Goal: Transaction & Acquisition: Purchase product/service

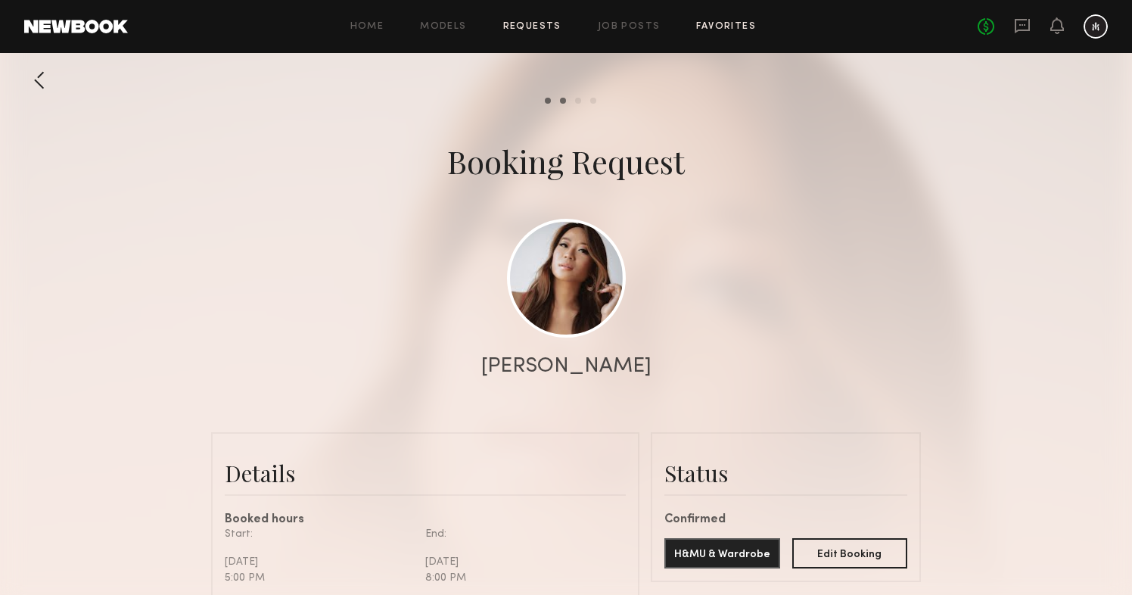
click at [714, 28] on link "Favorites" at bounding box center [726, 27] width 60 height 10
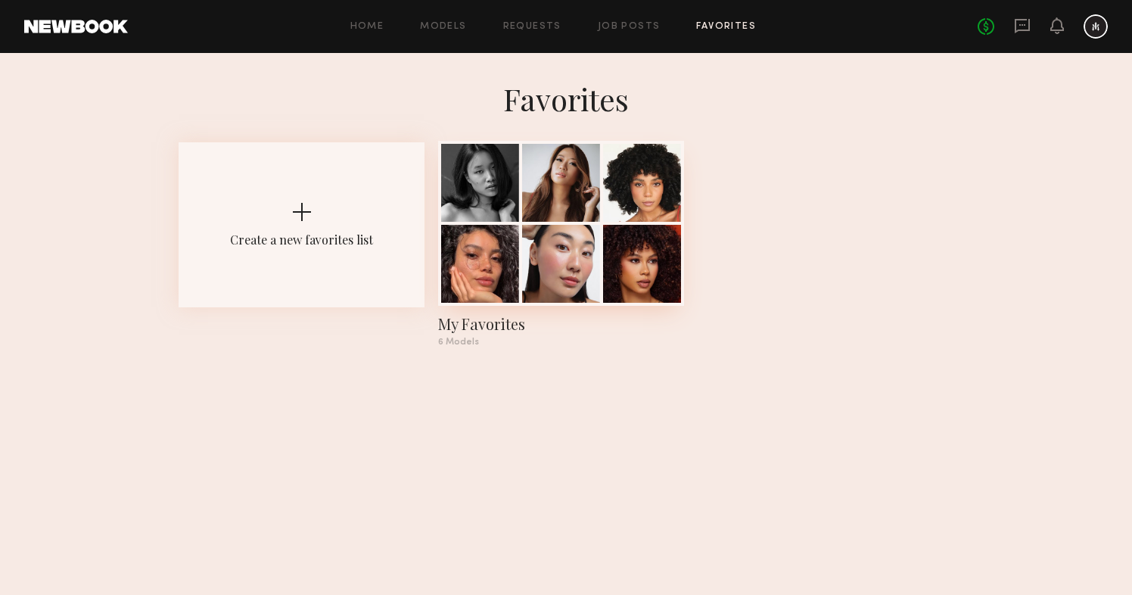
click at [629, 175] on div at bounding box center [642, 183] width 78 height 78
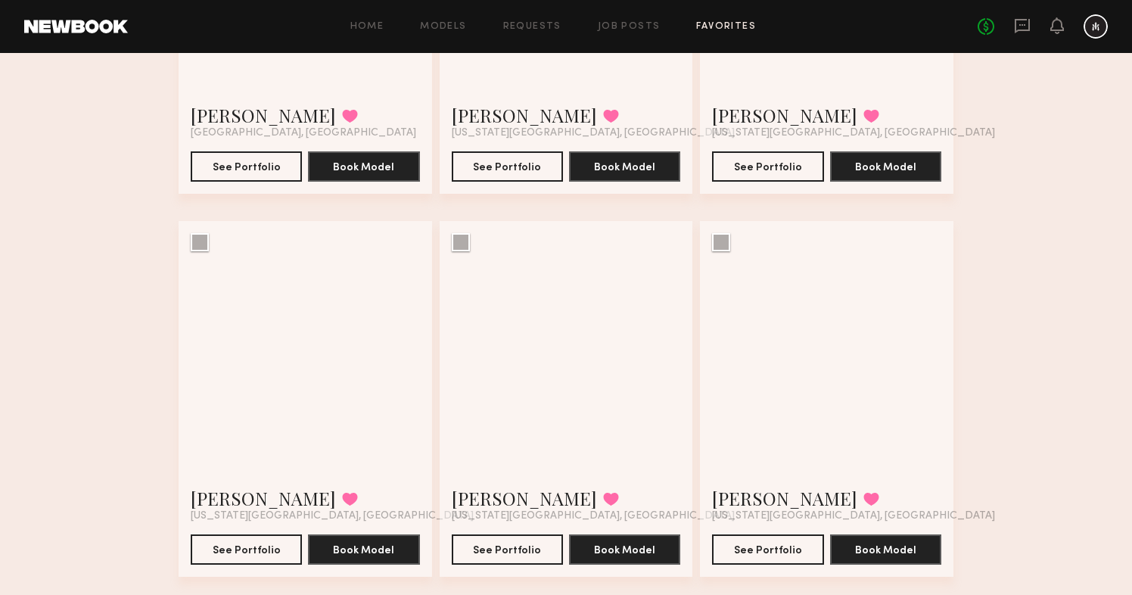
scroll to position [340, 0]
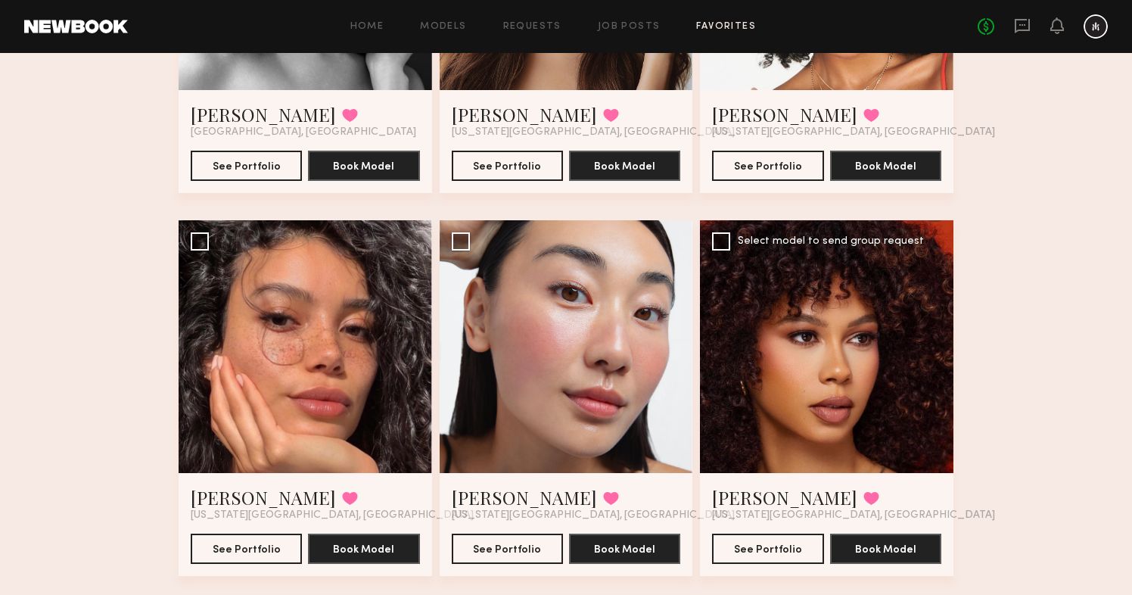
click at [800, 347] on div at bounding box center [826, 346] width 253 height 253
click at [900, 359] on div at bounding box center [826, 346] width 253 height 253
click at [766, 542] on button "See Portfolio" at bounding box center [767, 548] width 111 height 30
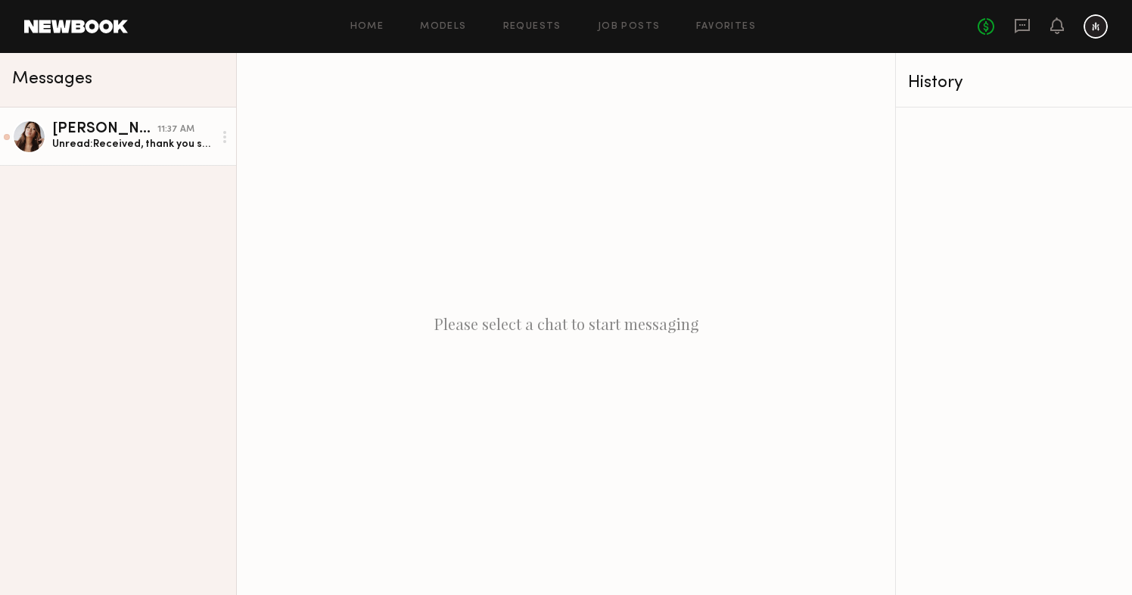
click at [155, 137] on div "Unread: Received, thank you so much!" at bounding box center [132, 144] width 161 height 14
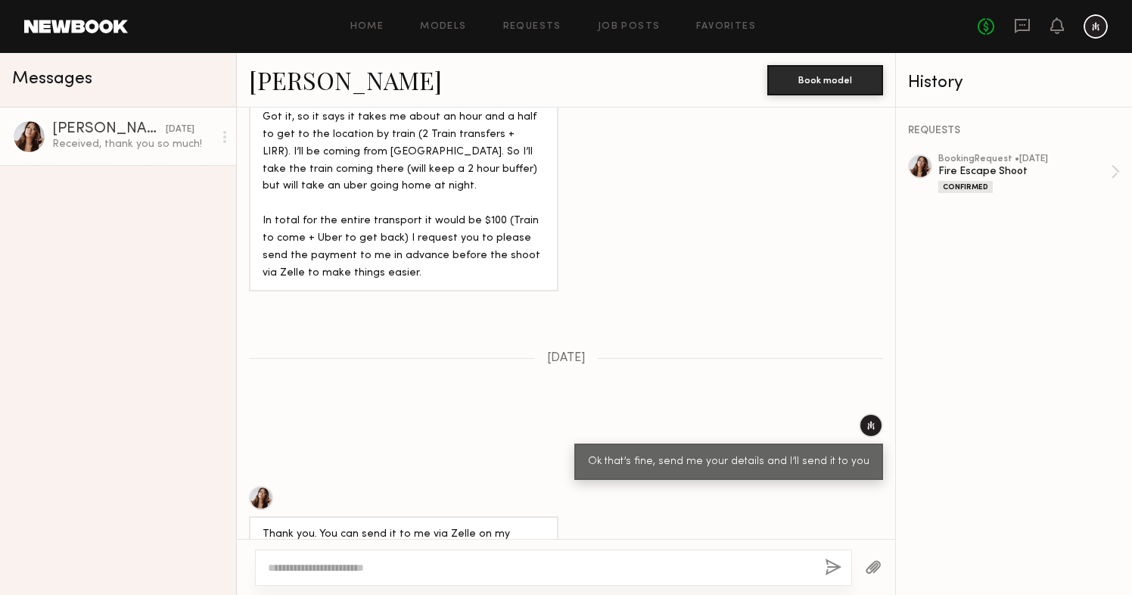
scroll to position [4044, 0]
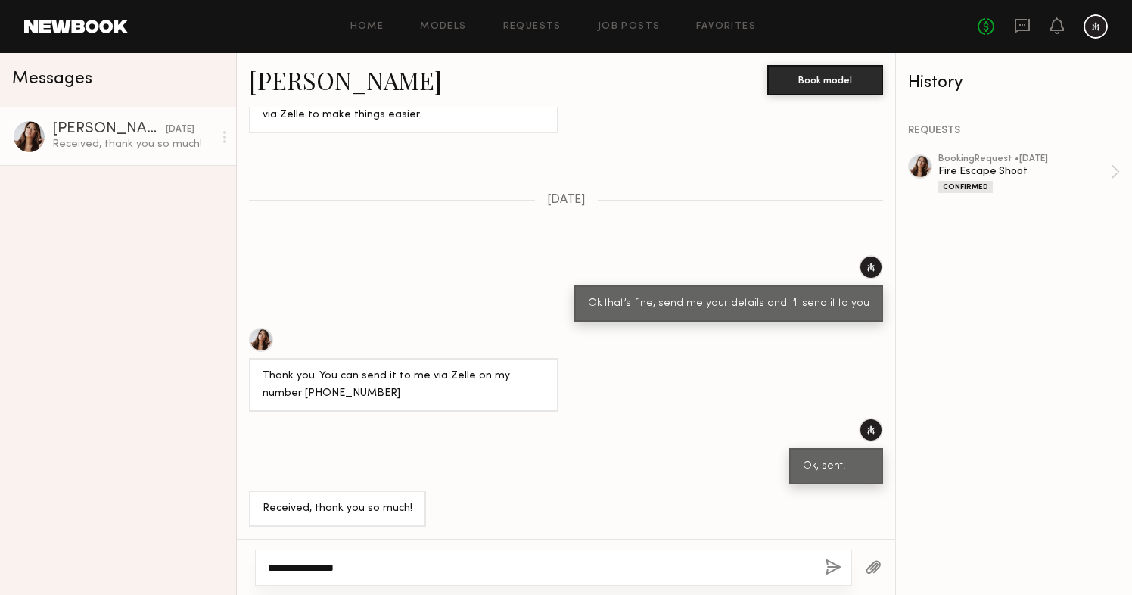
click at [382, 560] on textarea "**********" at bounding box center [540, 567] width 545 height 15
paste textarea "**********"
click at [368, 555] on textarea "**********" at bounding box center [540, 560] width 545 height 30
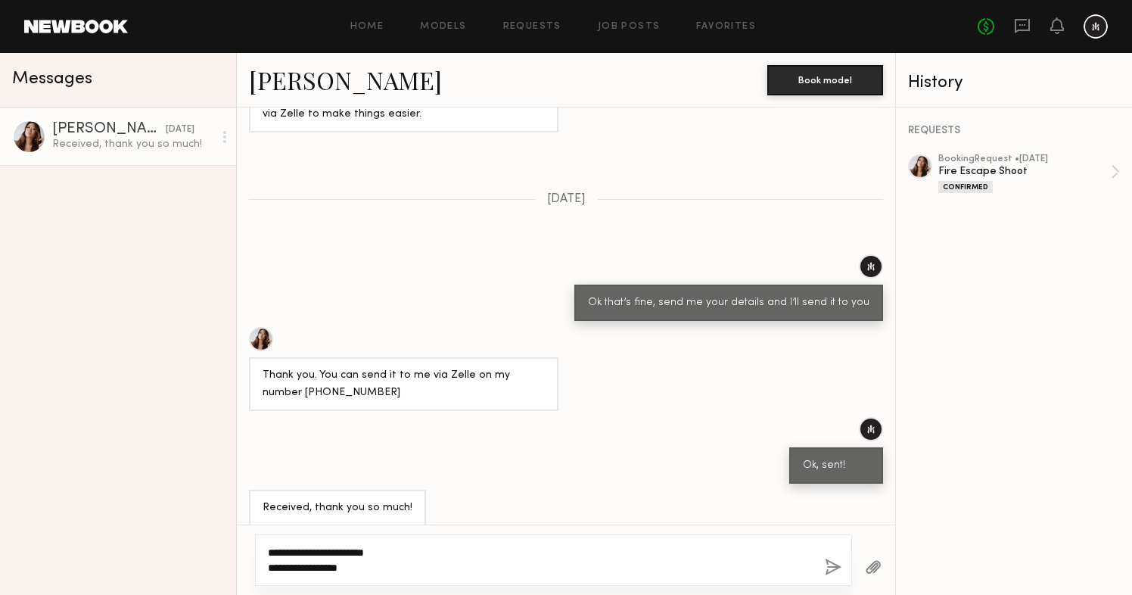
scroll to position [4058, 0]
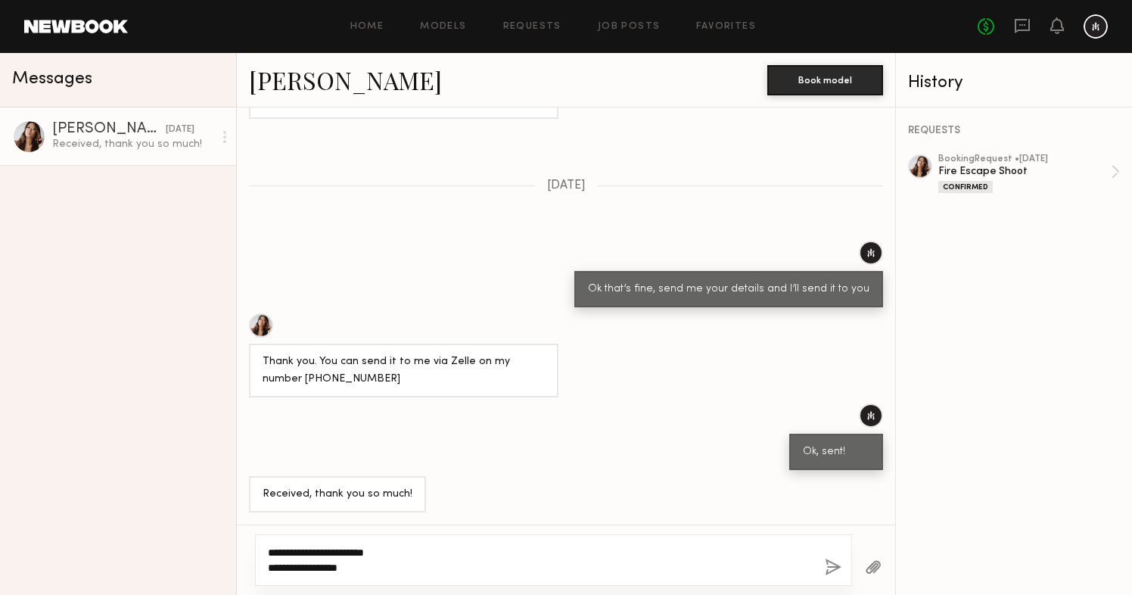
type textarea "**********"
click at [833, 568] on button "button" at bounding box center [833, 567] width 17 height 19
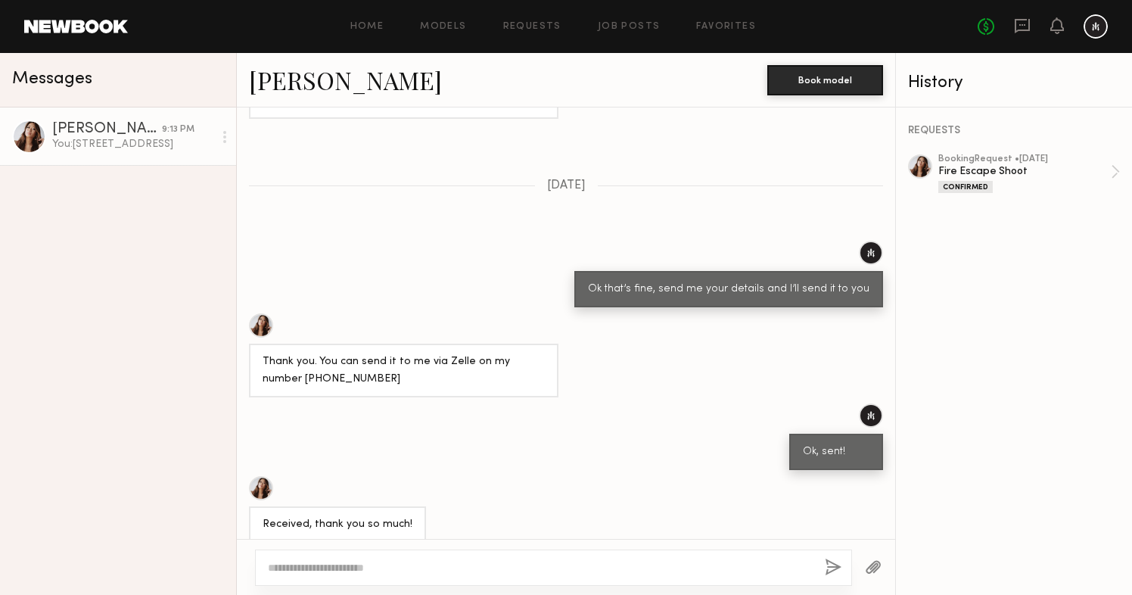
scroll to position [4364, 0]
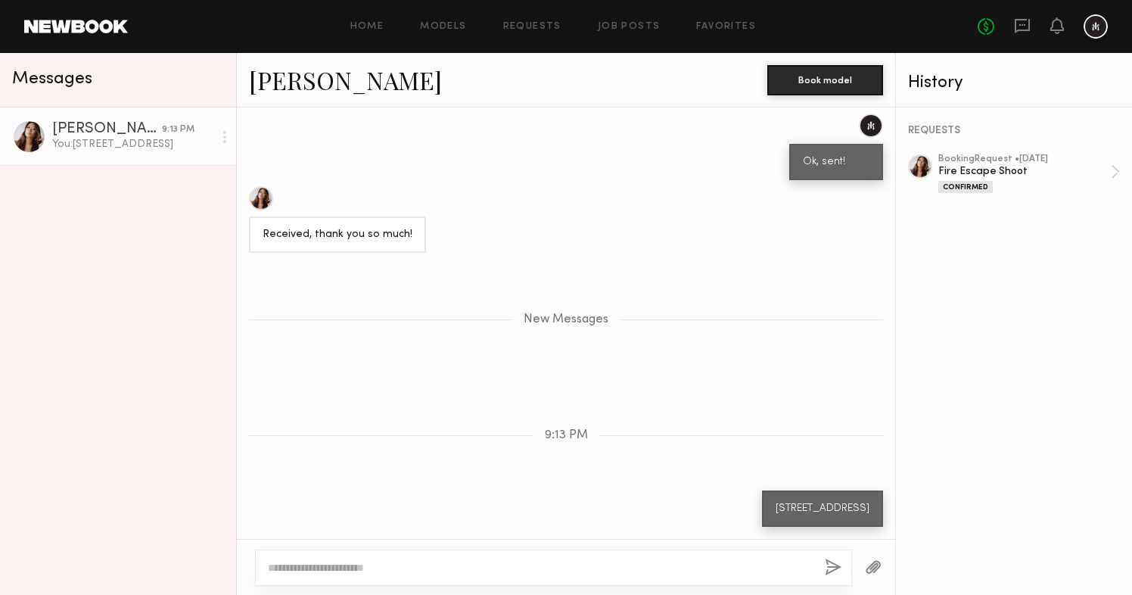
click at [667, 567] on textarea at bounding box center [540, 567] width 545 height 15
click at [300, 566] on textarea "**********" at bounding box center [540, 567] width 545 height 15
type textarea "**********"
click at [833, 564] on button "button" at bounding box center [833, 567] width 17 height 19
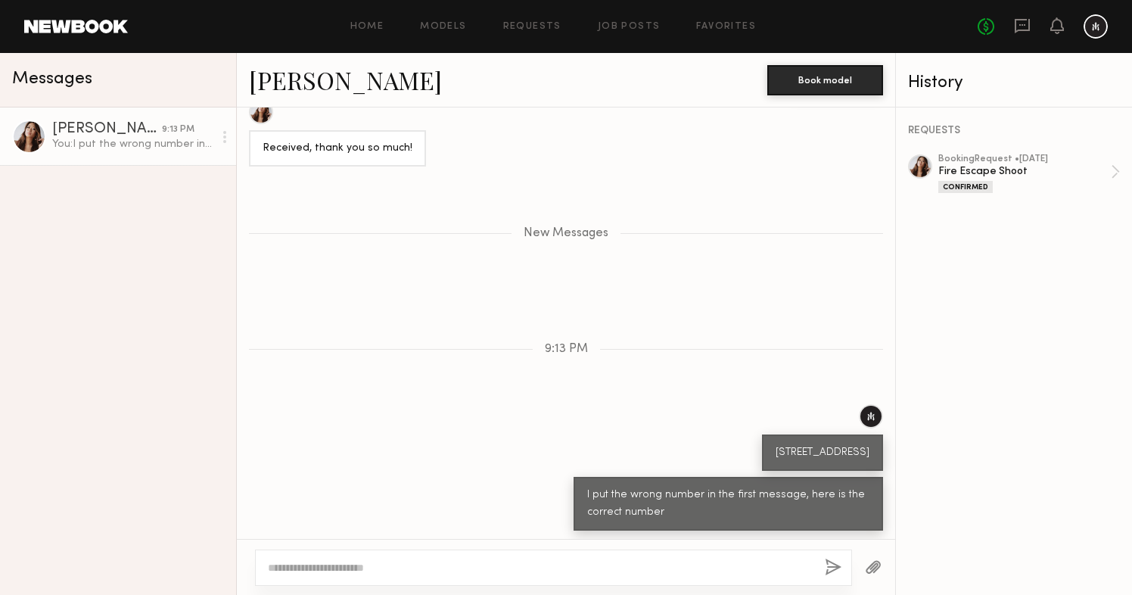
scroll to position [4454, 0]
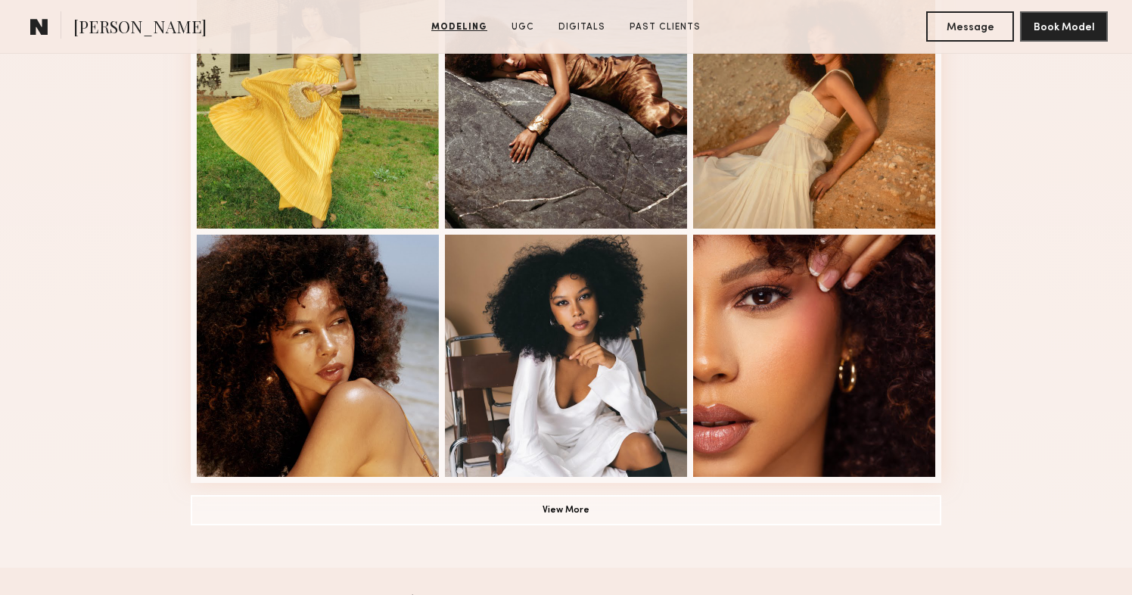
scroll to position [965, 0]
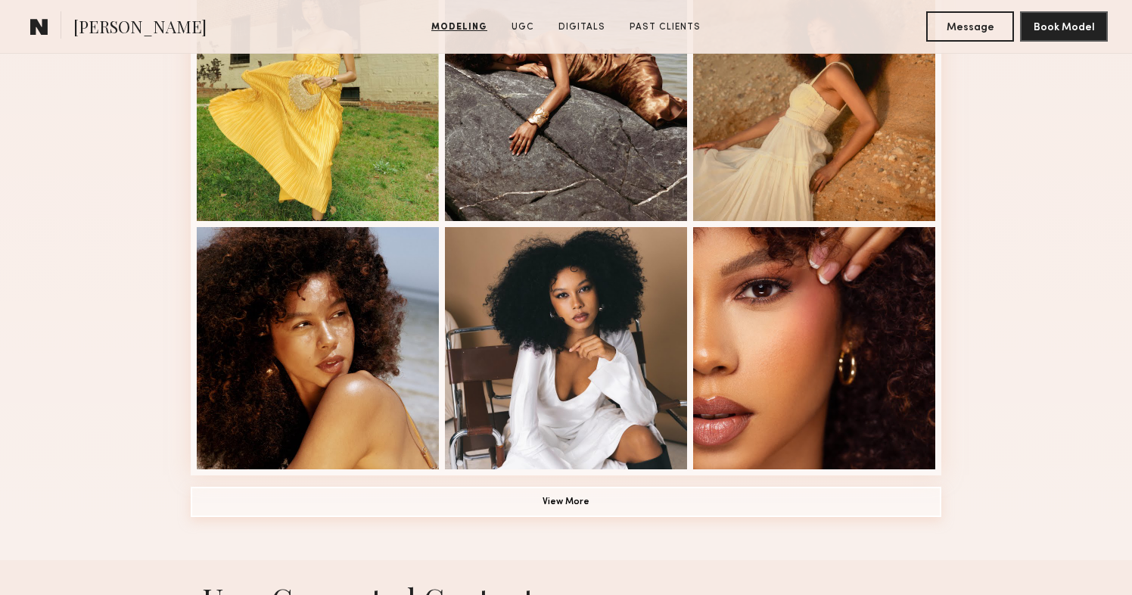
click at [559, 508] on button "View More" at bounding box center [566, 502] width 751 height 30
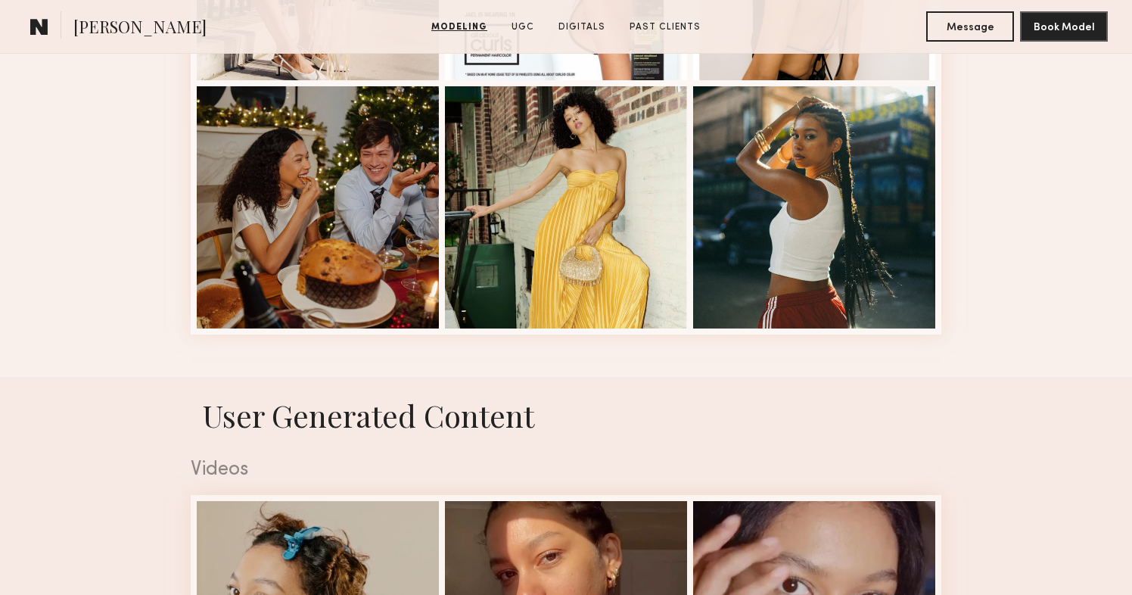
scroll to position [2091, 0]
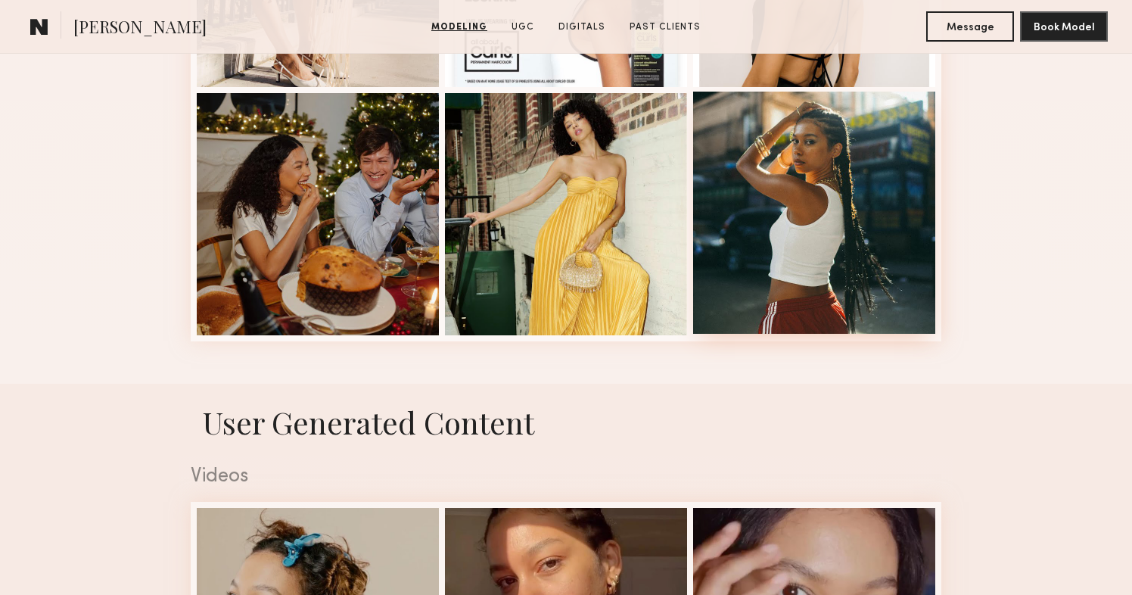
click at [785, 255] on div at bounding box center [814, 213] width 242 height 242
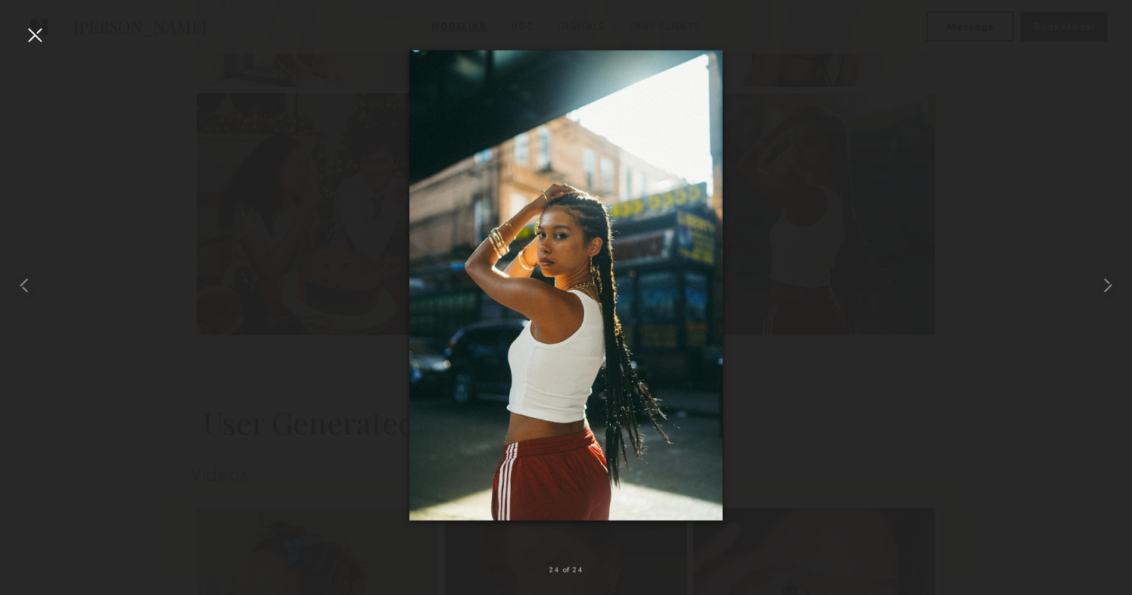
click at [39, 34] on div at bounding box center [35, 35] width 24 height 24
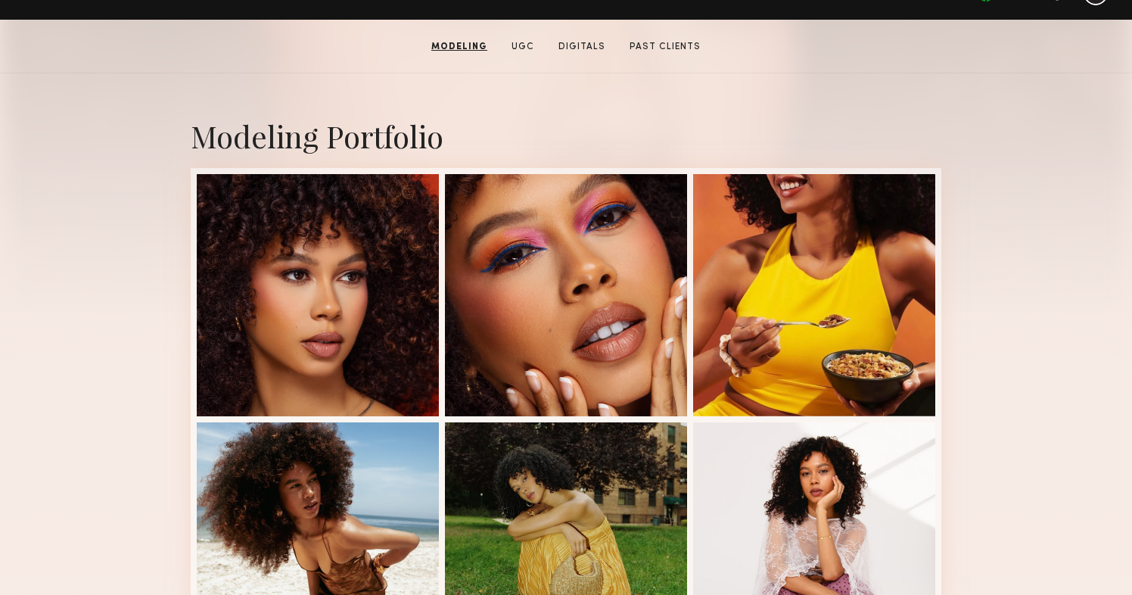
scroll to position [166, 0]
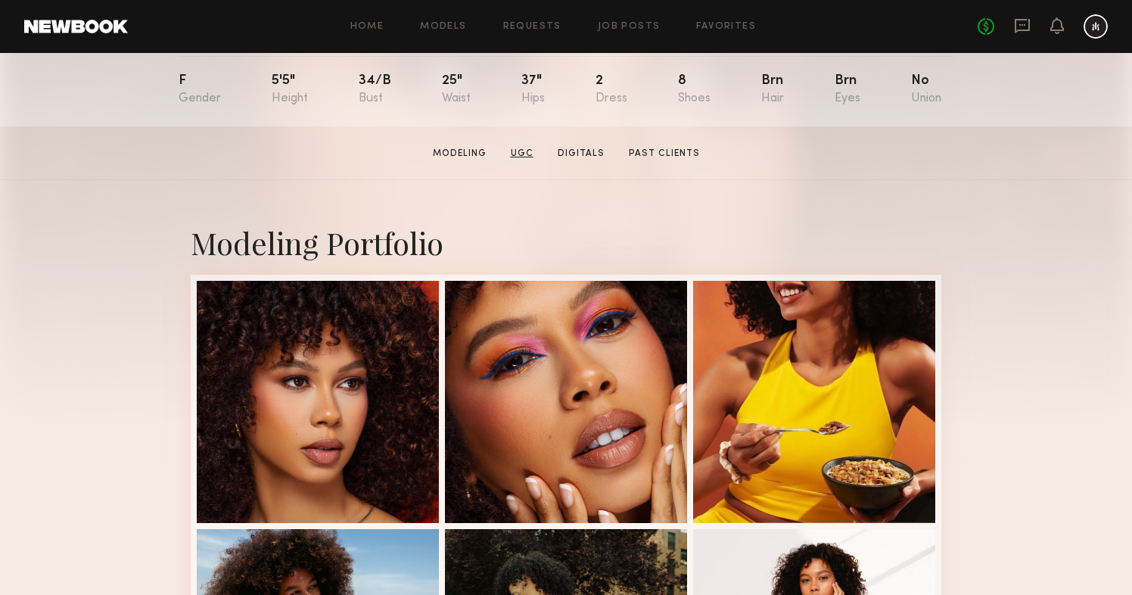
click at [530, 151] on link "UGC" at bounding box center [522, 154] width 35 height 14
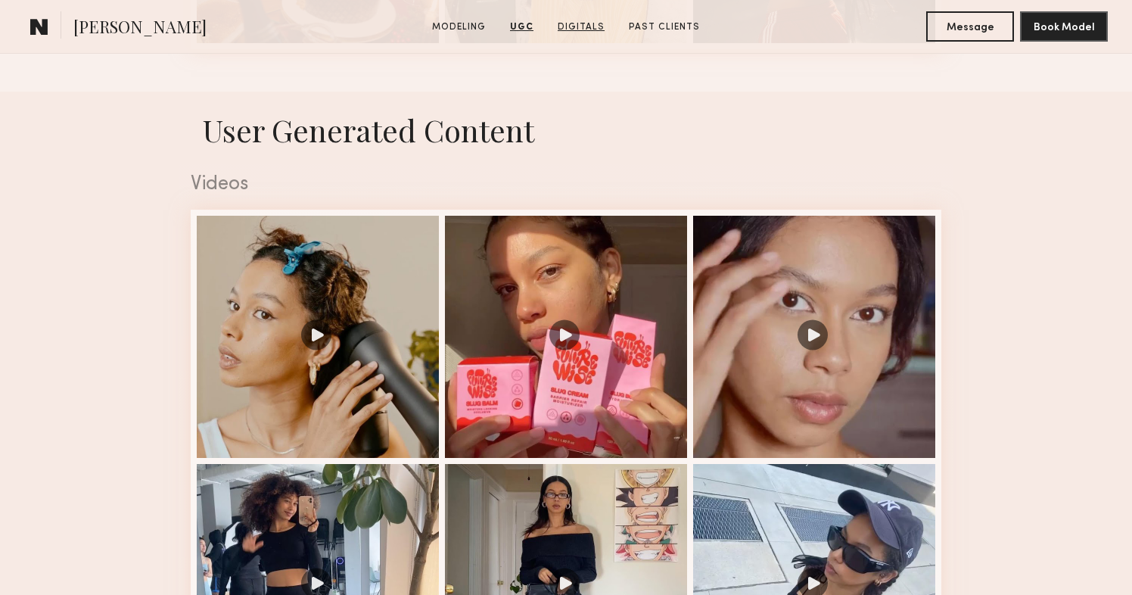
click at [589, 25] on link "Digitals" at bounding box center [581, 27] width 59 height 14
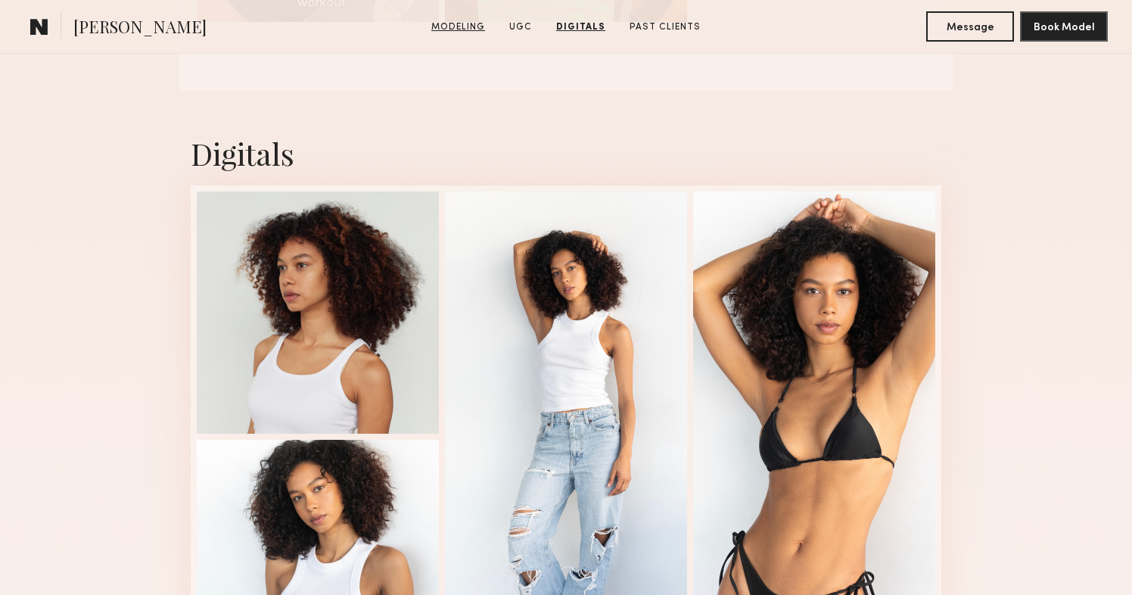
click at [462, 26] on link "Modeling" at bounding box center [458, 27] width 66 height 14
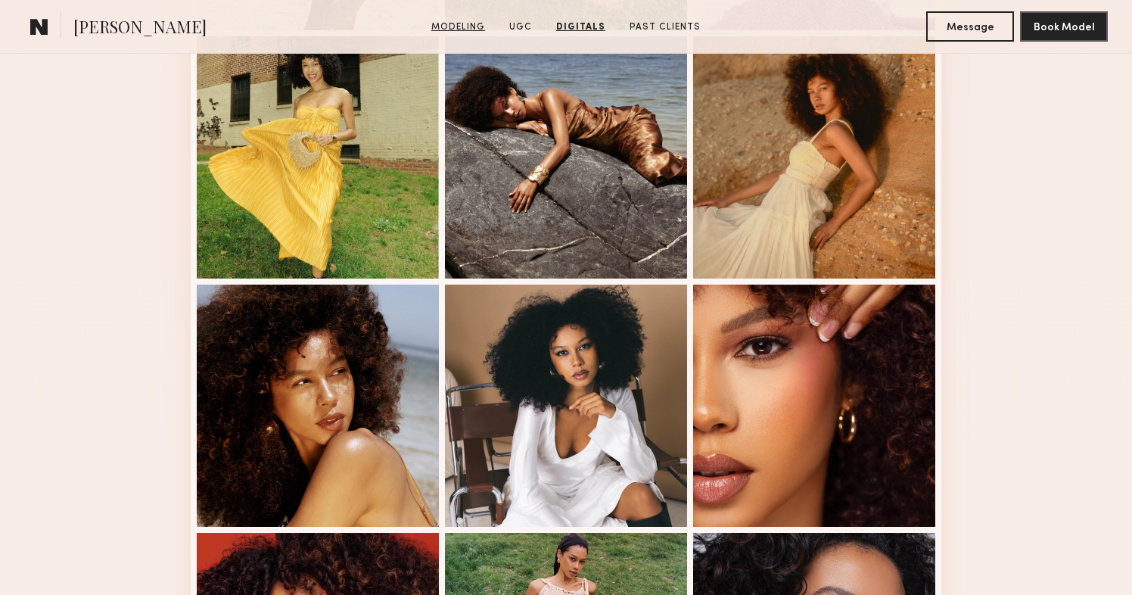
scroll to position [255, 0]
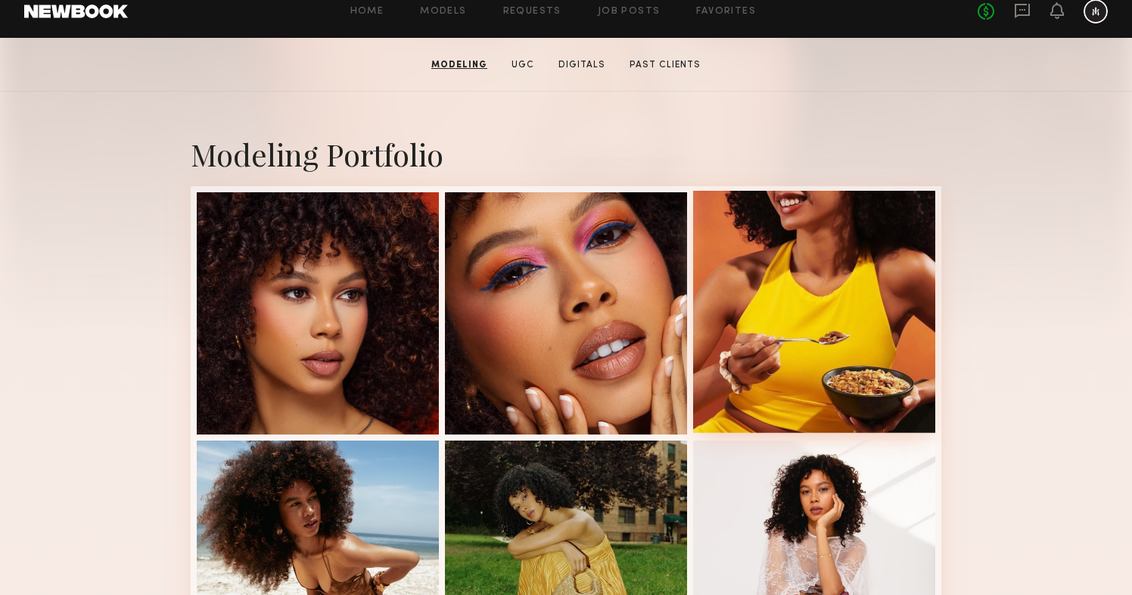
click at [800, 248] on div at bounding box center [814, 312] width 242 height 242
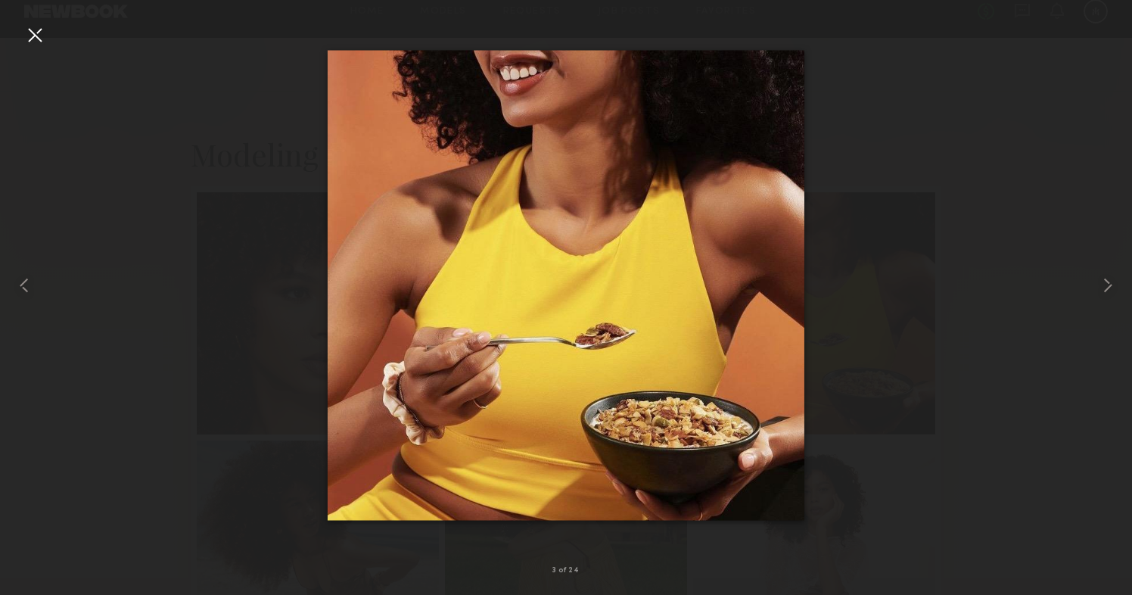
click at [42, 28] on div at bounding box center [35, 35] width 24 height 24
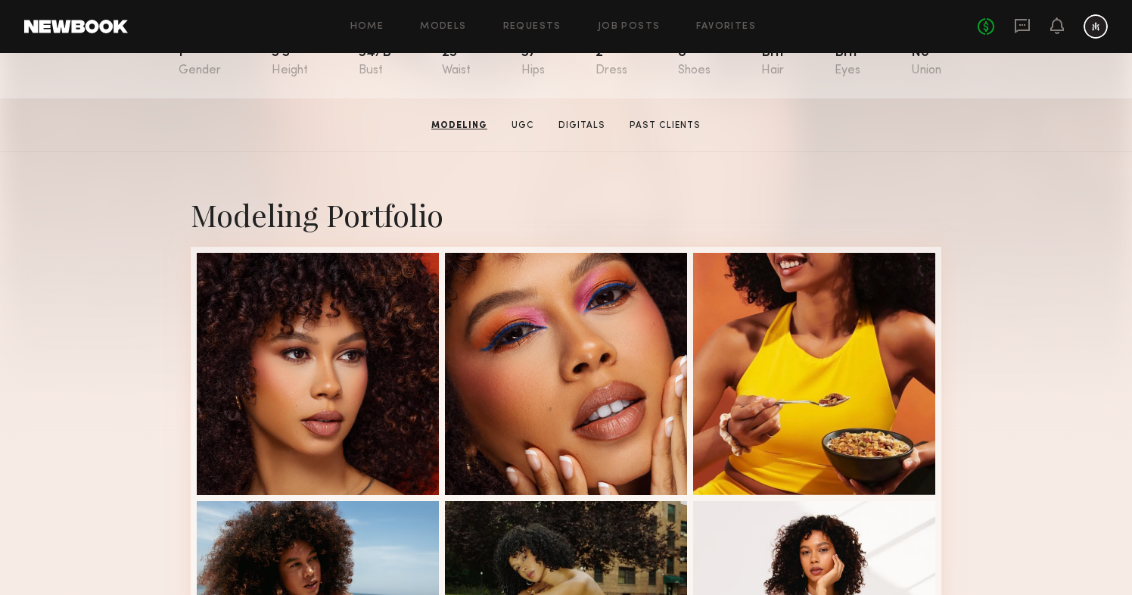
scroll to position [156, 0]
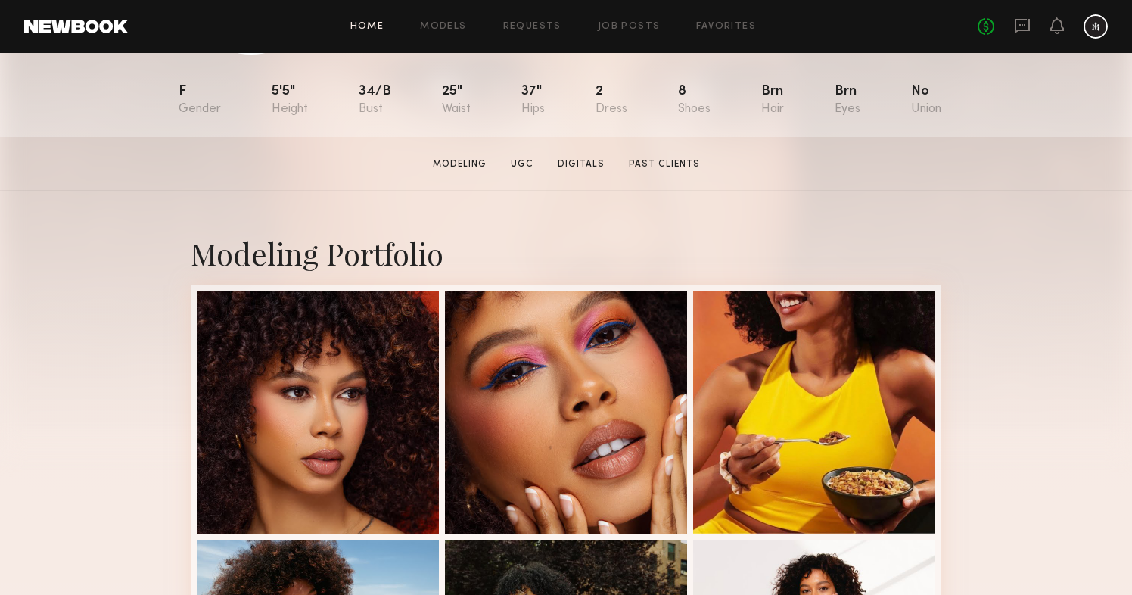
click at [379, 28] on link "Home" at bounding box center [367, 27] width 34 height 10
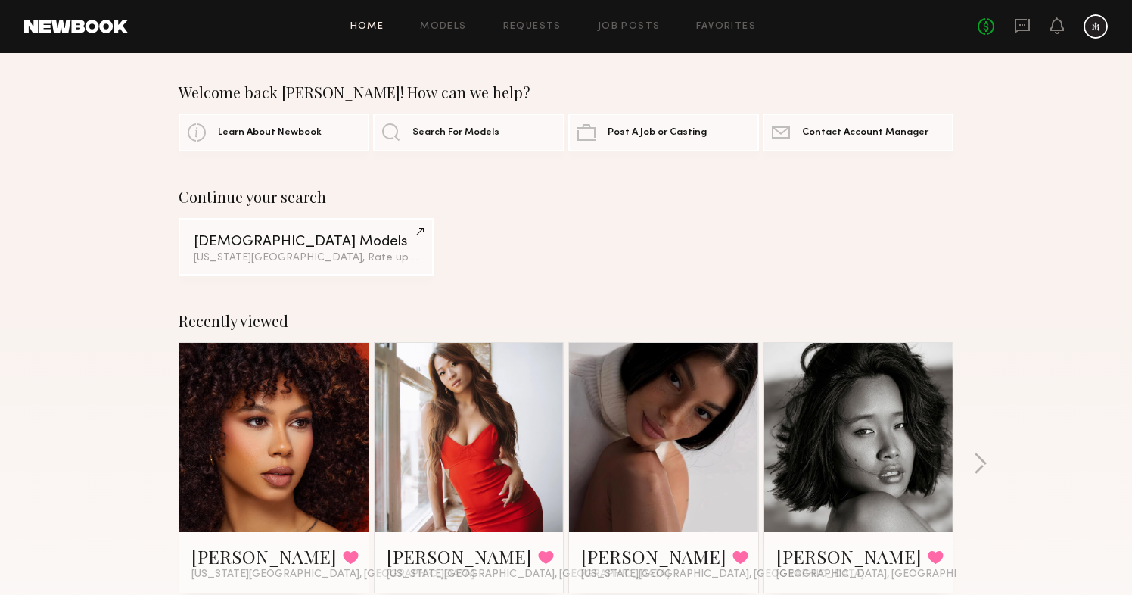
scroll to position [26, 0]
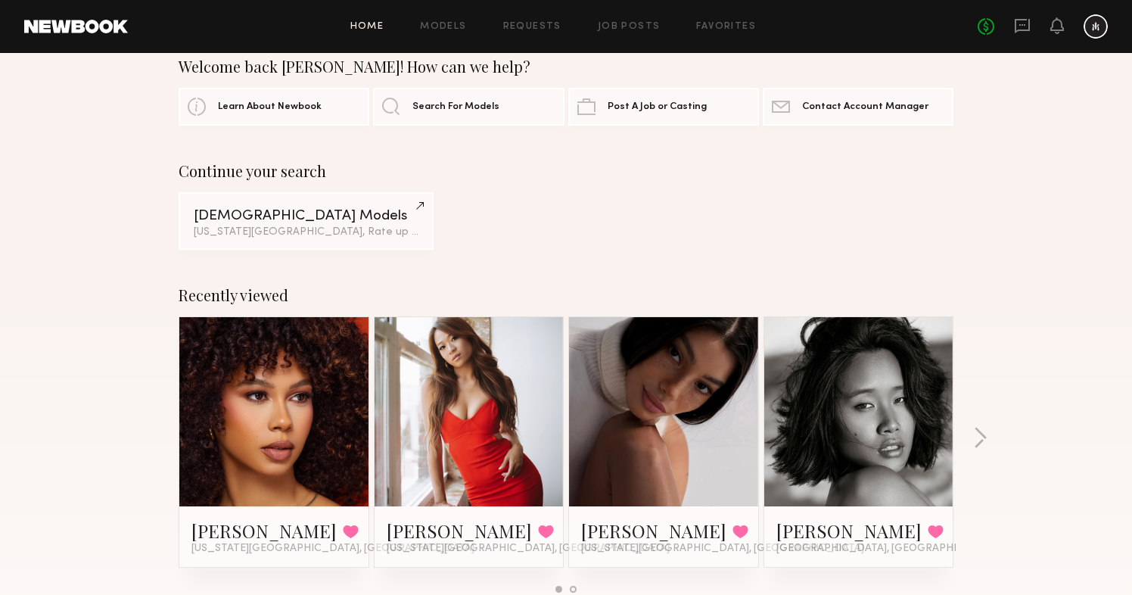
click at [710, 358] on div at bounding box center [663, 411] width 189 height 189
click at [702, 368] on link at bounding box center [663, 411] width 92 height 189
click at [515, 388] on div at bounding box center [469, 411] width 189 height 189
click at [477, 349] on link at bounding box center [469, 411] width 92 height 189
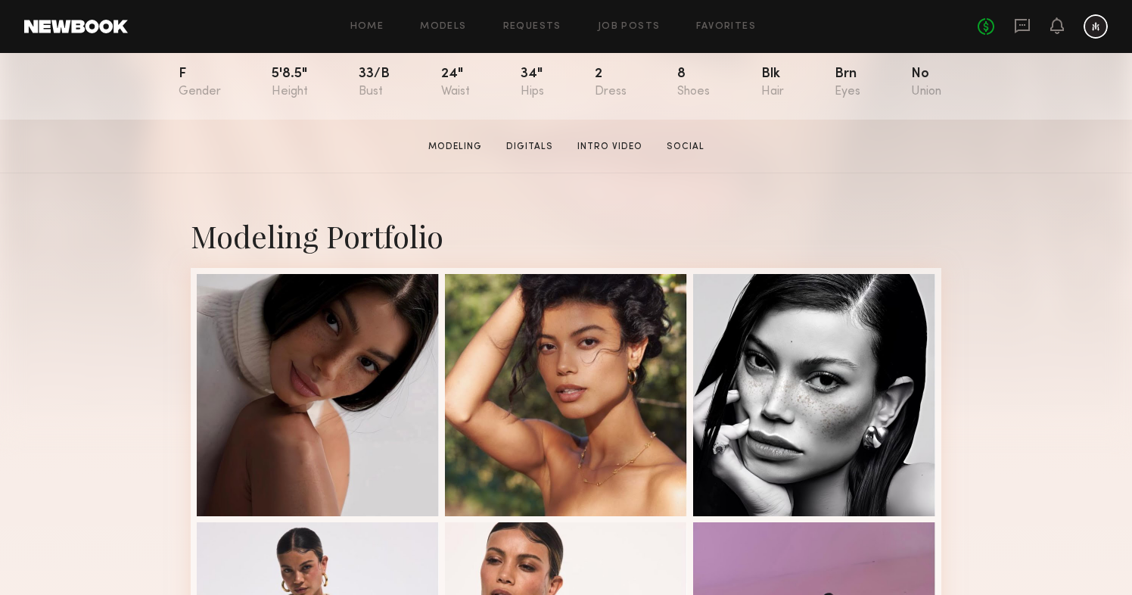
scroll to position [180, 0]
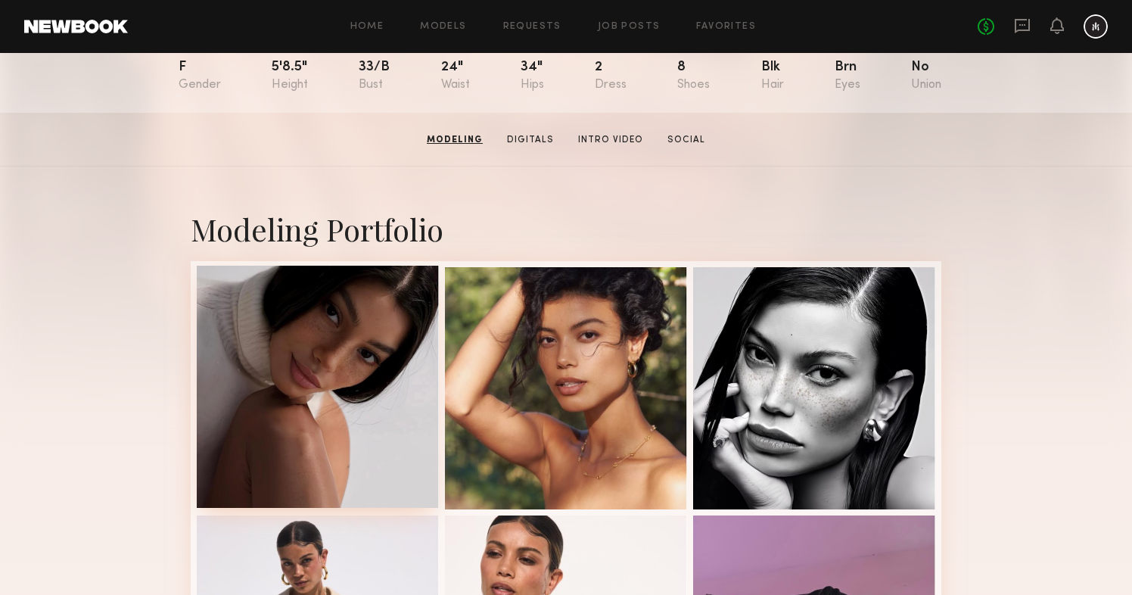
click at [346, 322] on div at bounding box center [318, 387] width 242 height 242
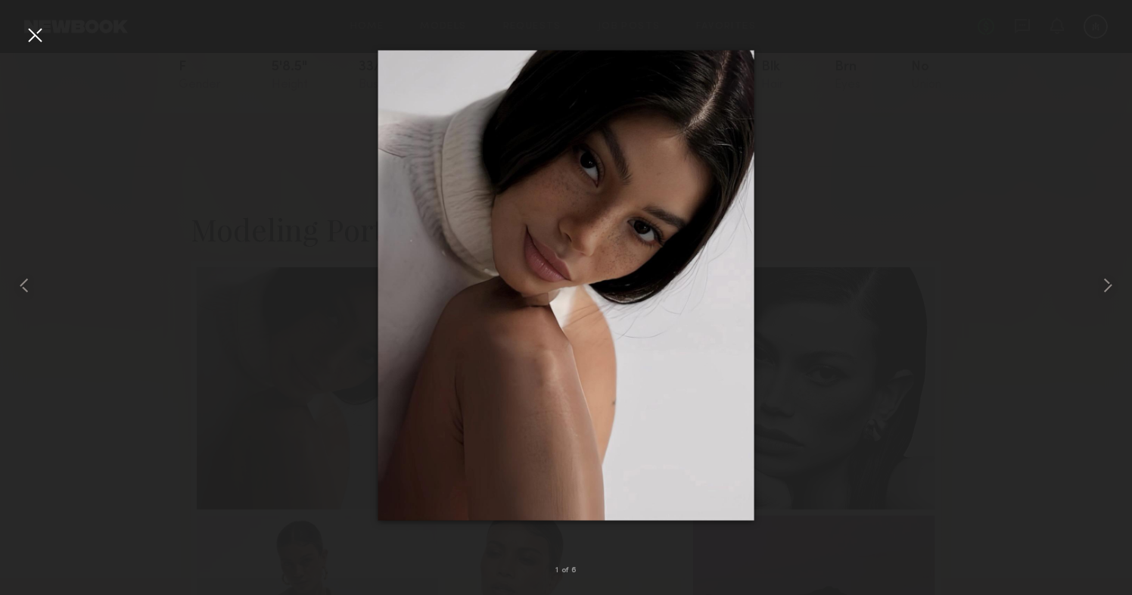
click at [34, 30] on div at bounding box center [35, 35] width 24 height 24
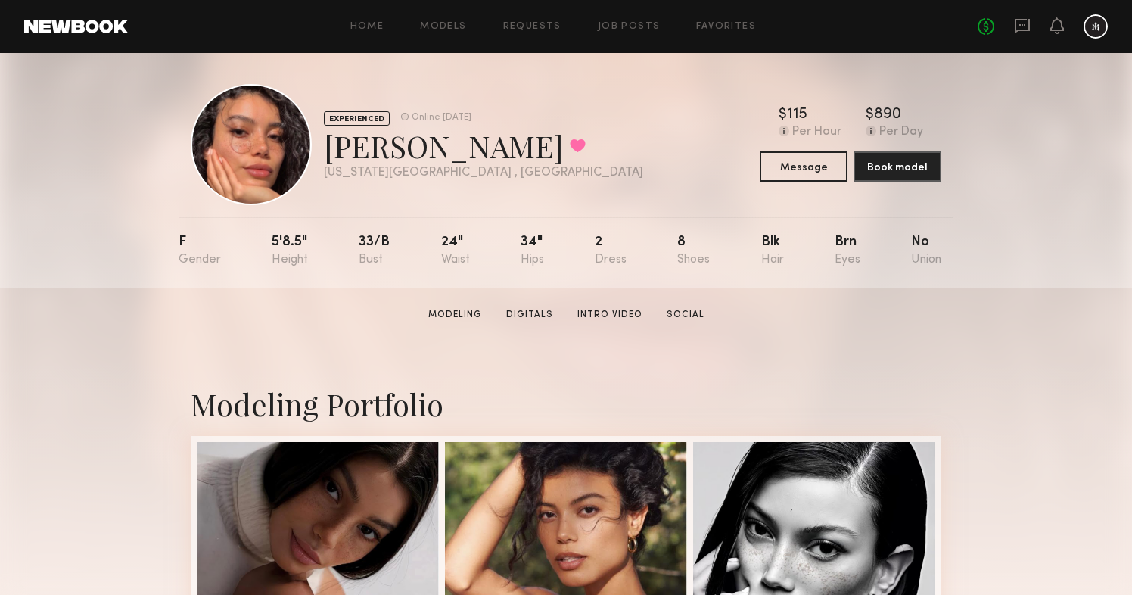
scroll to position [0, 0]
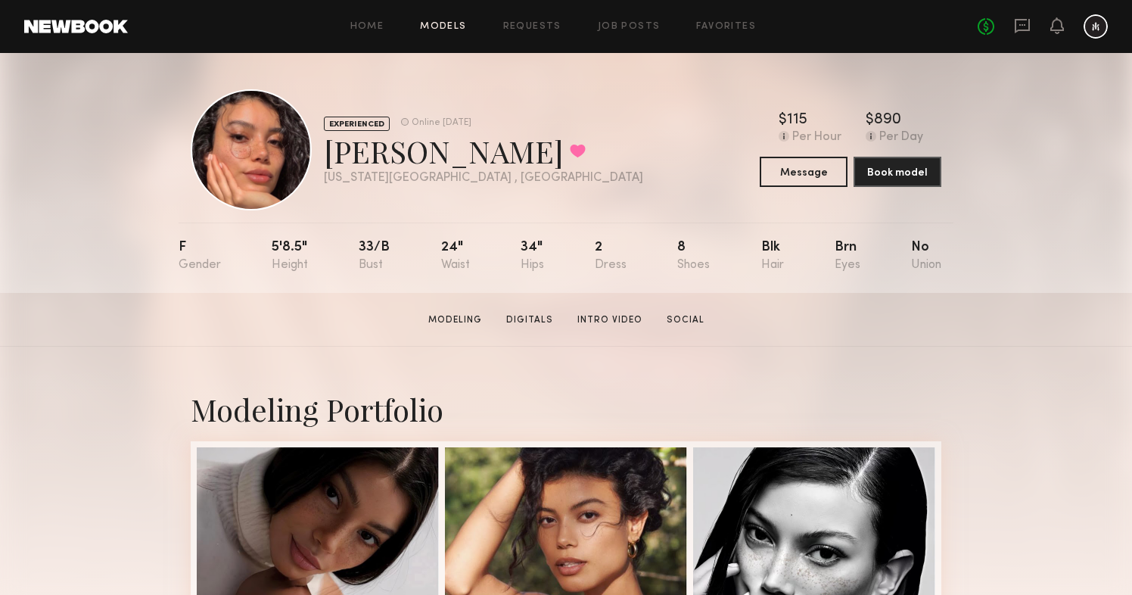
click at [451, 25] on link "Models" at bounding box center [443, 27] width 46 height 10
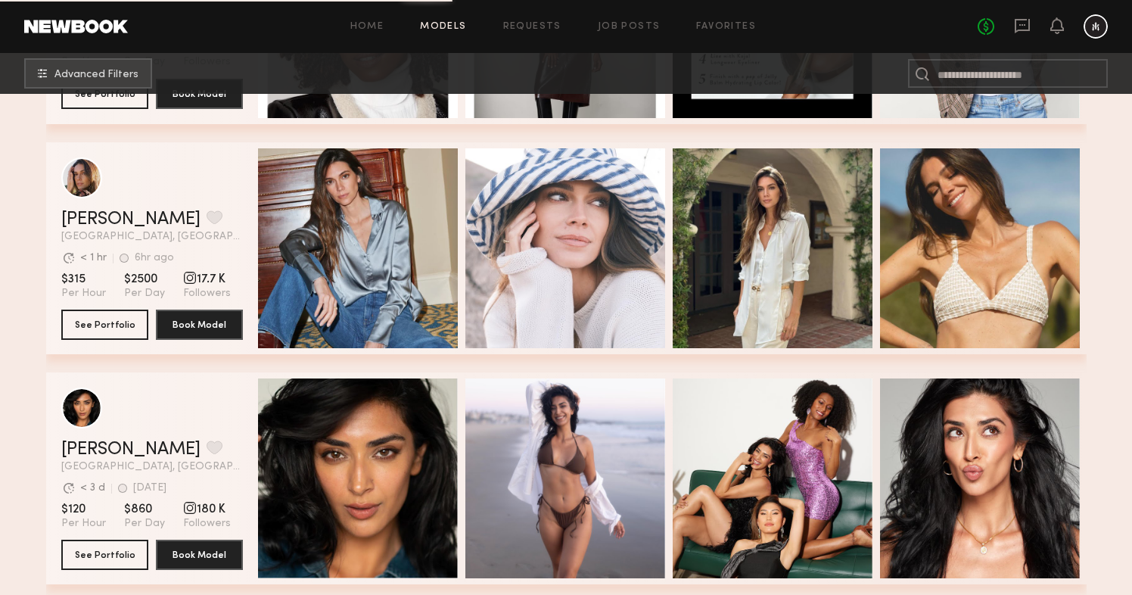
scroll to position [4525, 0]
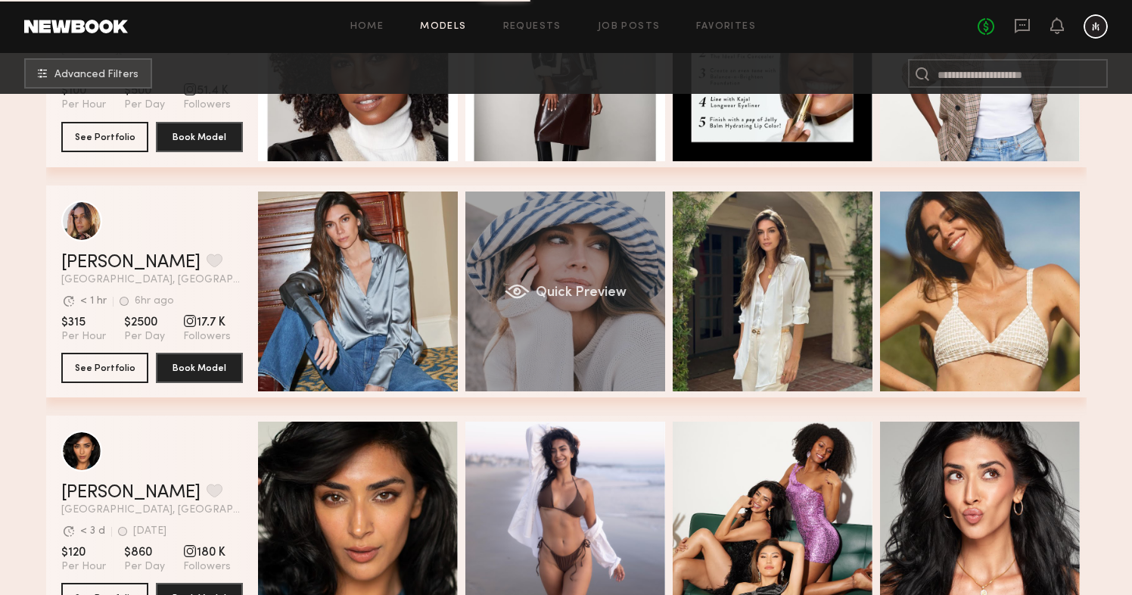
click at [611, 250] on div "Quick Preview" at bounding box center [565, 291] width 200 height 200
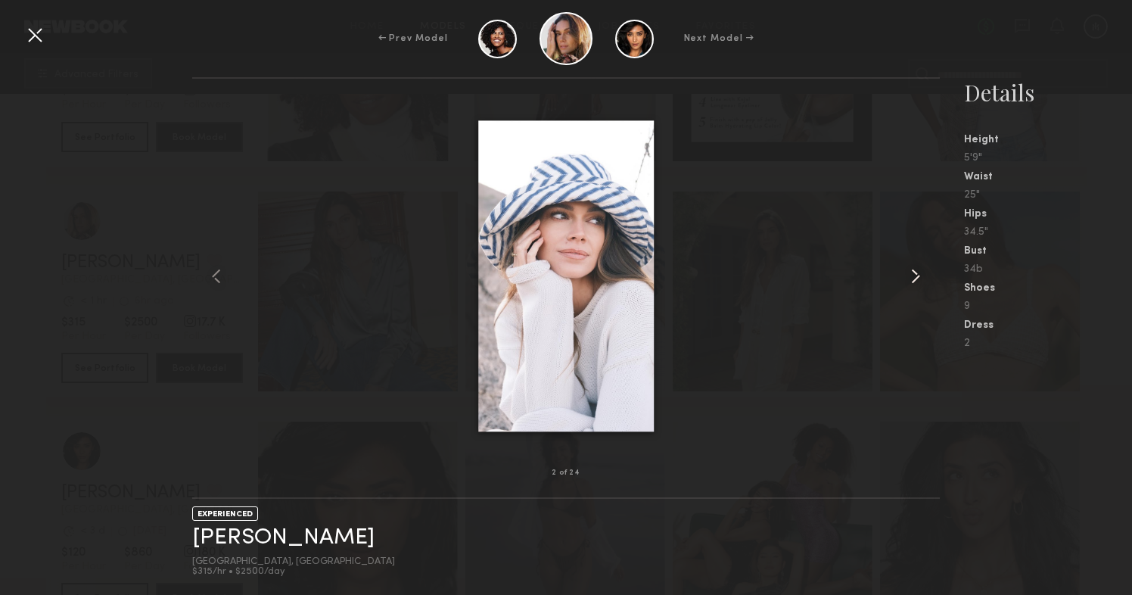
click at [910, 280] on common-icon at bounding box center [915, 276] width 24 height 24
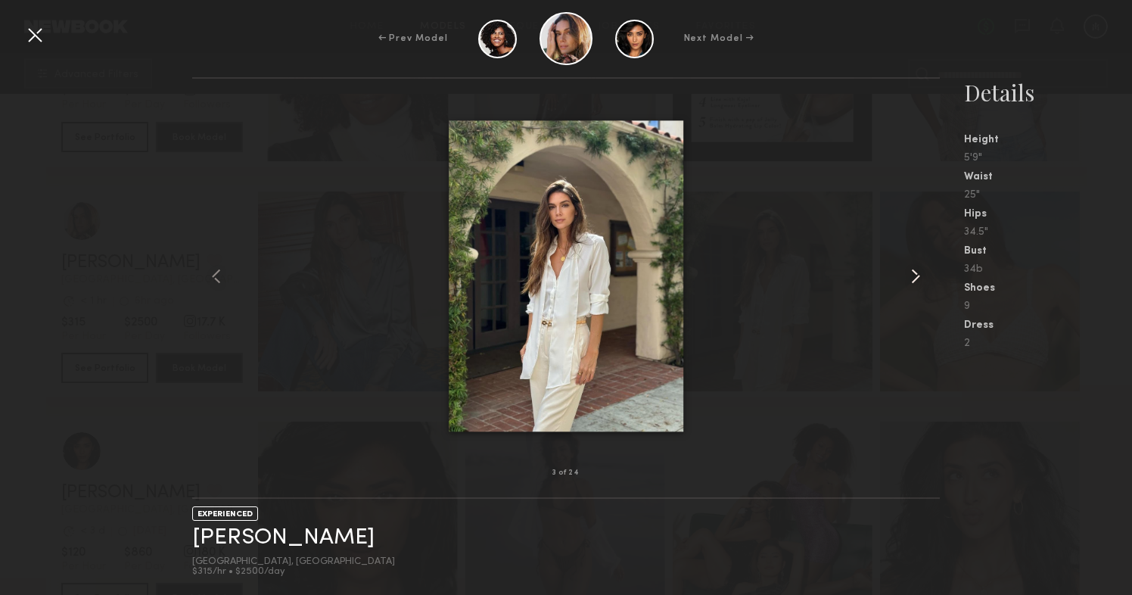
click at [910, 280] on common-icon at bounding box center [915, 276] width 24 height 24
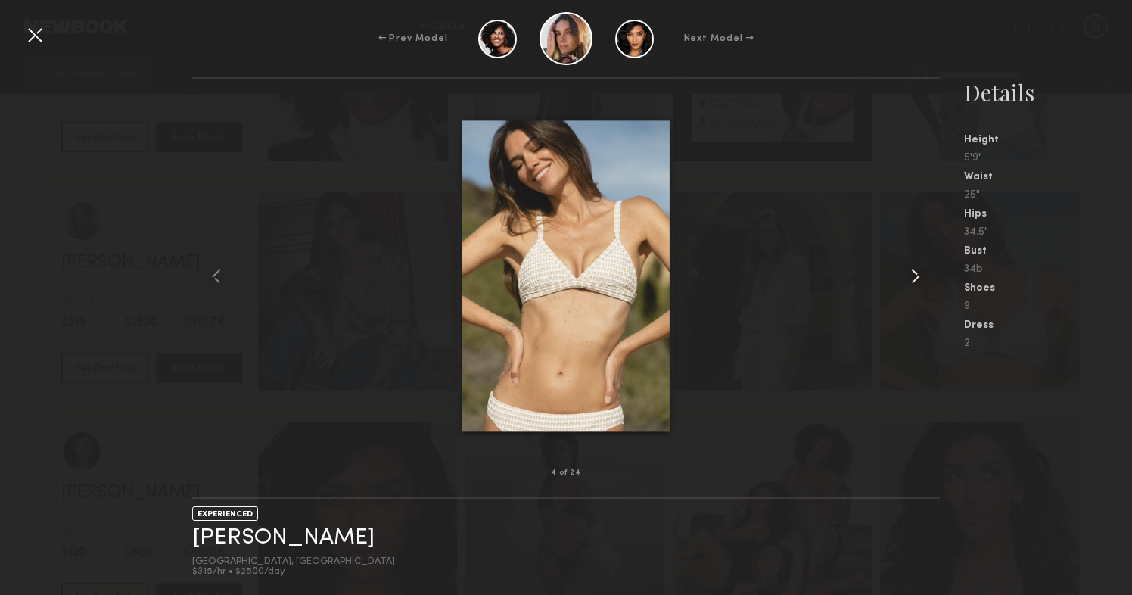
click at [910, 280] on common-icon at bounding box center [915, 276] width 24 height 24
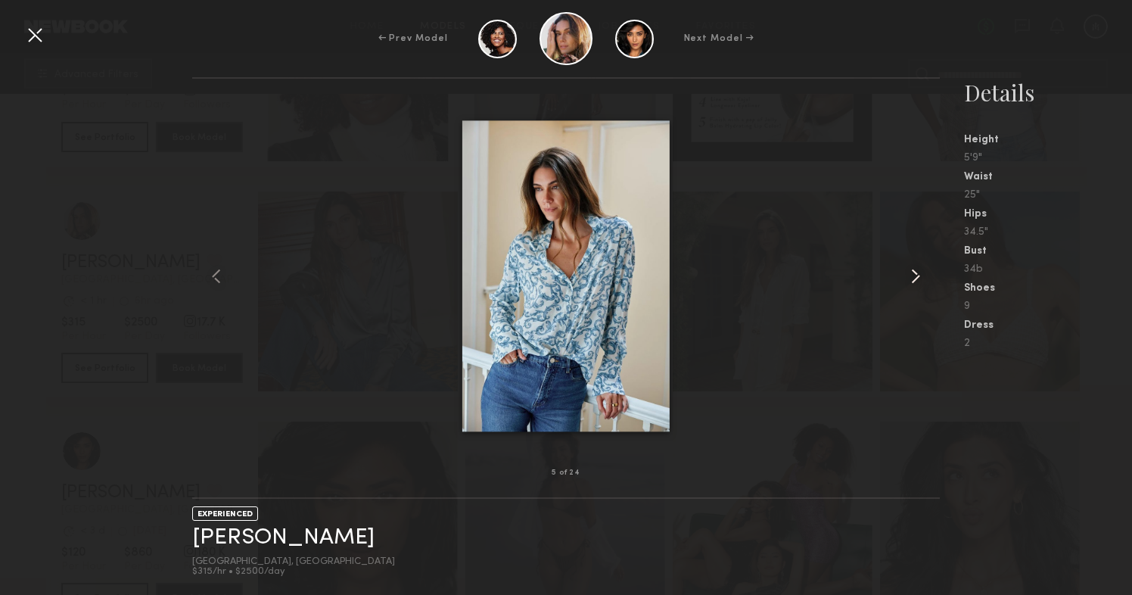
click at [910, 280] on common-icon at bounding box center [915, 276] width 24 height 24
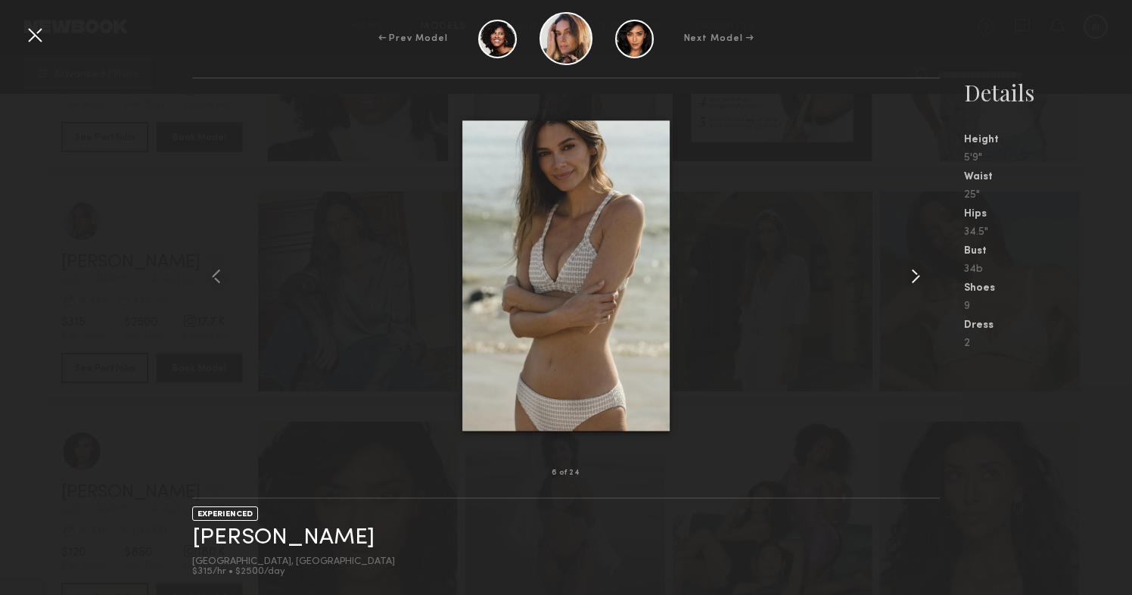
click at [910, 280] on common-icon at bounding box center [915, 276] width 24 height 24
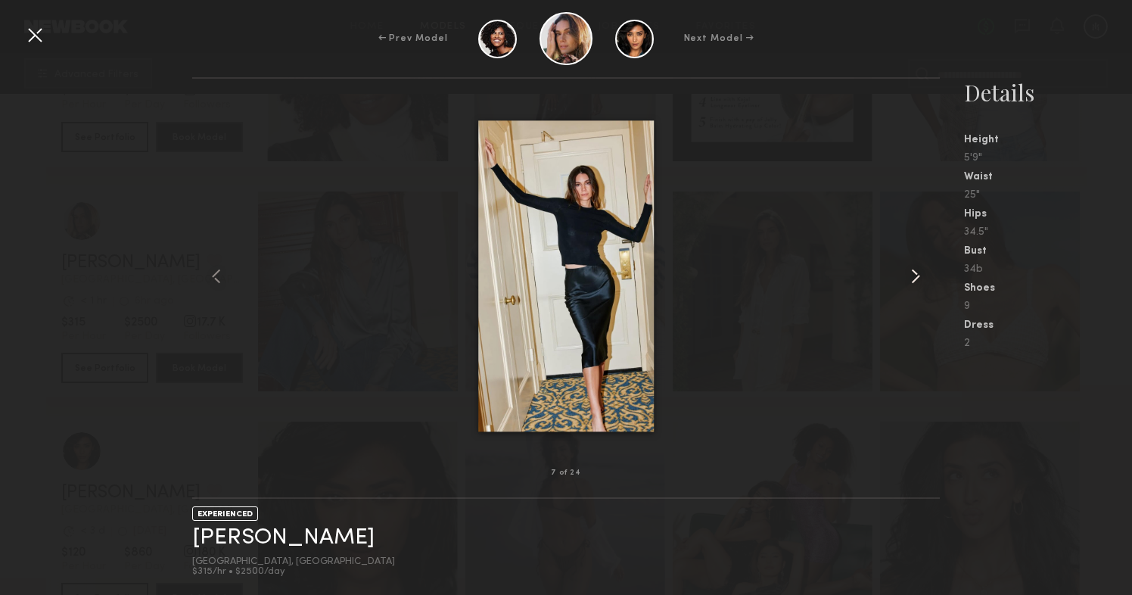
click at [910, 280] on common-icon at bounding box center [915, 276] width 24 height 24
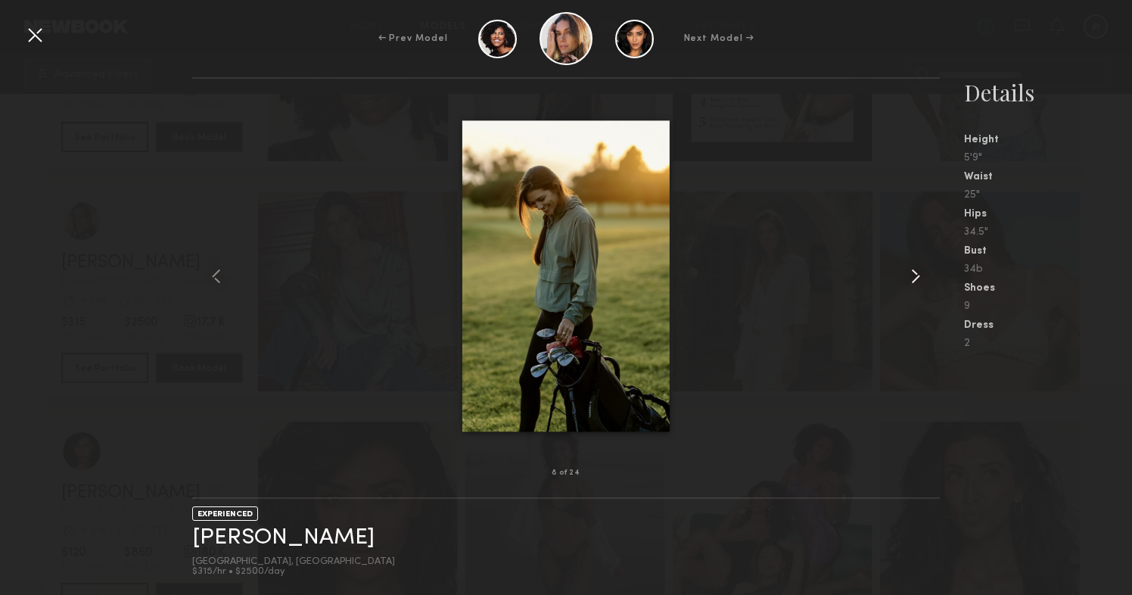
click at [910, 280] on common-icon at bounding box center [915, 276] width 24 height 24
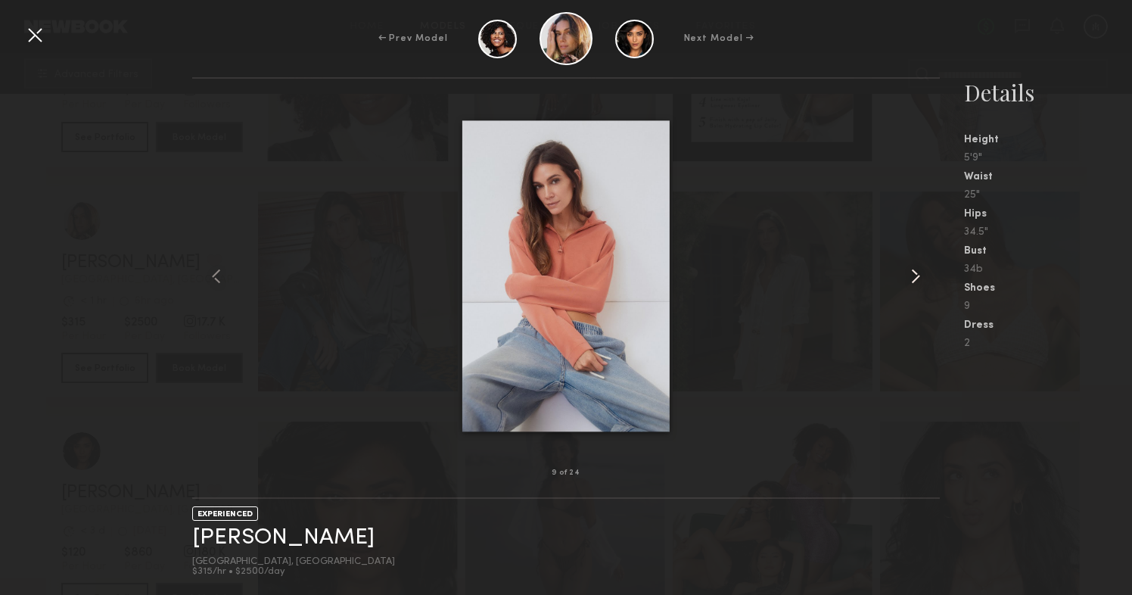
click at [910, 280] on common-icon at bounding box center [915, 276] width 24 height 24
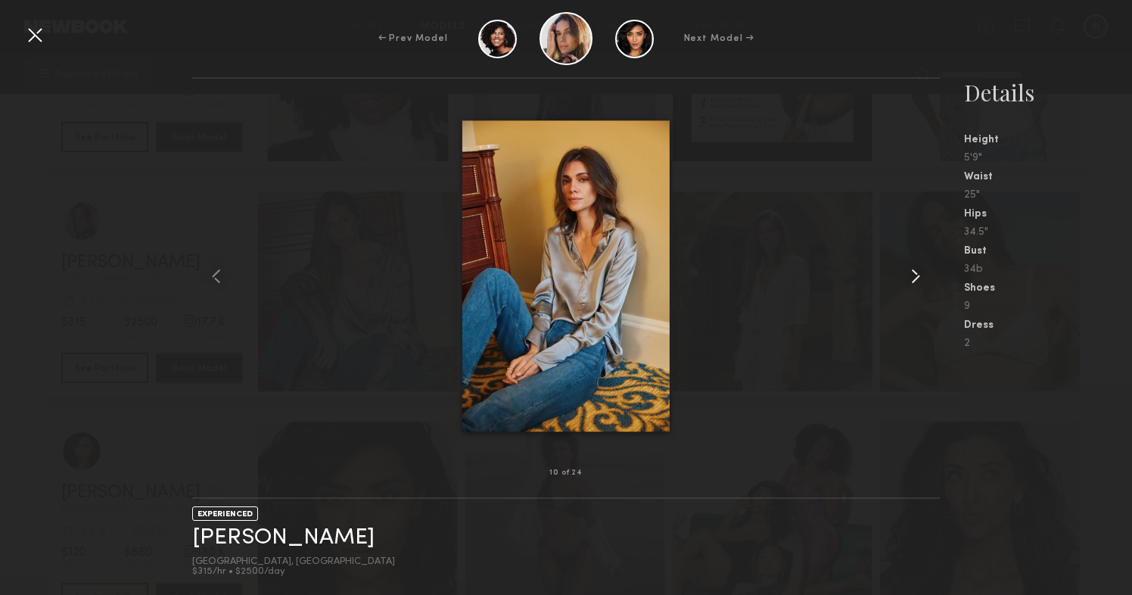
click at [910, 280] on common-icon at bounding box center [915, 276] width 24 height 24
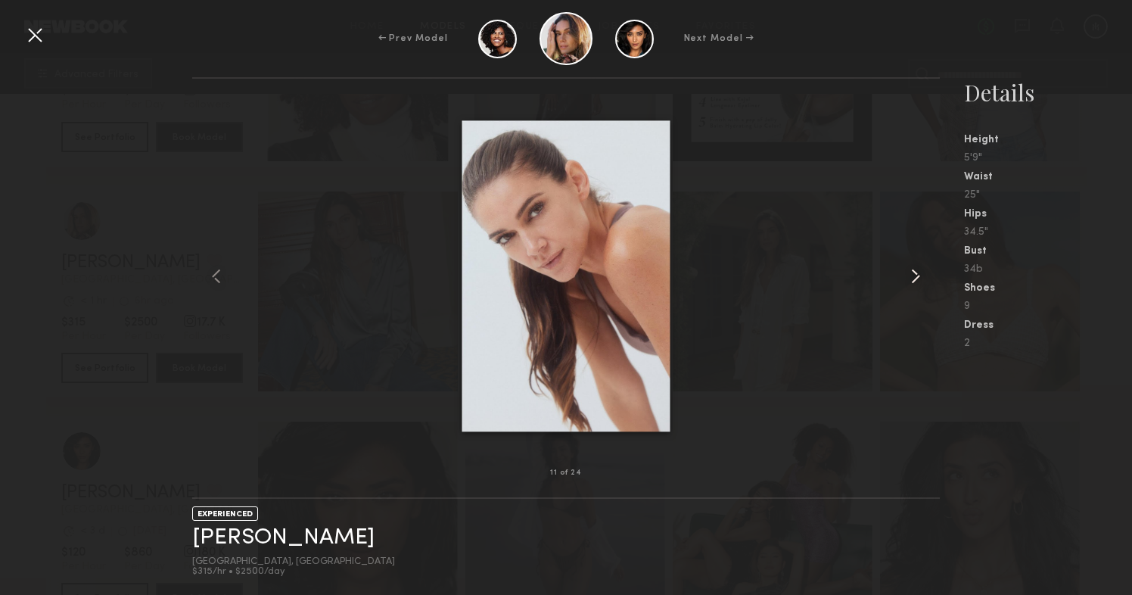
click at [910, 280] on common-icon at bounding box center [915, 276] width 24 height 24
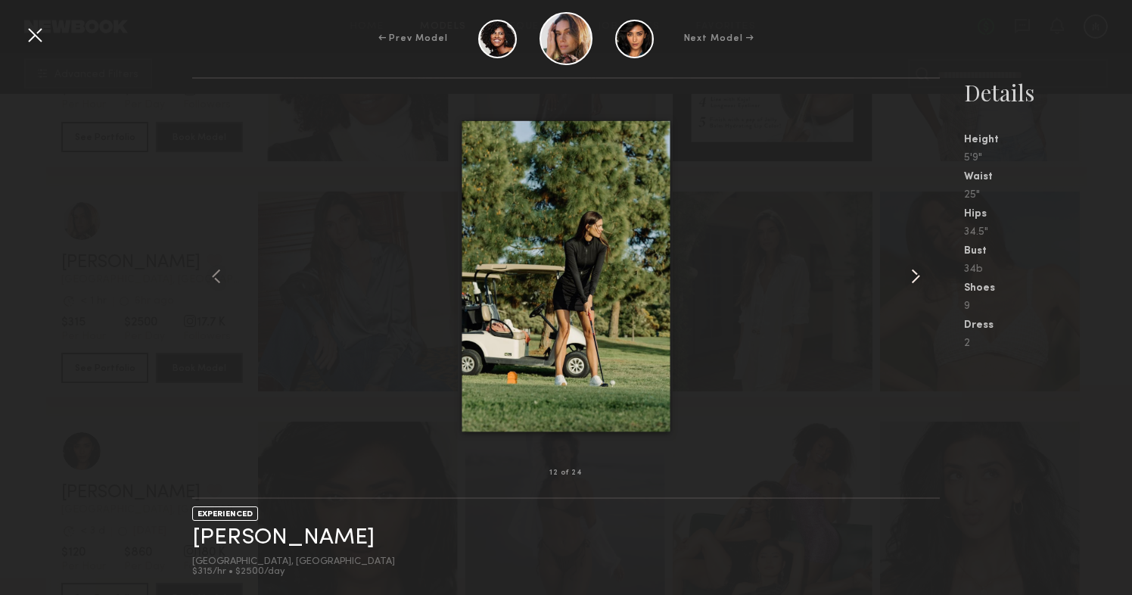
click at [910, 280] on common-icon at bounding box center [915, 276] width 24 height 24
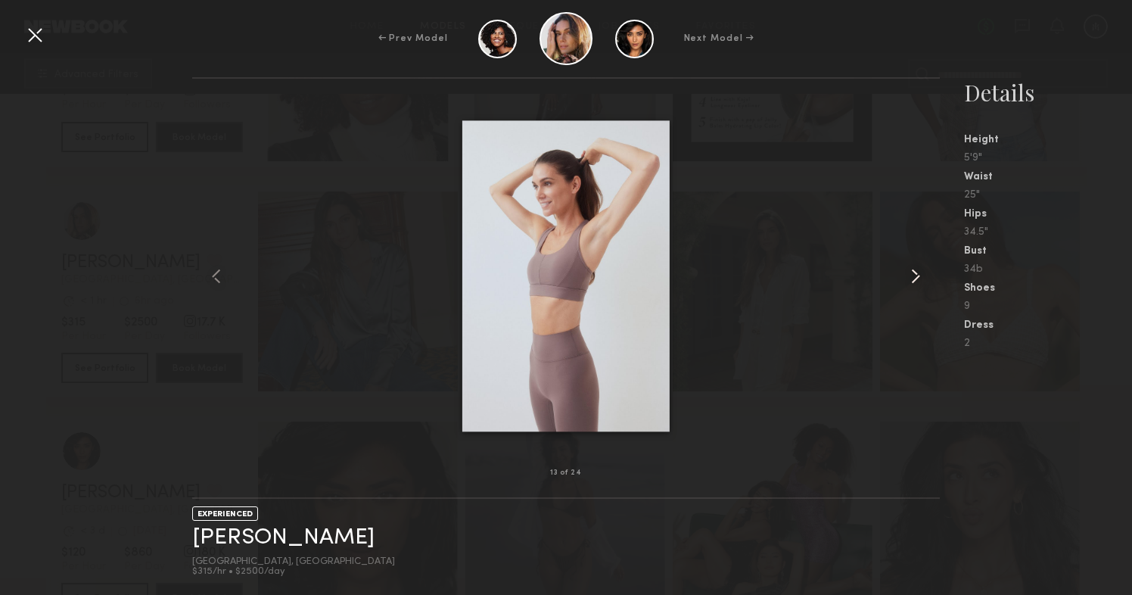
click at [910, 280] on common-icon at bounding box center [915, 276] width 24 height 24
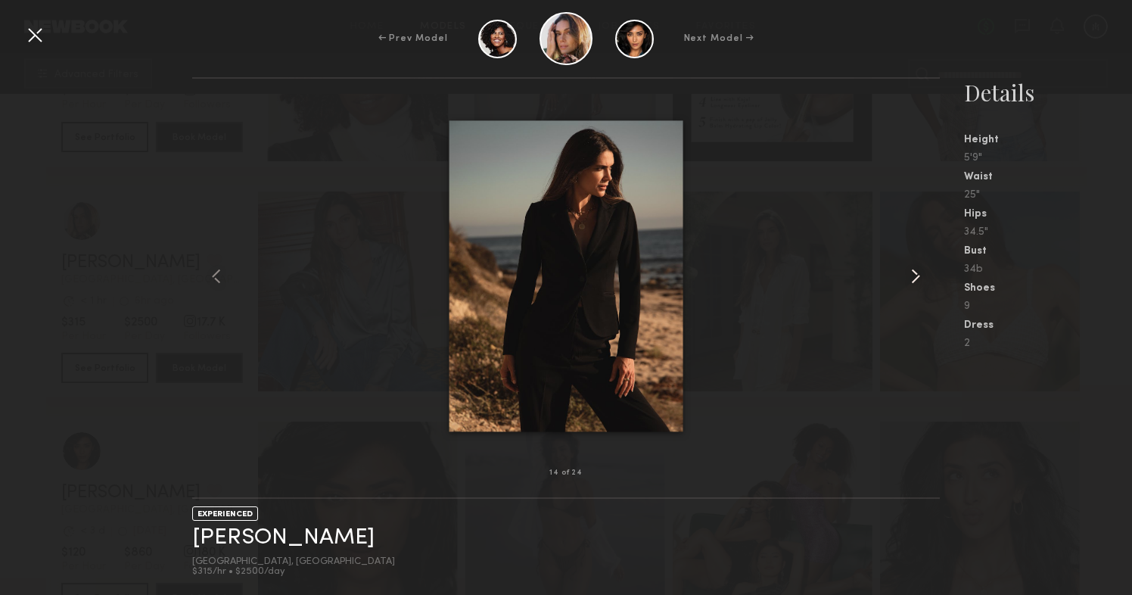
click at [910, 280] on common-icon at bounding box center [915, 276] width 24 height 24
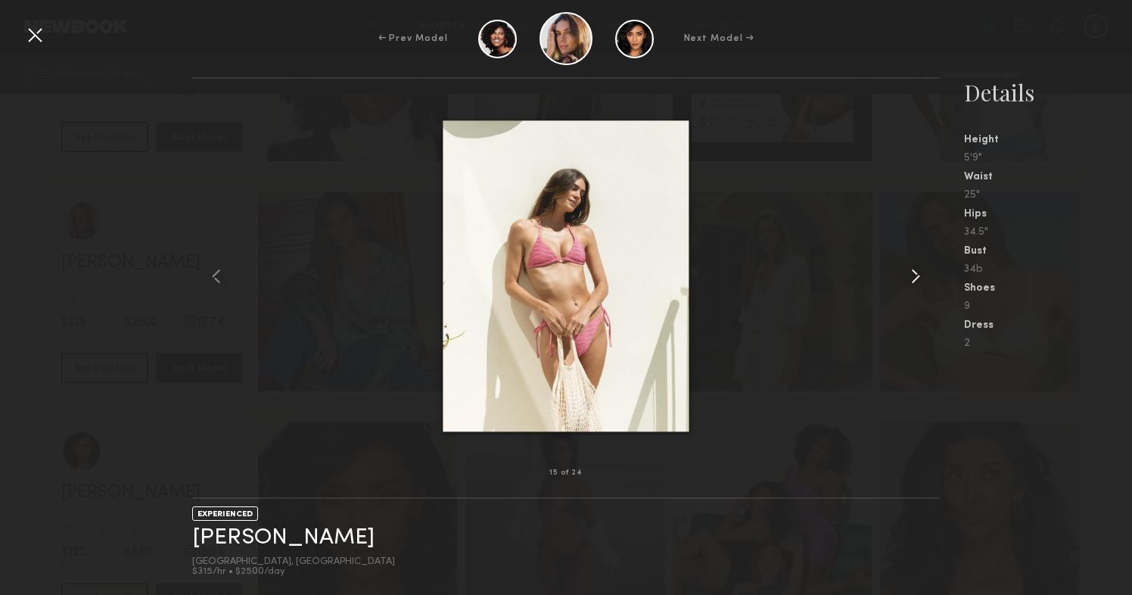
click at [910, 280] on common-icon at bounding box center [915, 276] width 24 height 24
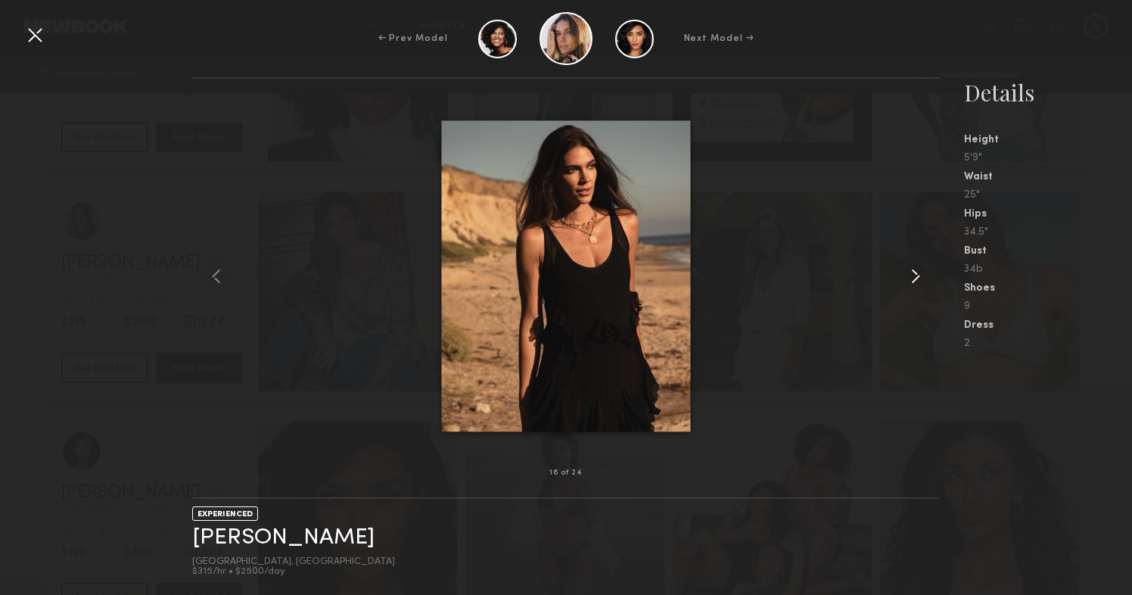
click at [910, 280] on common-icon at bounding box center [915, 276] width 24 height 24
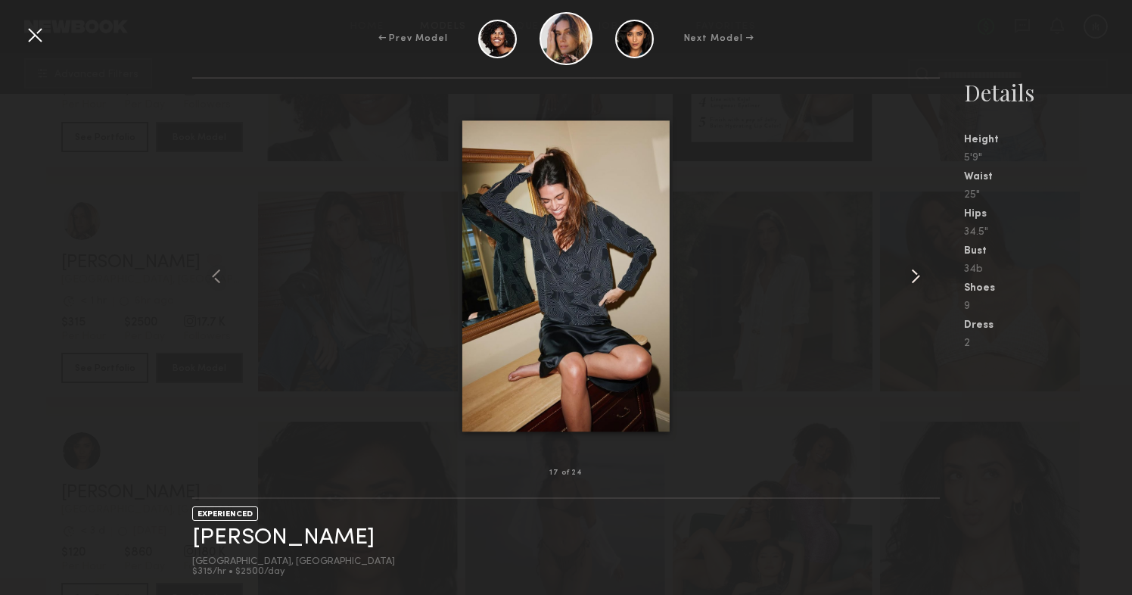
click at [910, 280] on common-icon at bounding box center [915, 276] width 24 height 24
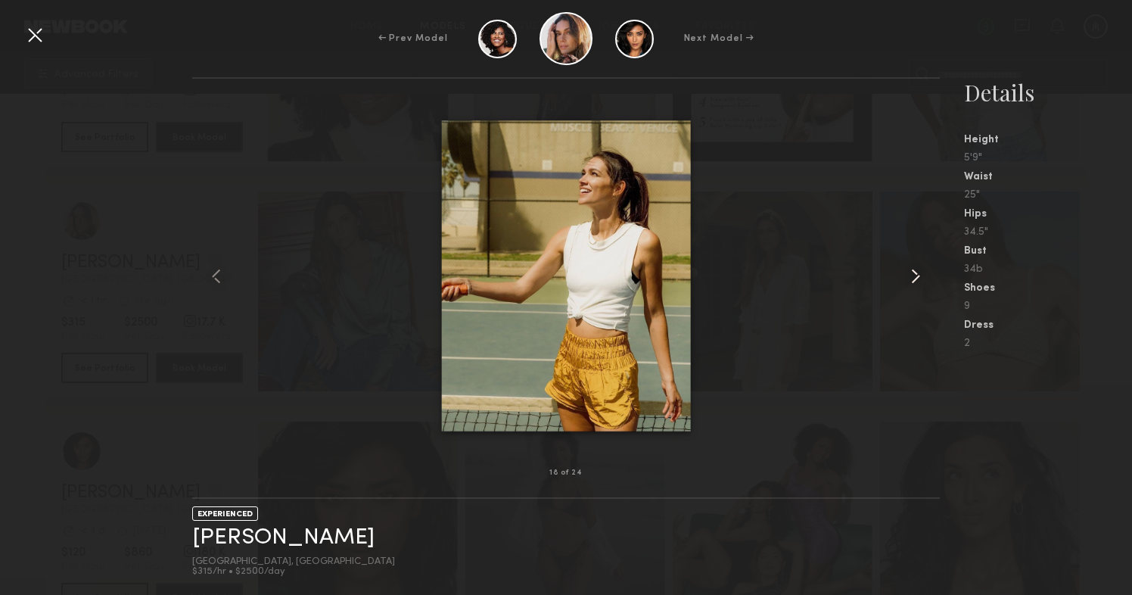
click at [910, 280] on common-icon at bounding box center [915, 276] width 24 height 24
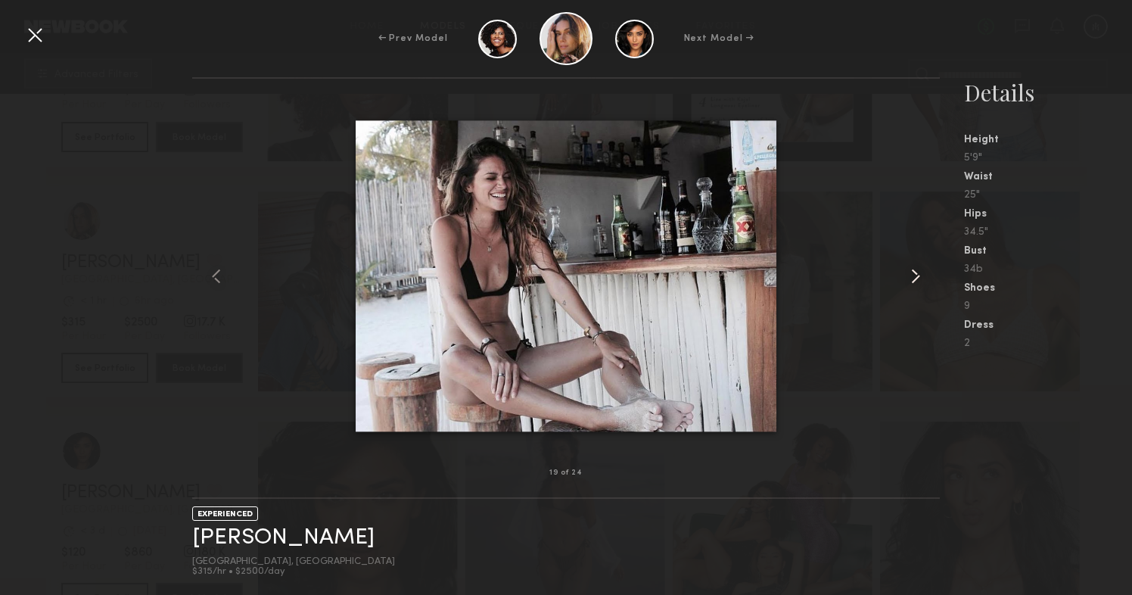
click at [910, 280] on common-icon at bounding box center [915, 276] width 24 height 24
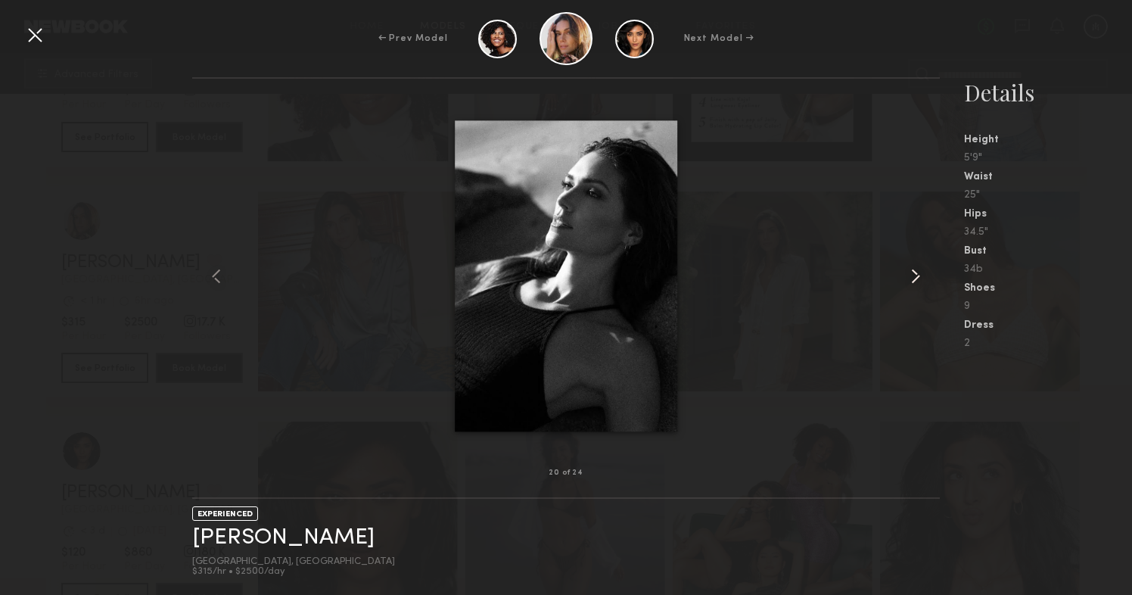
click at [910, 280] on common-icon at bounding box center [915, 276] width 24 height 24
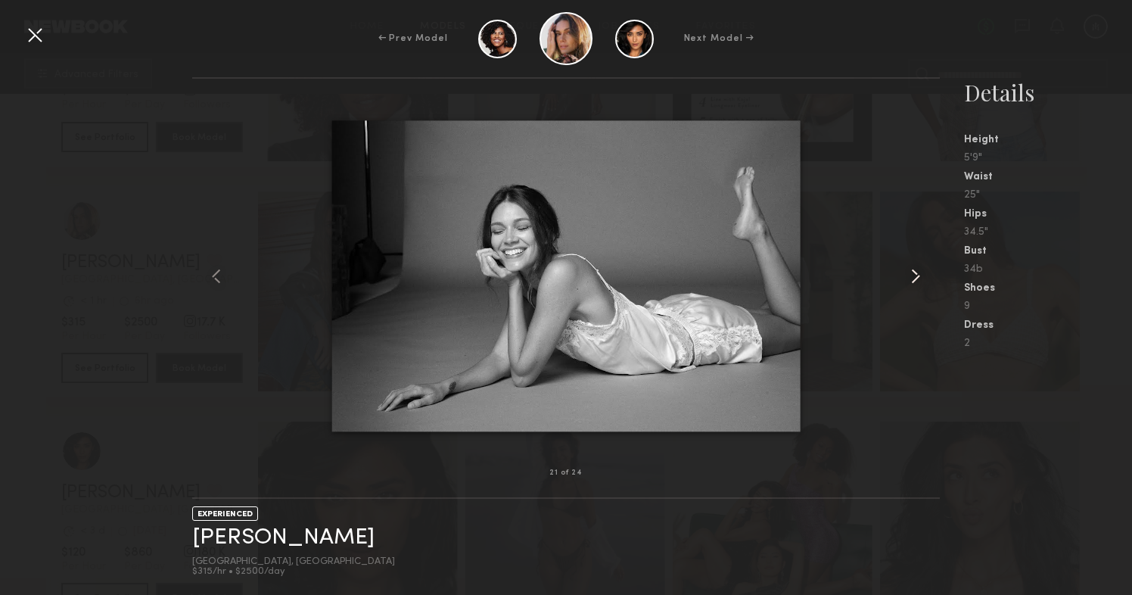
click at [910, 280] on common-icon at bounding box center [915, 276] width 24 height 24
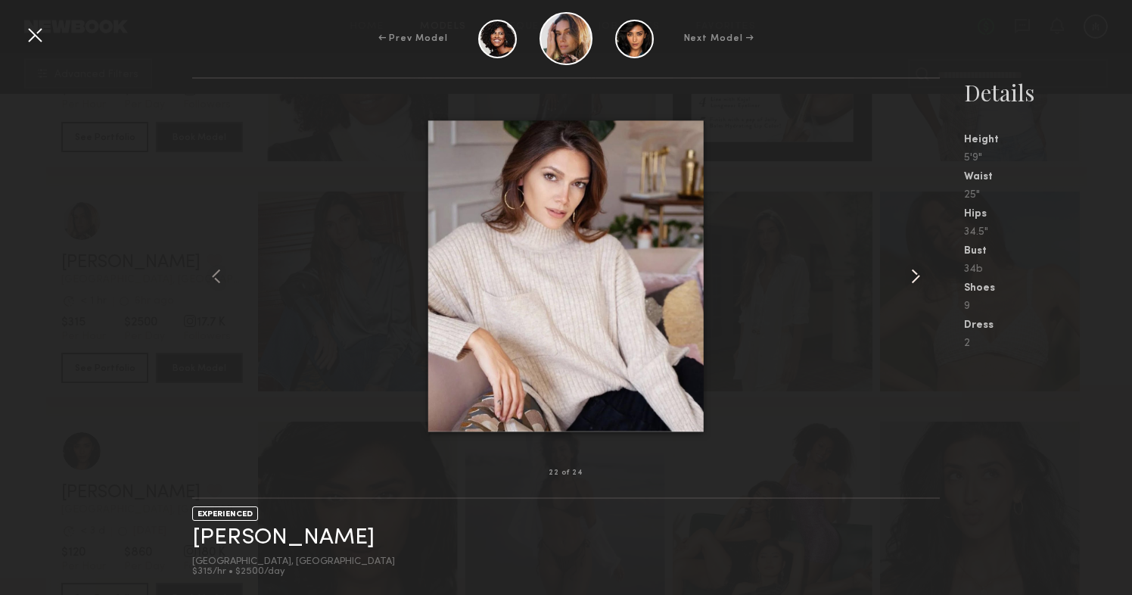
click at [910, 280] on common-icon at bounding box center [915, 276] width 24 height 24
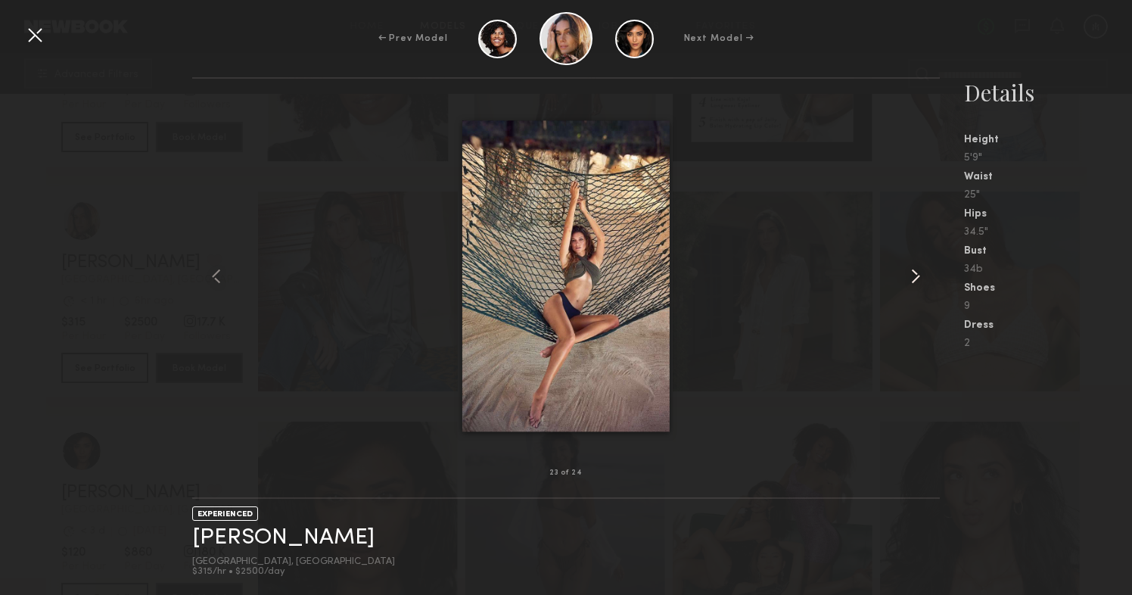
click at [910, 280] on common-icon at bounding box center [915, 276] width 24 height 24
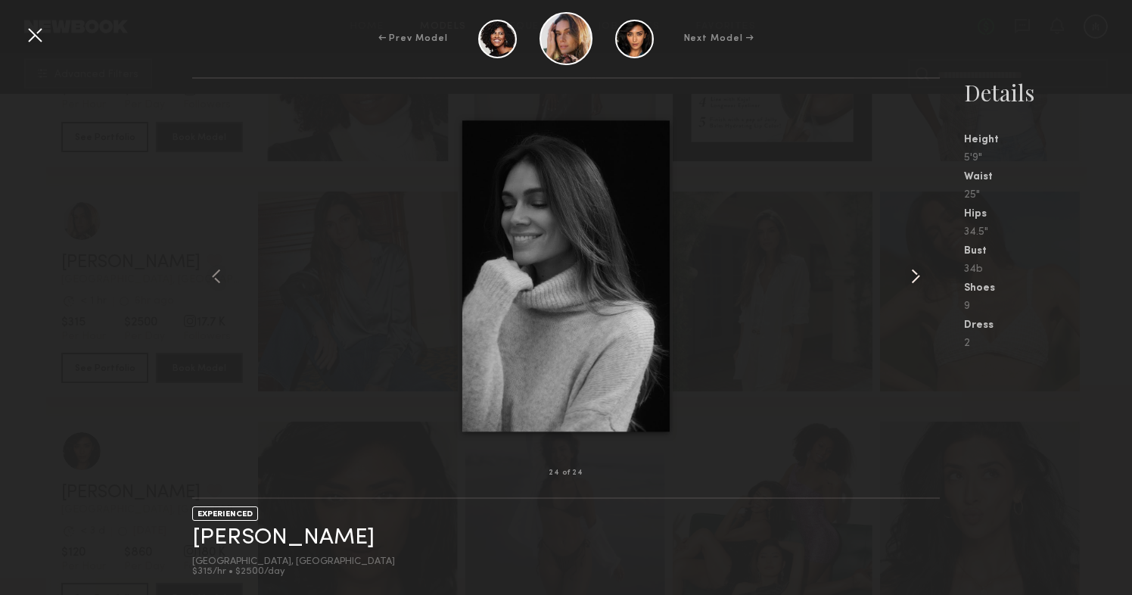
click at [910, 280] on common-icon at bounding box center [915, 276] width 24 height 24
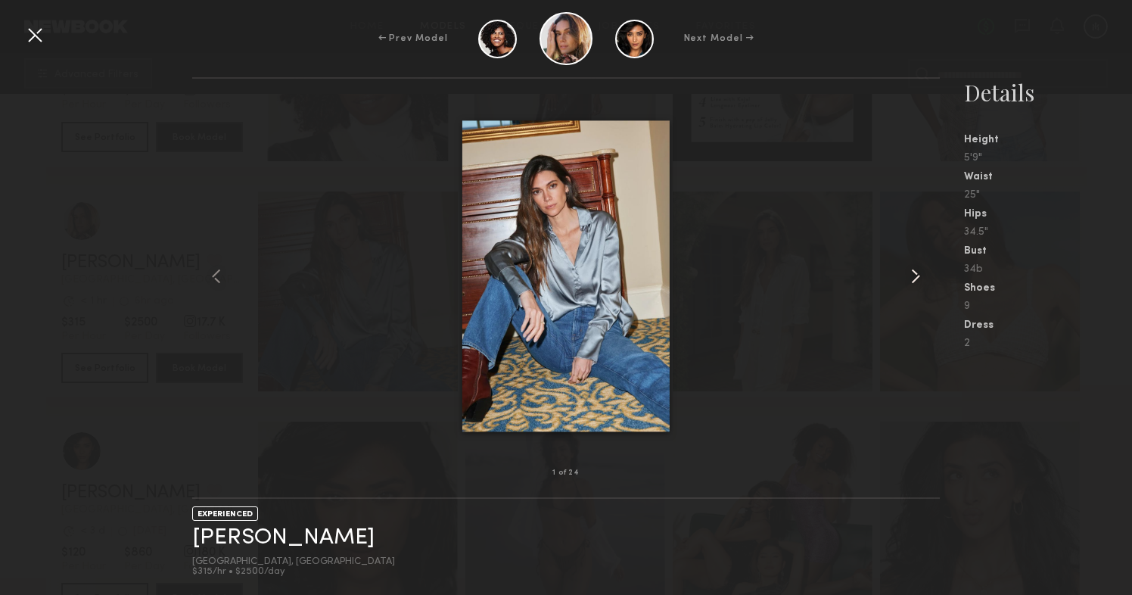
click at [910, 280] on common-icon at bounding box center [915, 276] width 24 height 24
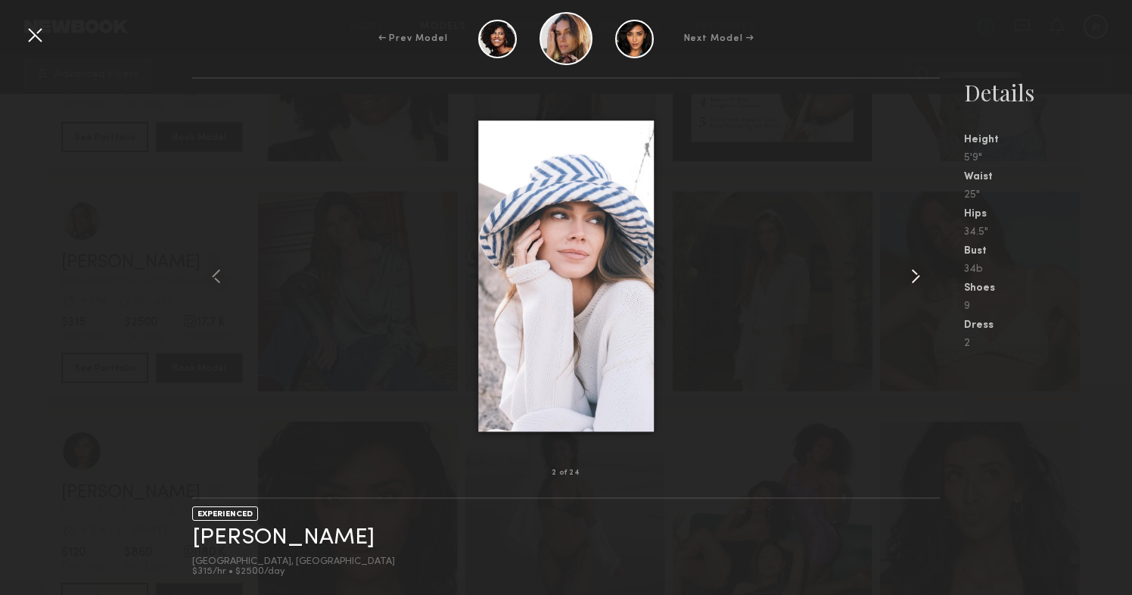
click at [910, 280] on common-icon at bounding box center [915, 276] width 24 height 24
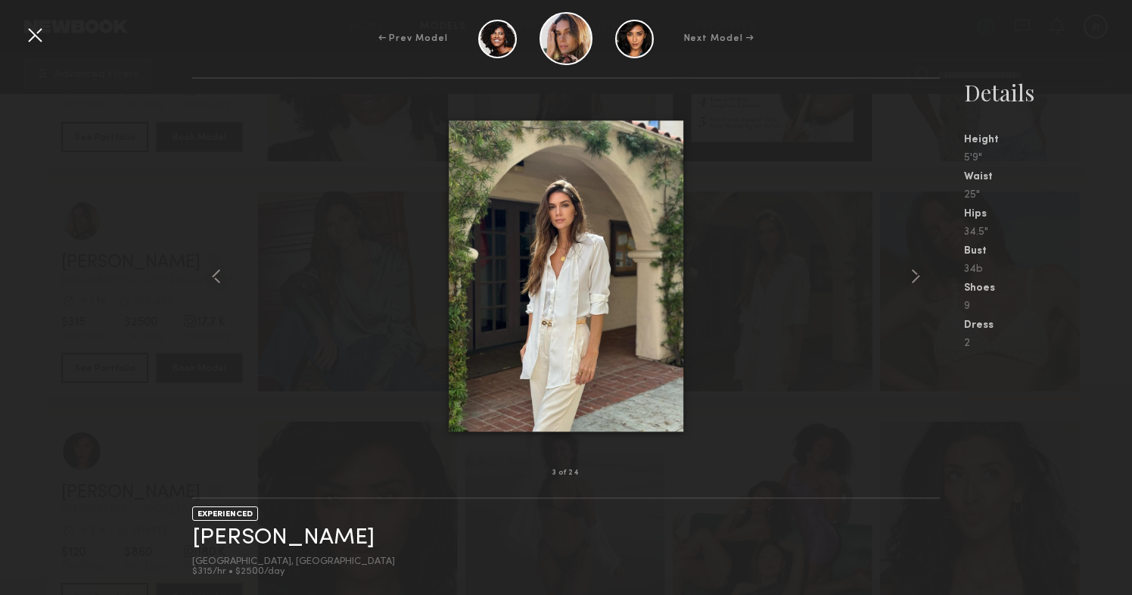
click at [41, 36] on div at bounding box center [35, 35] width 24 height 24
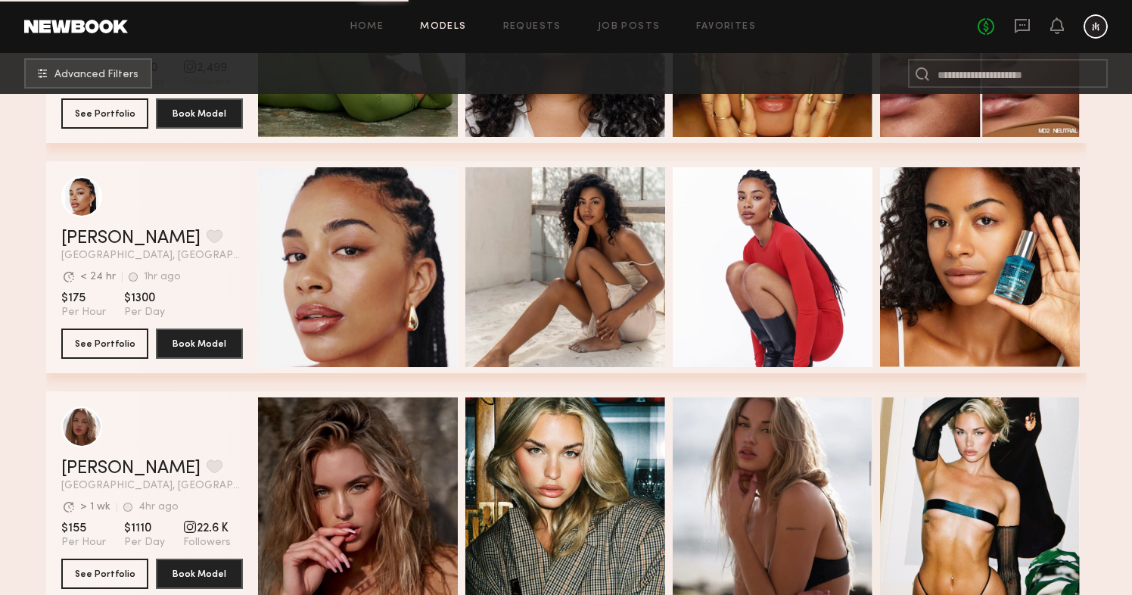
scroll to position [7771, 0]
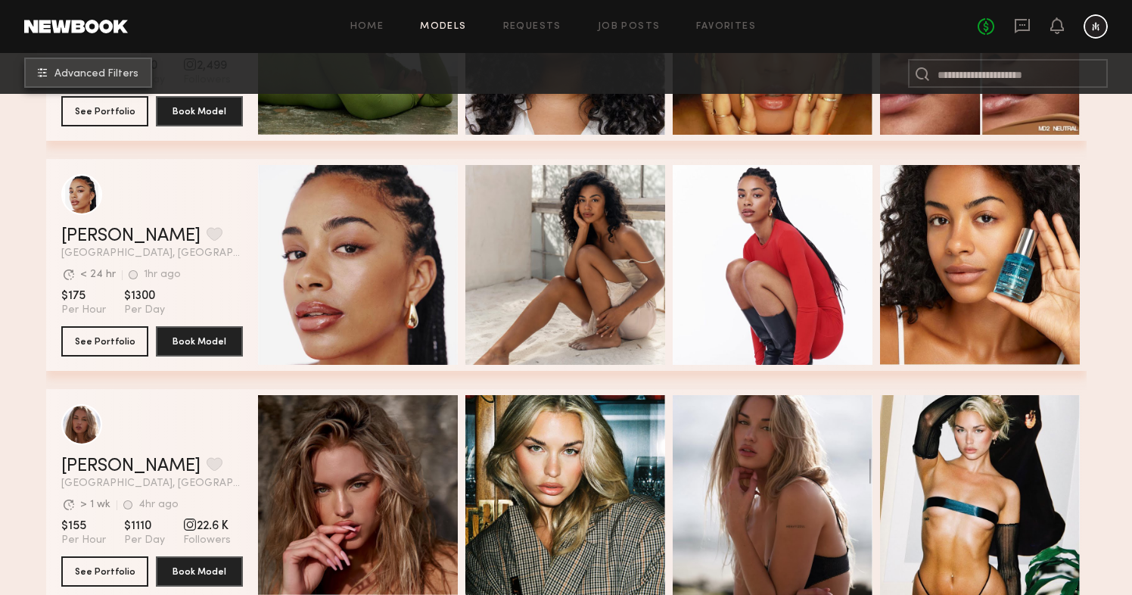
click at [121, 81] on button "Advanced Filters" at bounding box center [88, 73] width 128 height 30
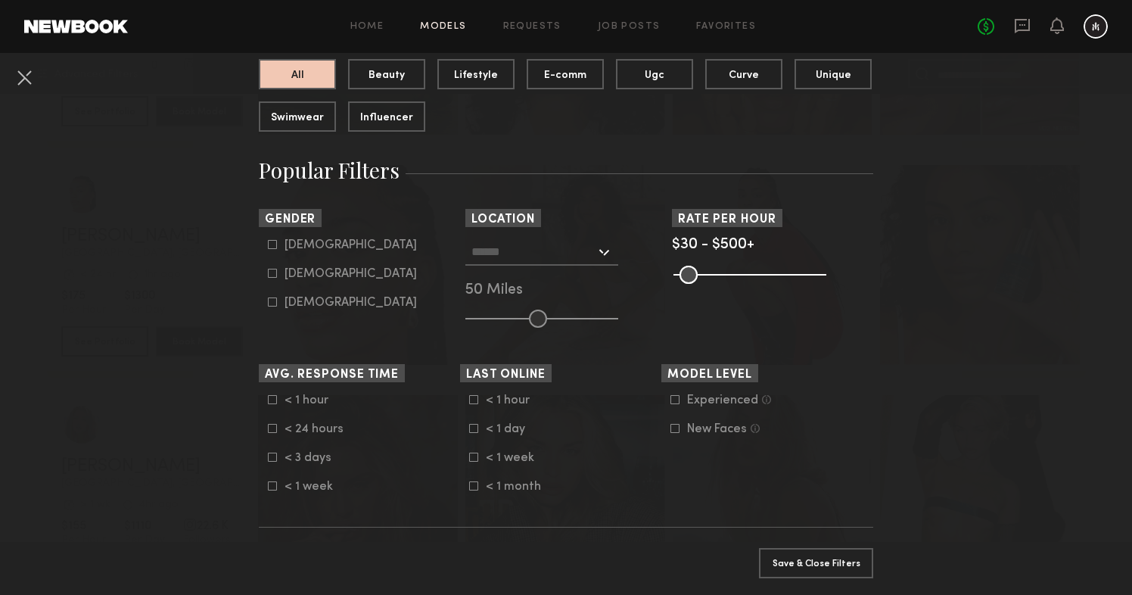
scroll to position [170, 0]
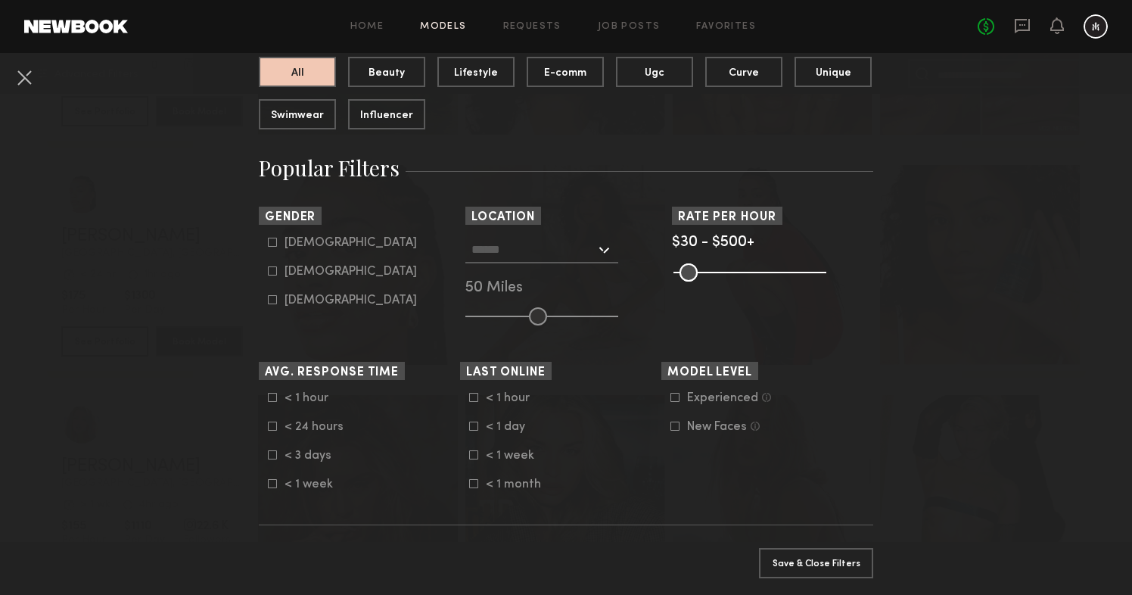
click at [597, 244] on div at bounding box center [541, 249] width 153 height 27
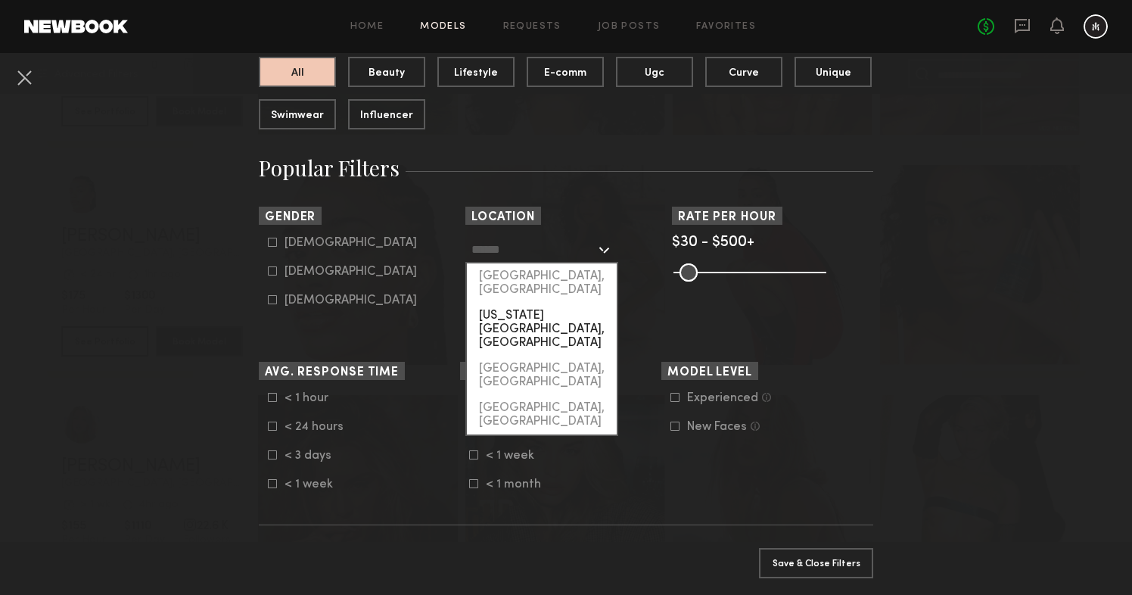
click at [543, 303] on div "[US_STATE][GEOGRAPHIC_DATA], [GEOGRAPHIC_DATA]" at bounding box center [542, 329] width 150 height 53
type input "**********"
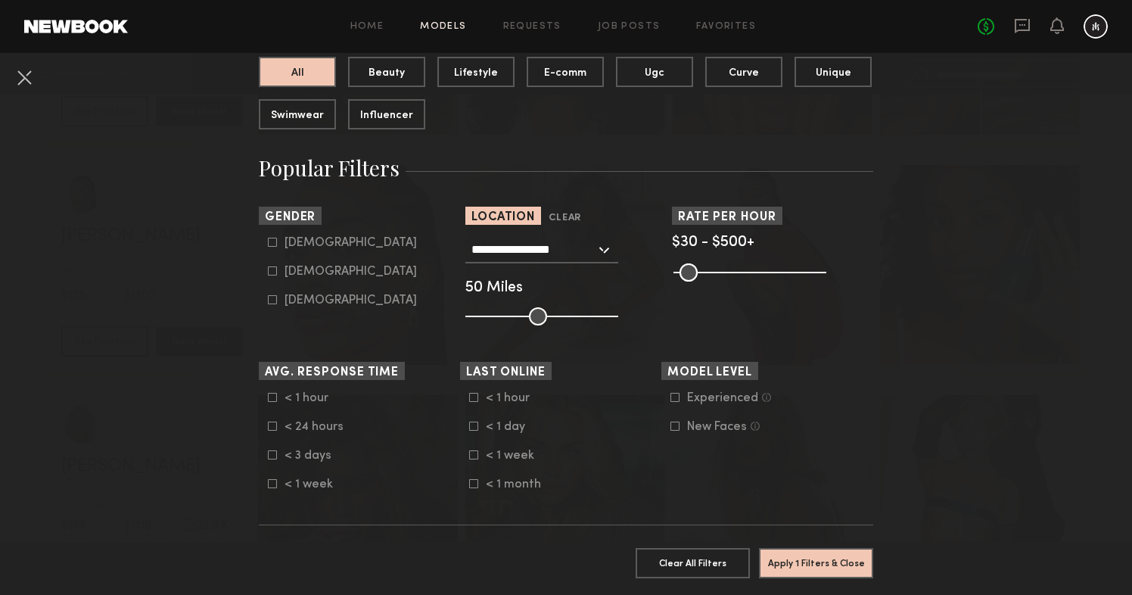
click at [275, 241] on icon at bounding box center [272, 242] width 9 height 9
click at [278, 244] on label "Male" at bounding box center [342, 242] width 149 height 9
type input "*"
click at [274, 263] on form "Male Female Non-binary" at bounding box center [364, 271] width 192 height 71
click at [274, 265] on common-framework-checkbox "Female" at bounding box center [364, 272] width 192 height 14
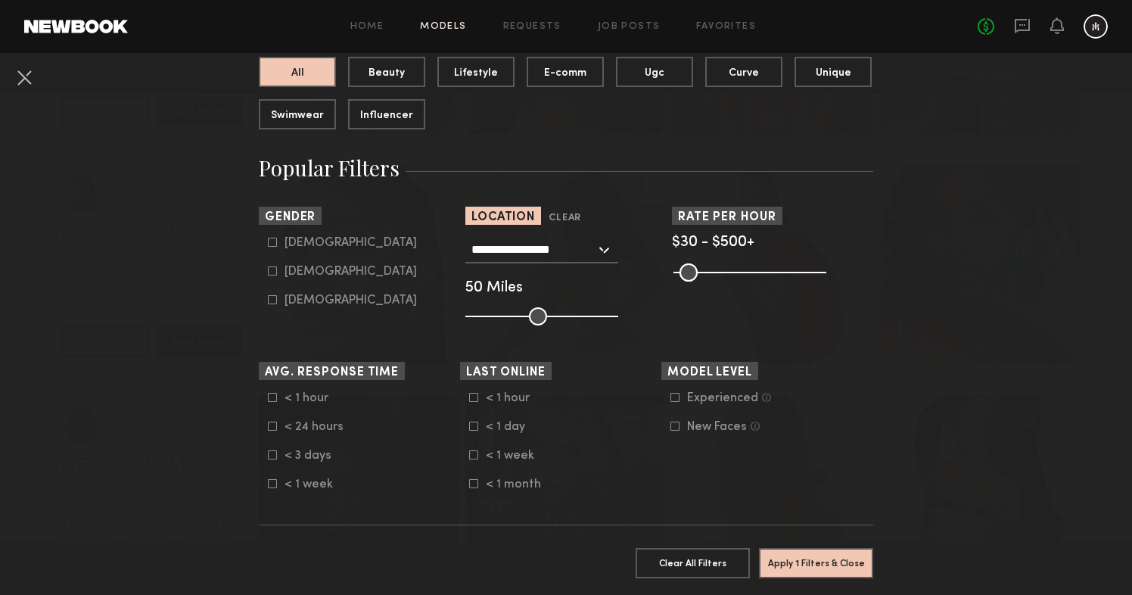
click at [275, 273] on icon at bounding box center [272, 270] width 9 height 9
type input "**"
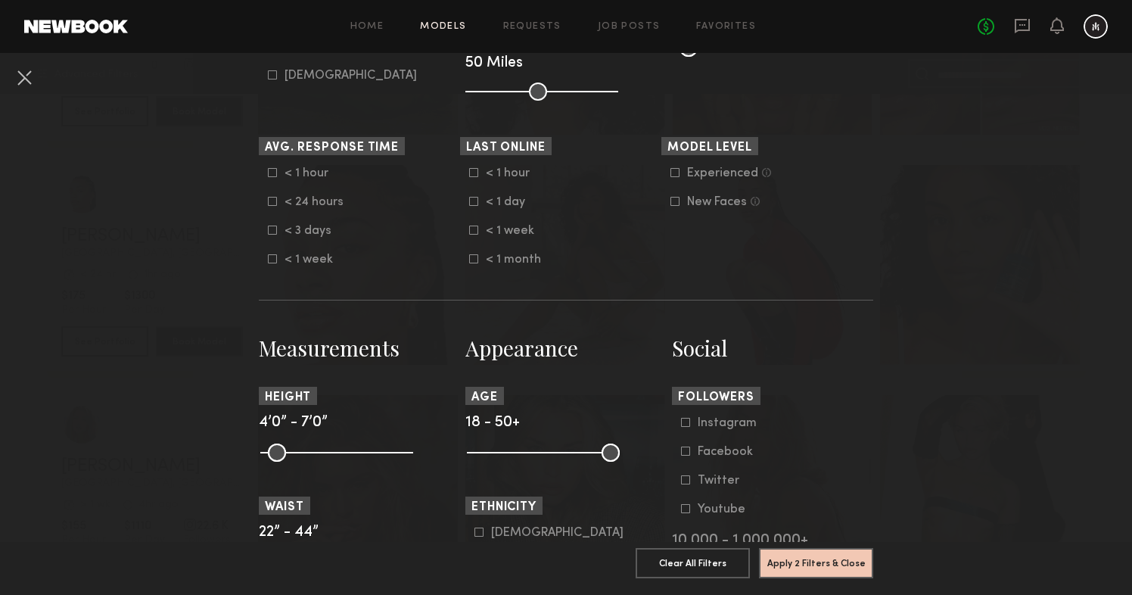
scroll to position [406, 0]
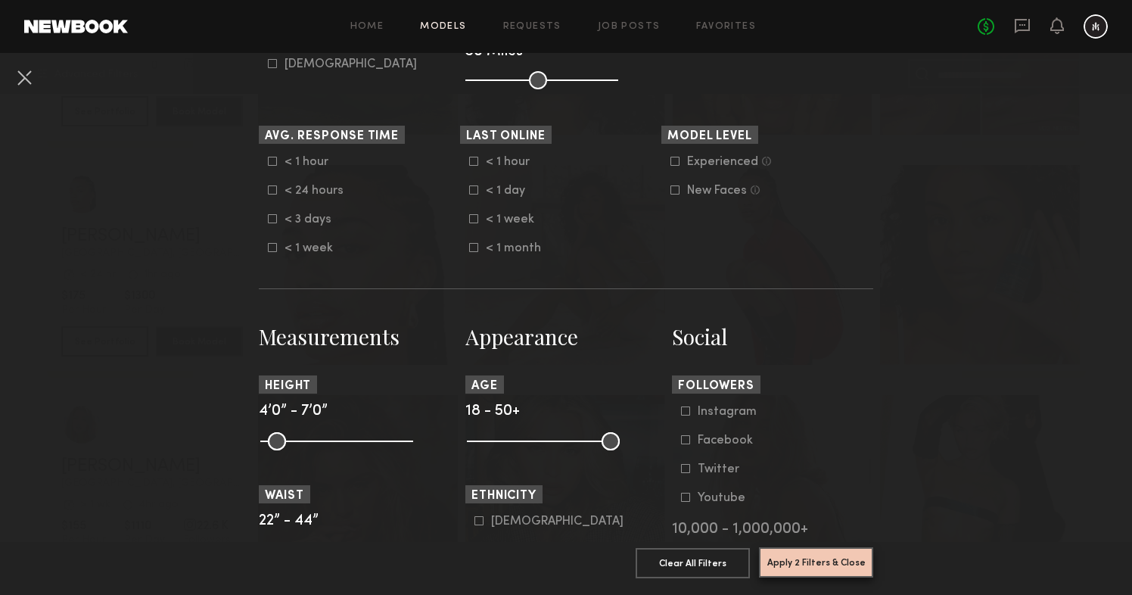
click at [805, 569] on button "Apply 2 Filters & Close" at bounding box center [816, 562] width 114 height 30
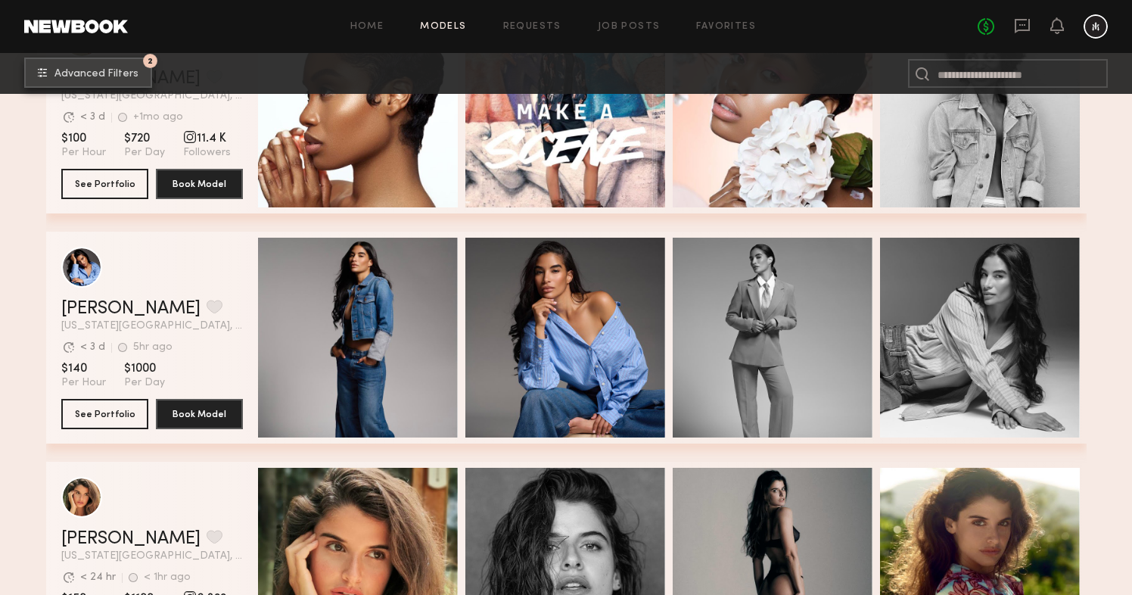
scroll to position [3346, 0]
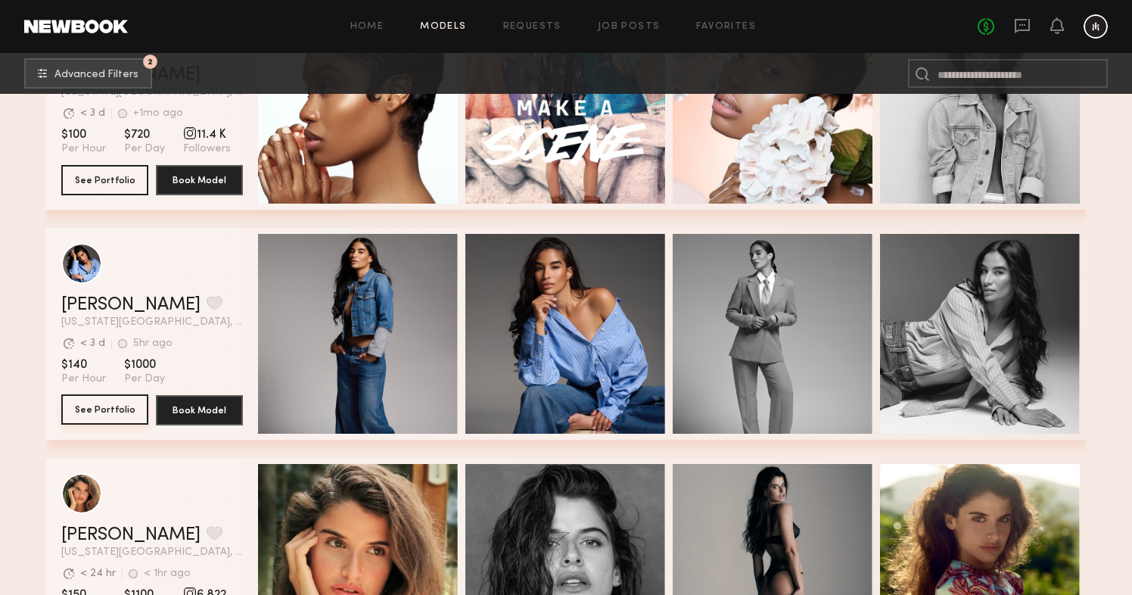
click at [113, 413] on button "See Portfolio" at bounding box center [104, 409] width 87 height 30
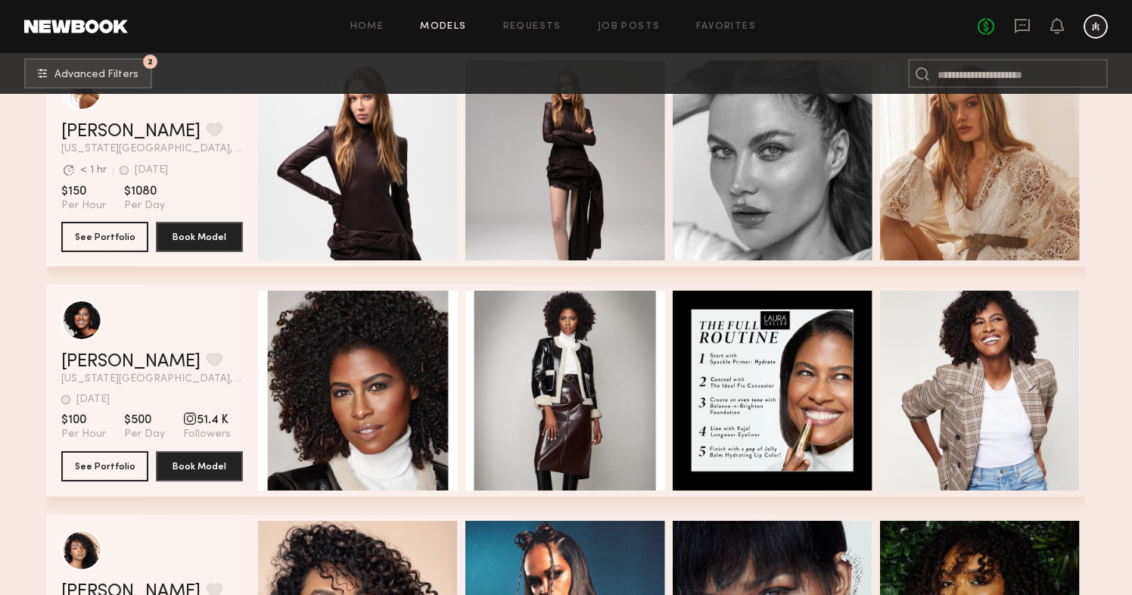
scroll to position [5846, 0]
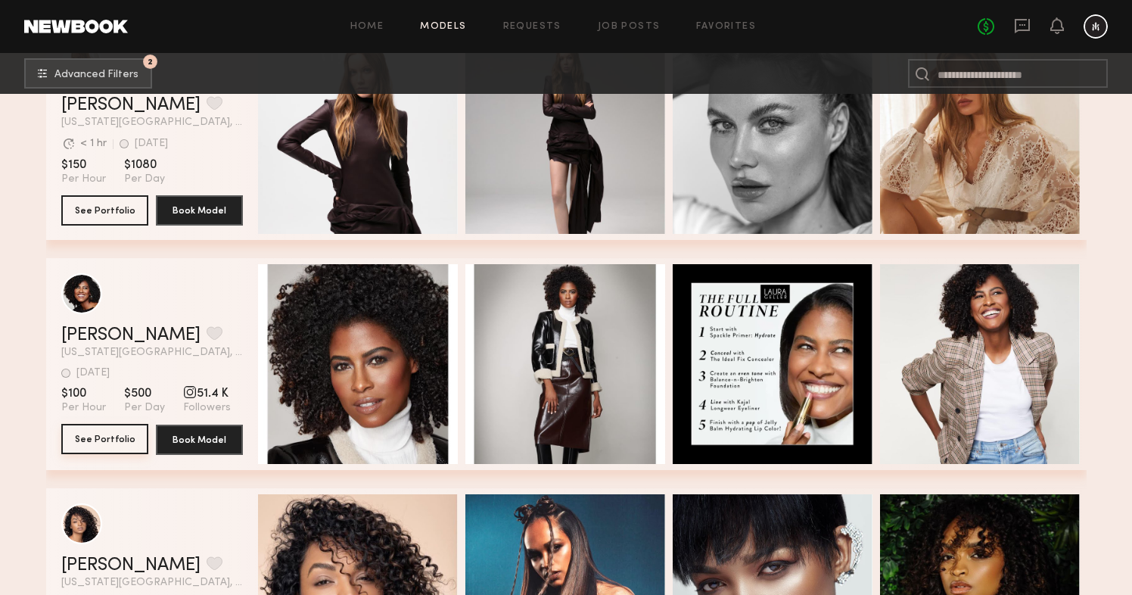
click at [103, 444] on button "See Portfolio" at bounding box center [104, 439] width 87 height 30
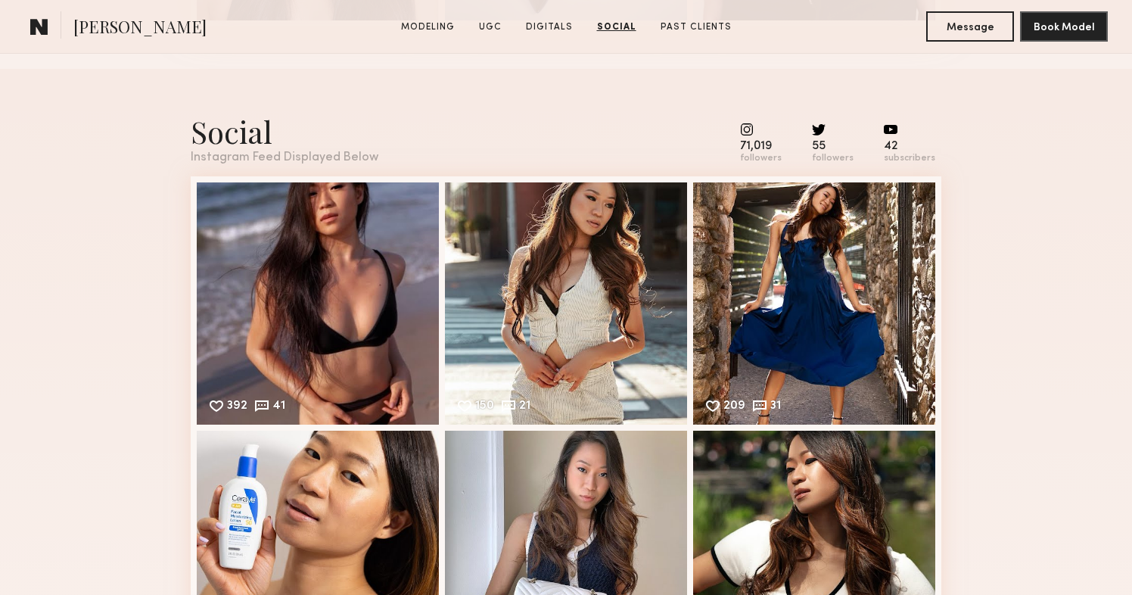
scroll to position [2834, 0]
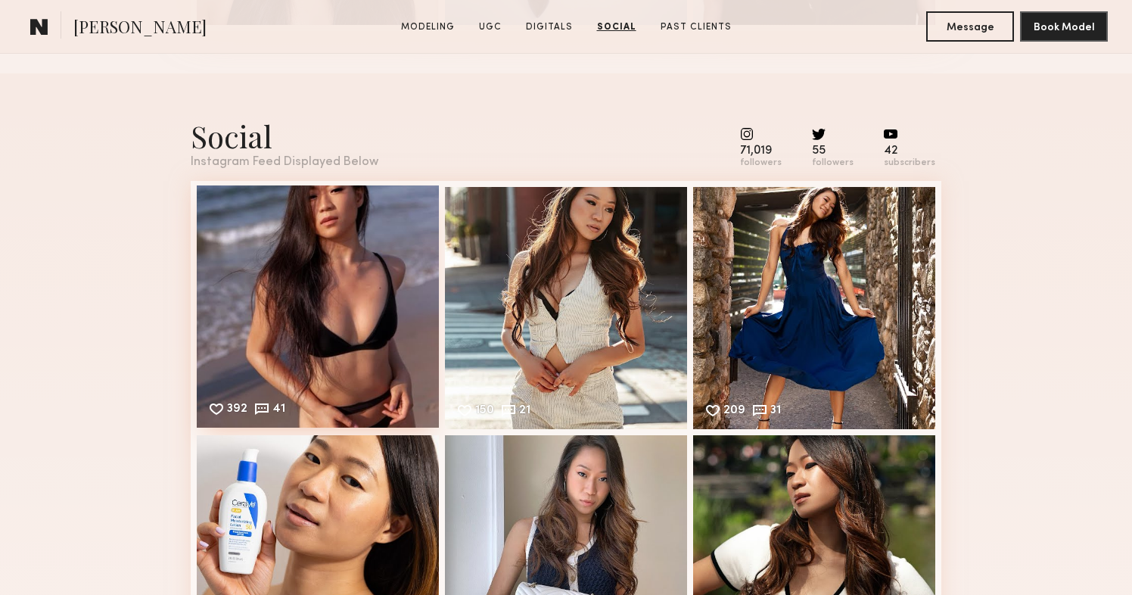
click at [331, 245] on div "392 41 Likes & comments displayed to show model’s engagement" at bounding box center [318, 306] width 242 height 242
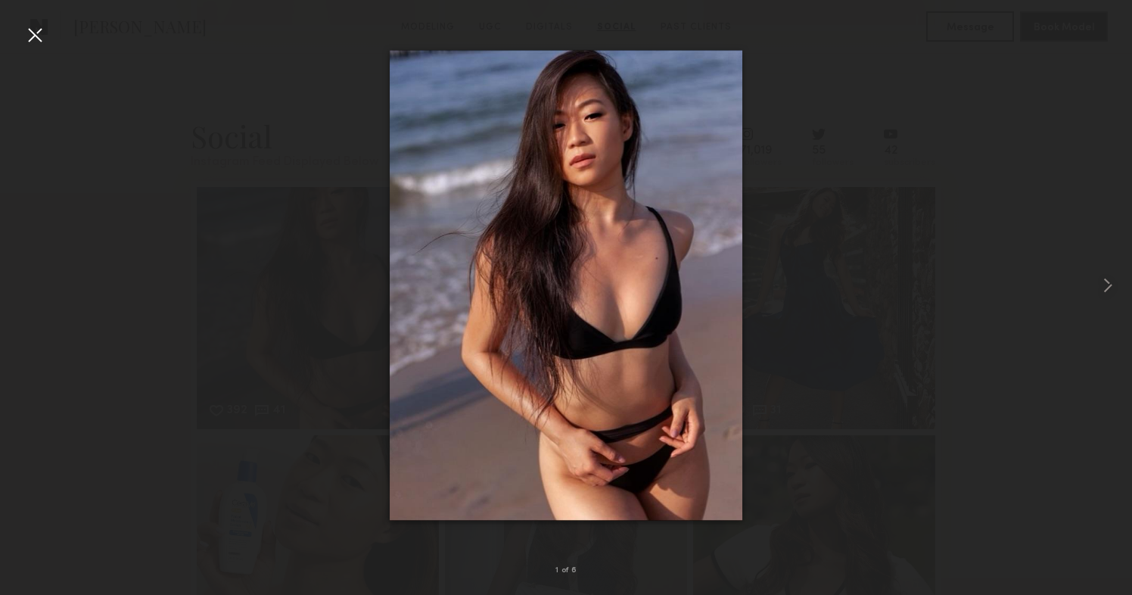
click at [36, 32] on div at bounding box center [35, 35] width 24 height 24
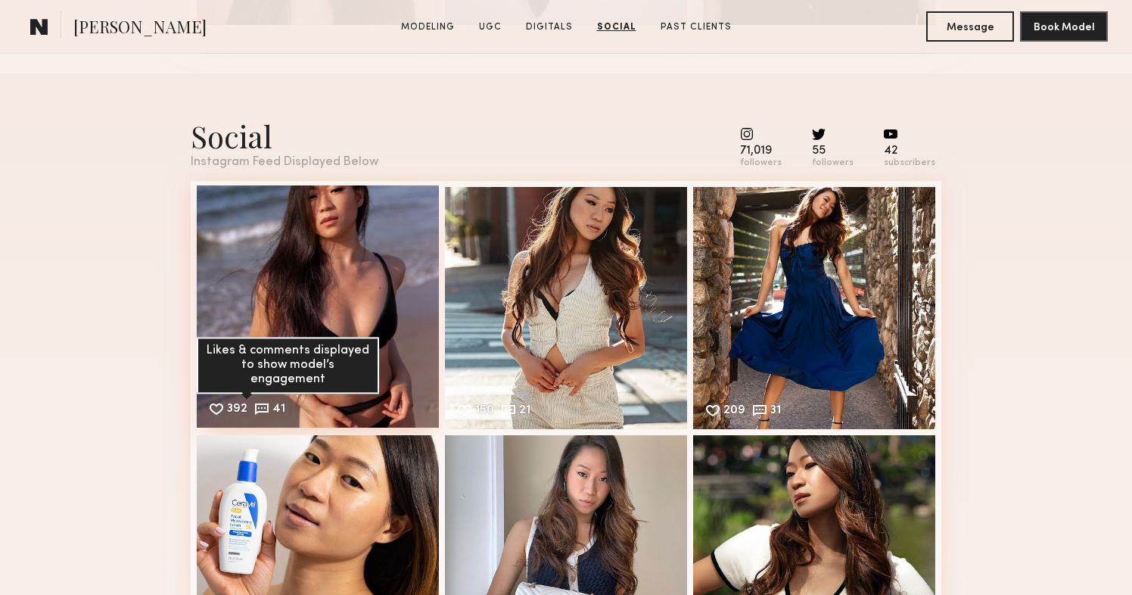
click at [272, 407] on div "41" at bounding box center [278, 410] width 13 height 14
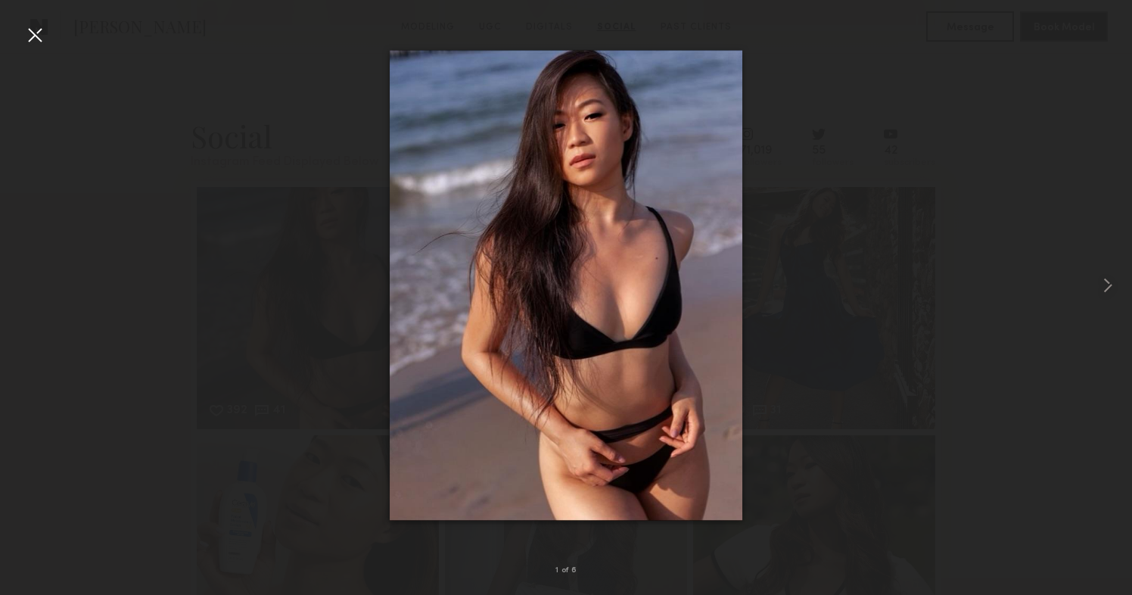
click at [42, 30] on div at bounding box center [35, 35] width 24 height 24
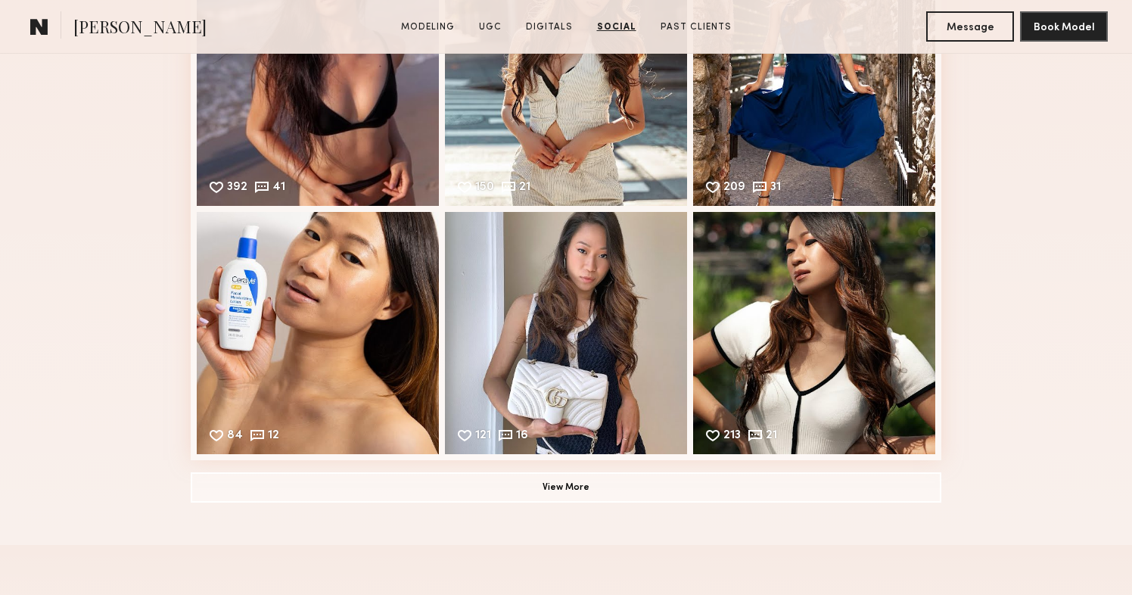
scroll to position [3058, 0]
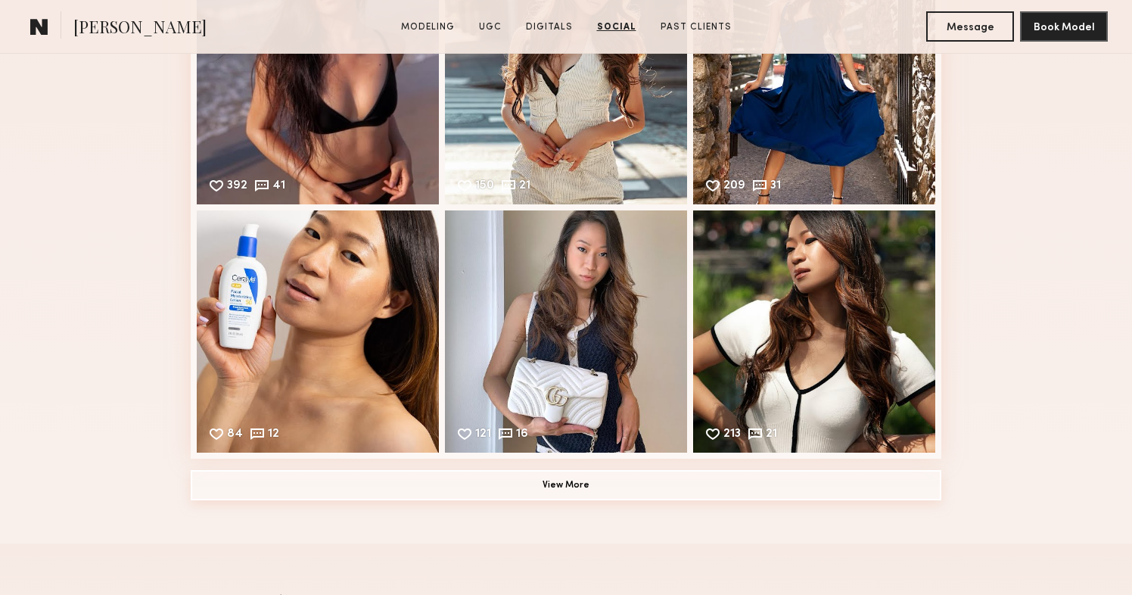
click at [580, 478] on button "View More" at bounding box center [566, 485] width 751 height 30
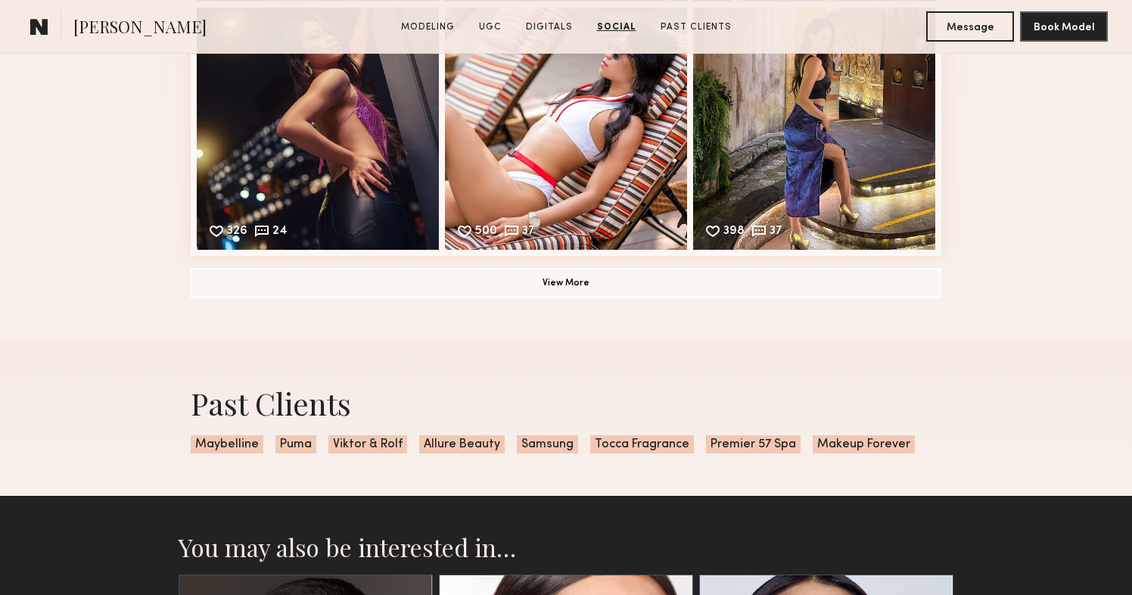
scroll to position [3769, 0]
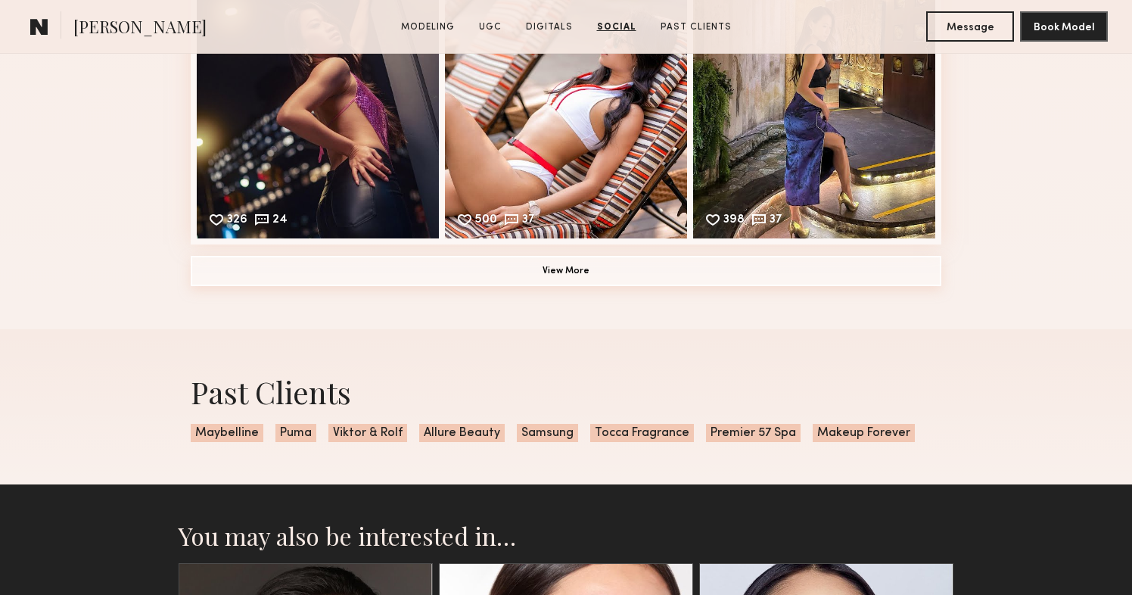
click at [580, 263] on button "View More" at bounding box center [566, 271] width 751 height 30
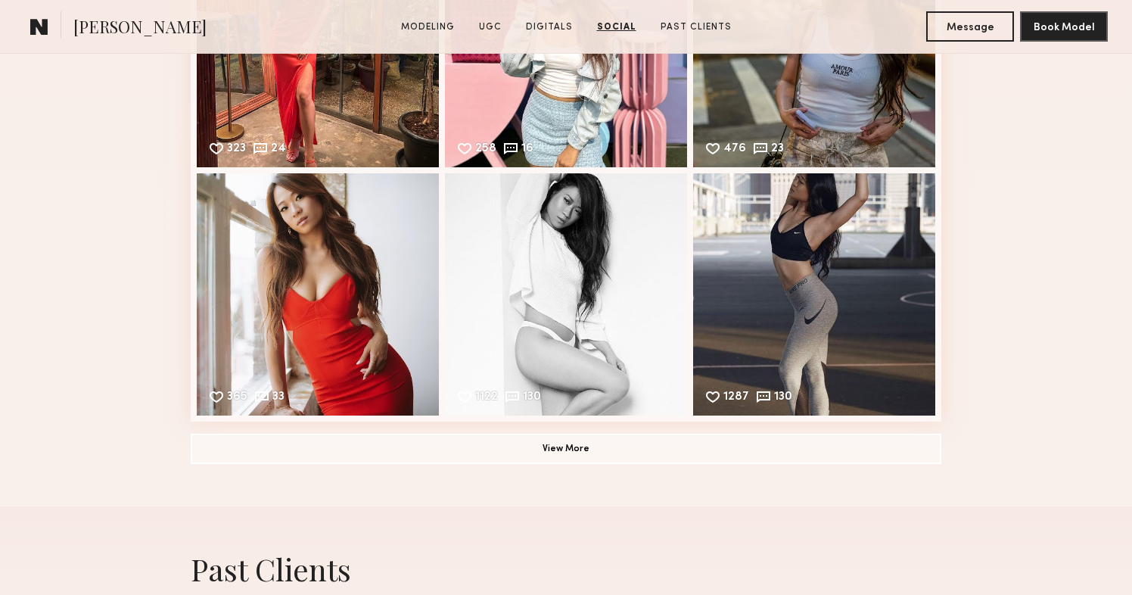
scroll to position [4091, 0]
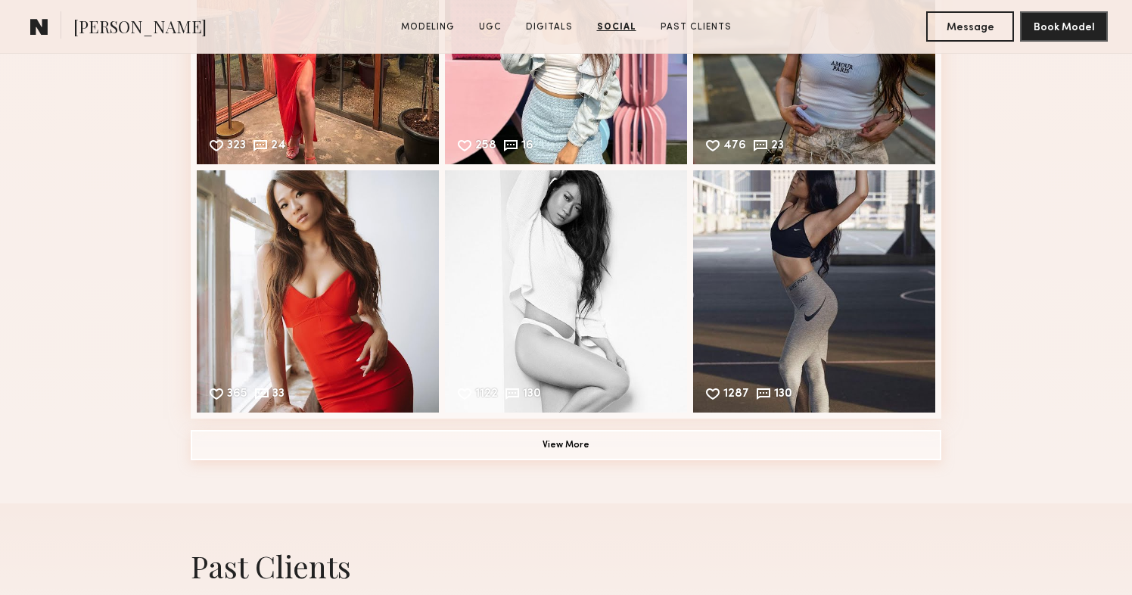
click at [570, 447] on button "View More" at bounding box center [566, 445] width 751 height 30
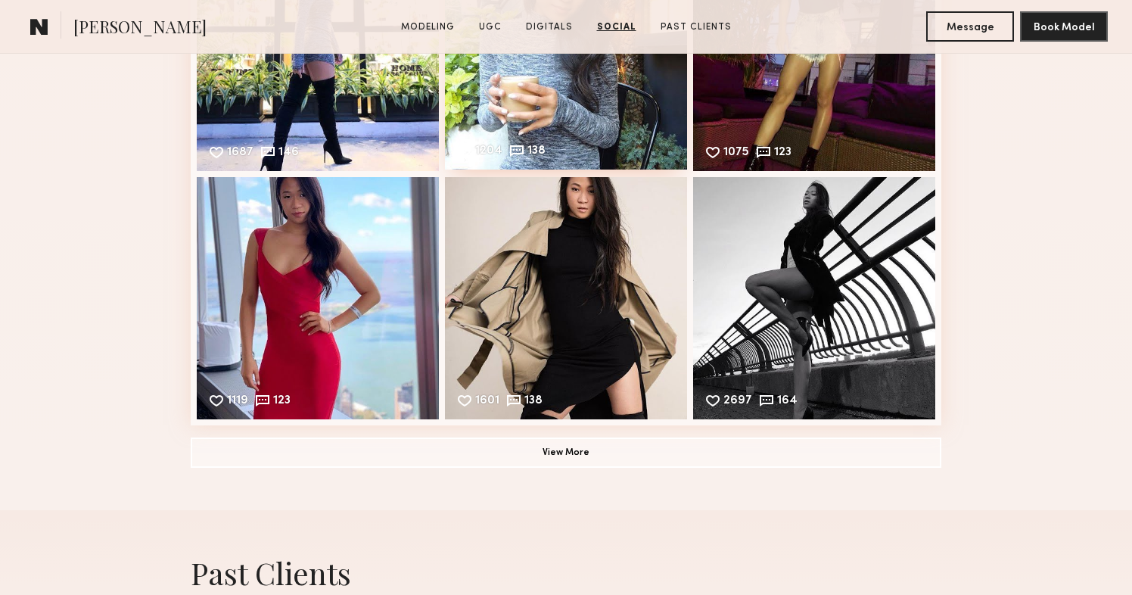
scroll to position [4596, 0]
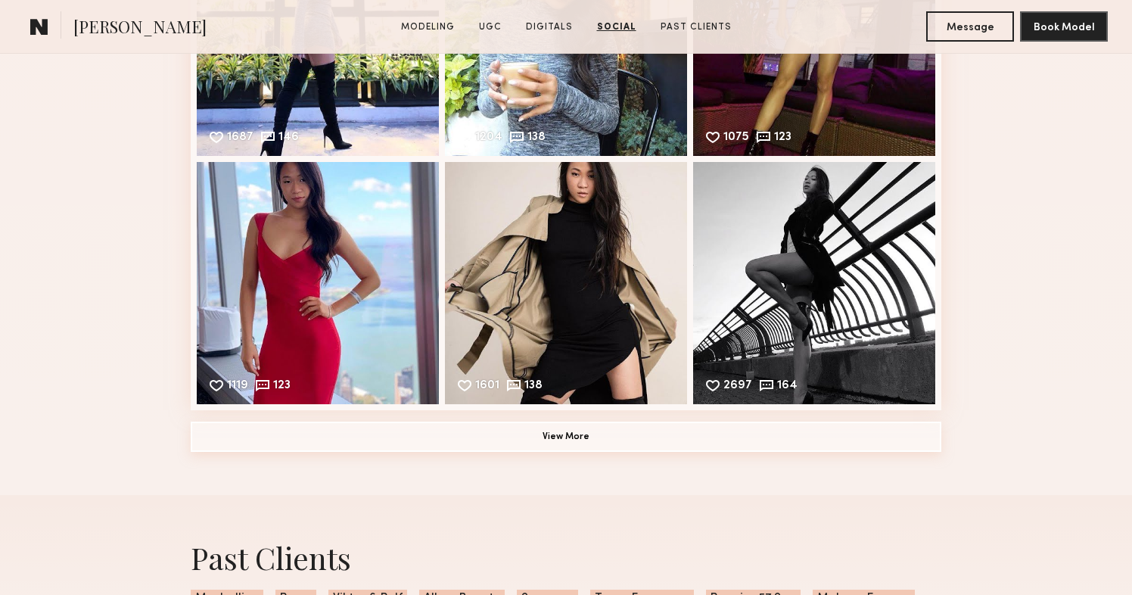
click at [573, 436] on button "View More" at bounding box center [566, 436] width 751 height 30
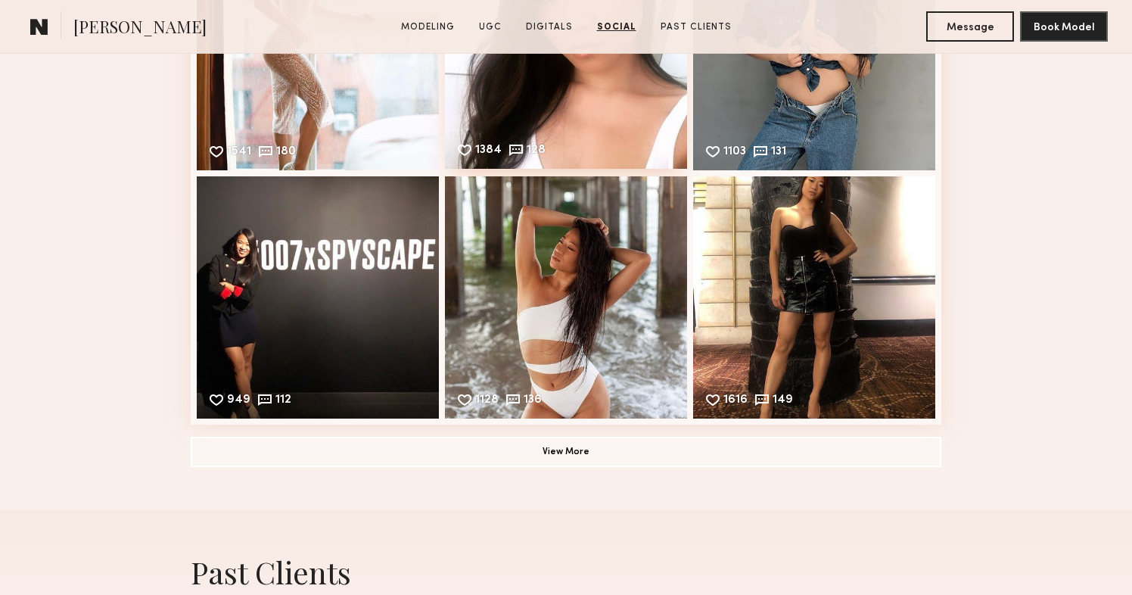
scroll to position [5083, 0]
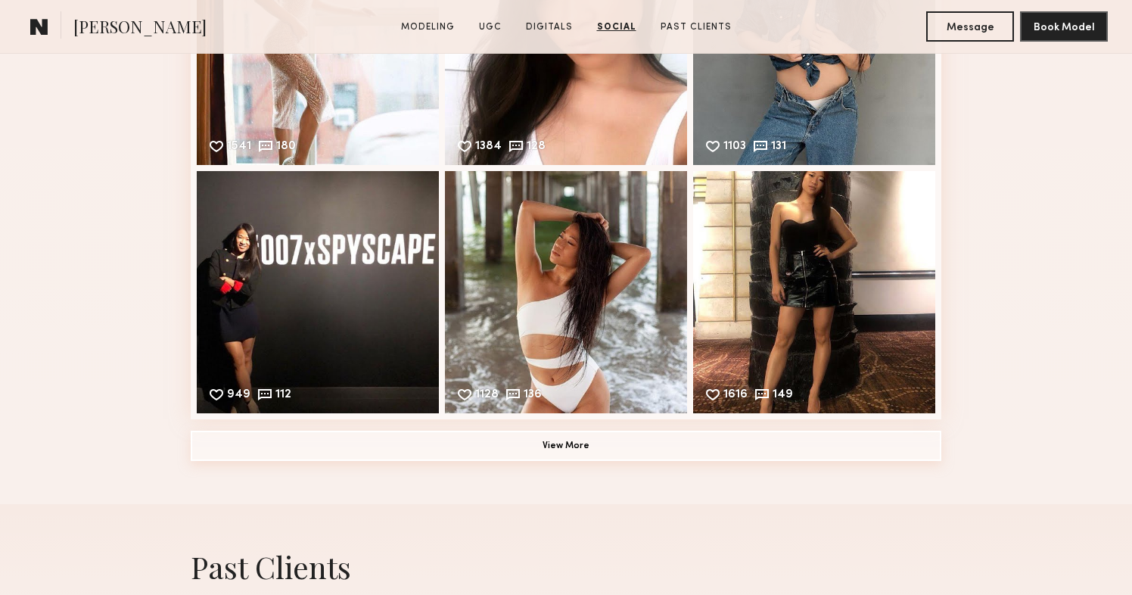
click at [579, 442] on button "View More" at bounding box center [566, 446] width 751 height 30
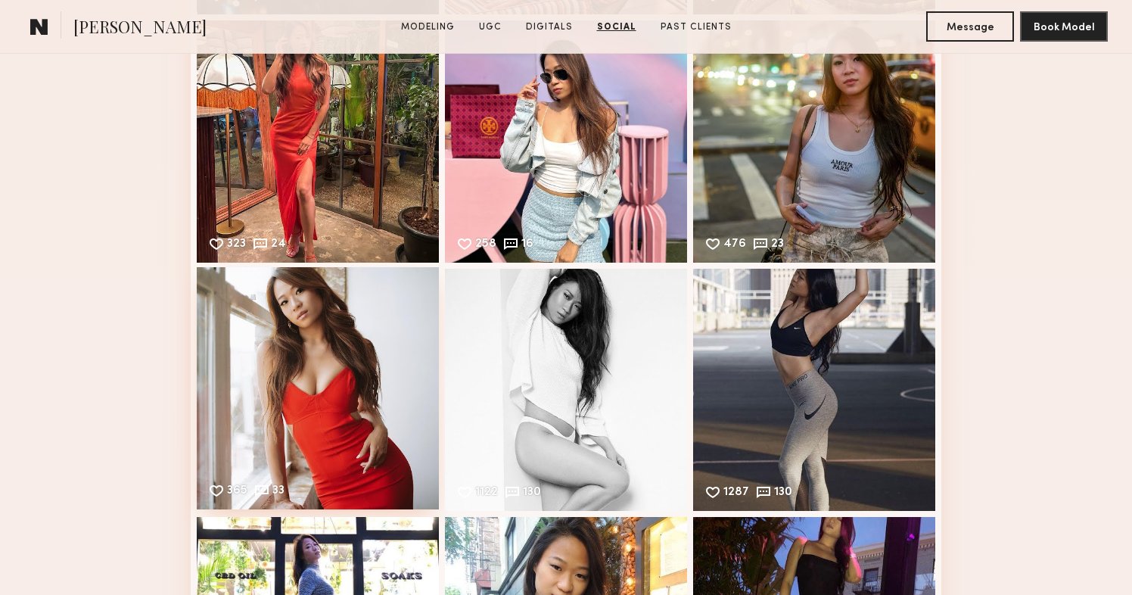
scroll to position [3984, 0]
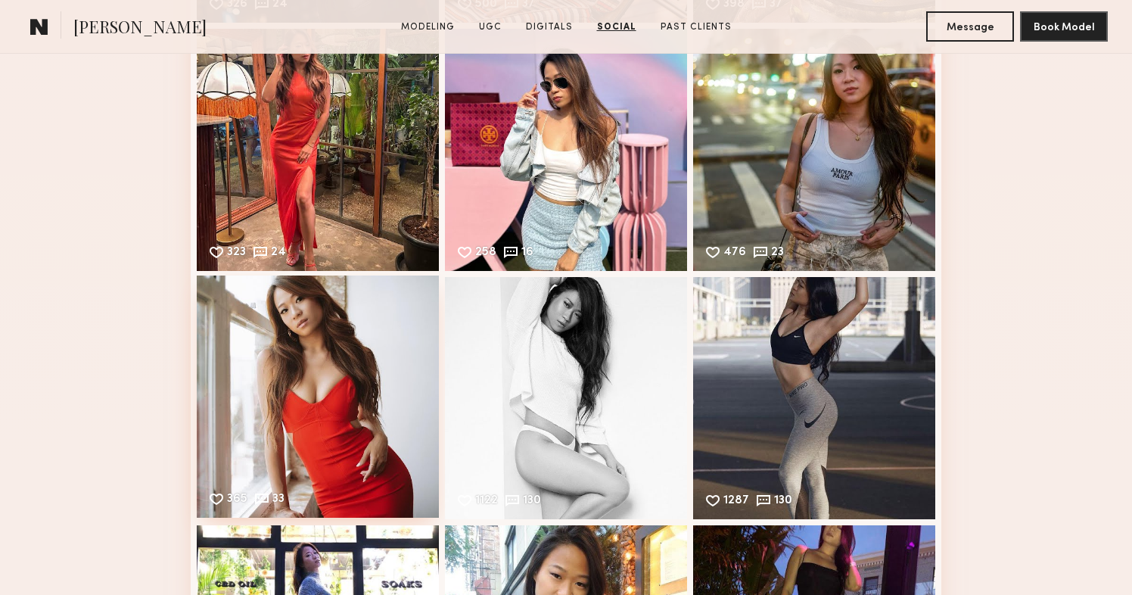
click at [306, 393] on div "365 33 Likes & comments displayed to show model’s engagement" at bounding box center [318, 396] width 242 height 242
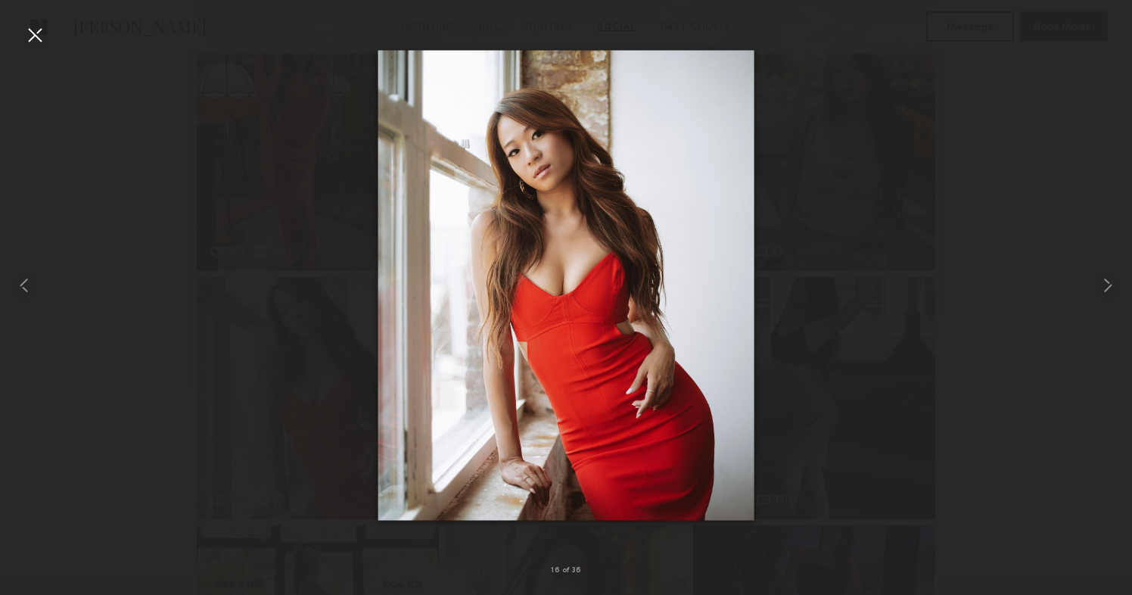
click at [39, 39] on div at bounding box center [35, 35] width 24 height 24
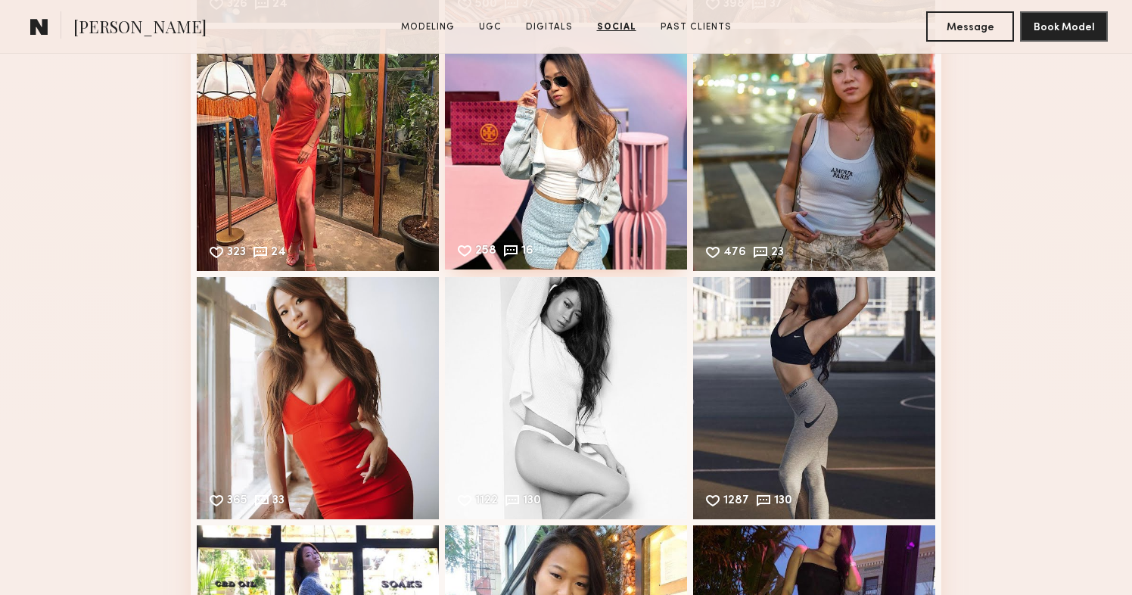
click at [570, 148] on div "258 16 Likes & comments displayed to show model’s engagement" at bounding box center [566, 148] width 242 height 242
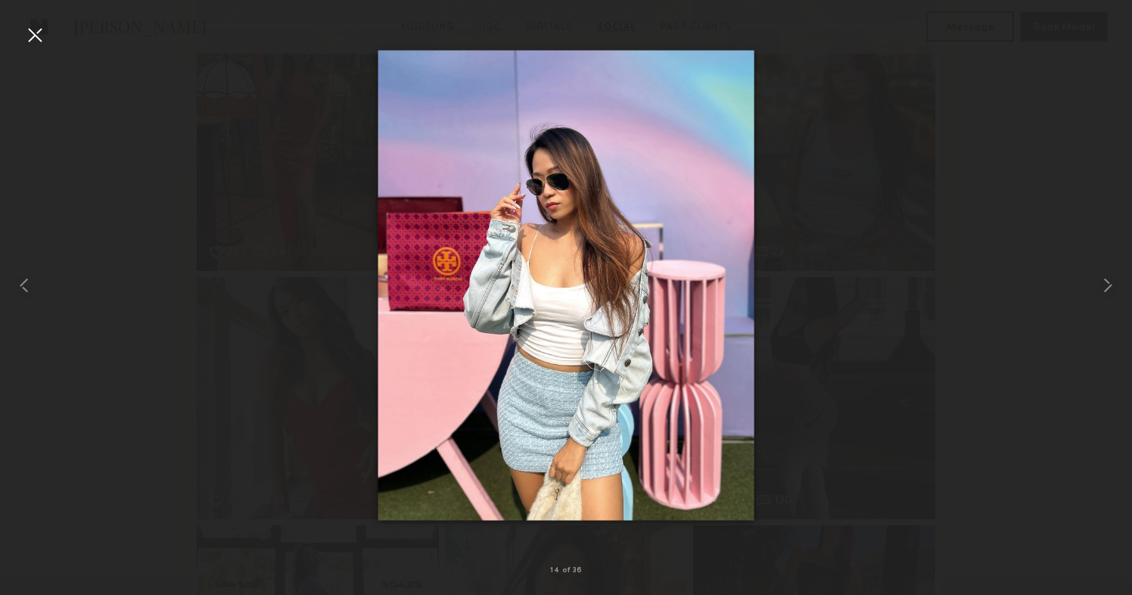
click at [41, 34] on div at bounding box center [35, 35] width 24 height 24
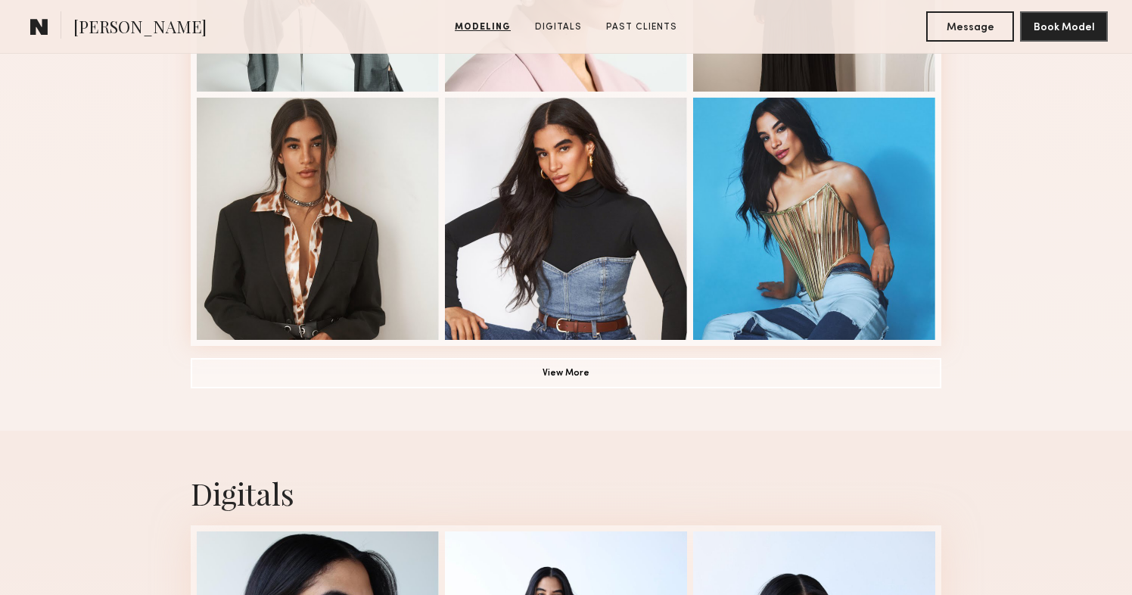
scroll to position [1109, 0]
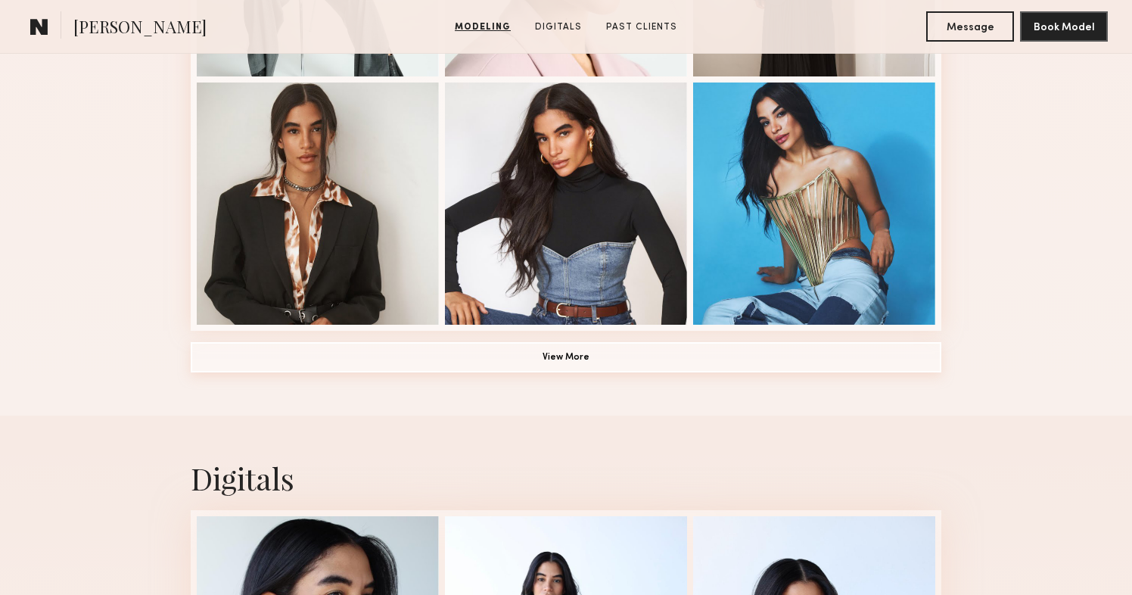
click at [577, 355] on button "View More" at bounding box center [566, 357] width 751 height 30
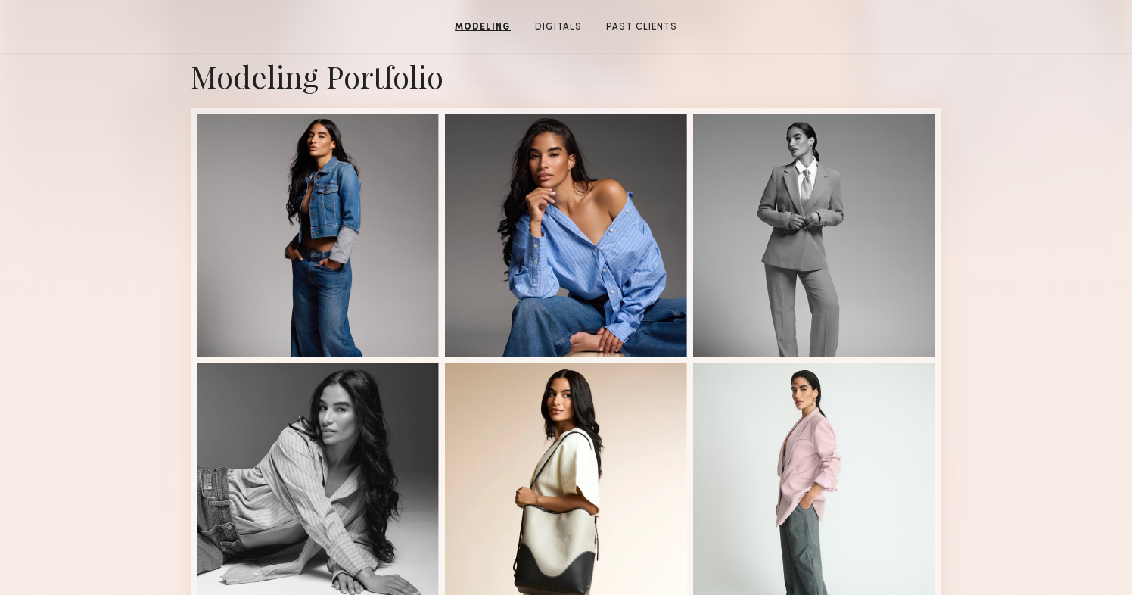
scroll to position [0, 0]
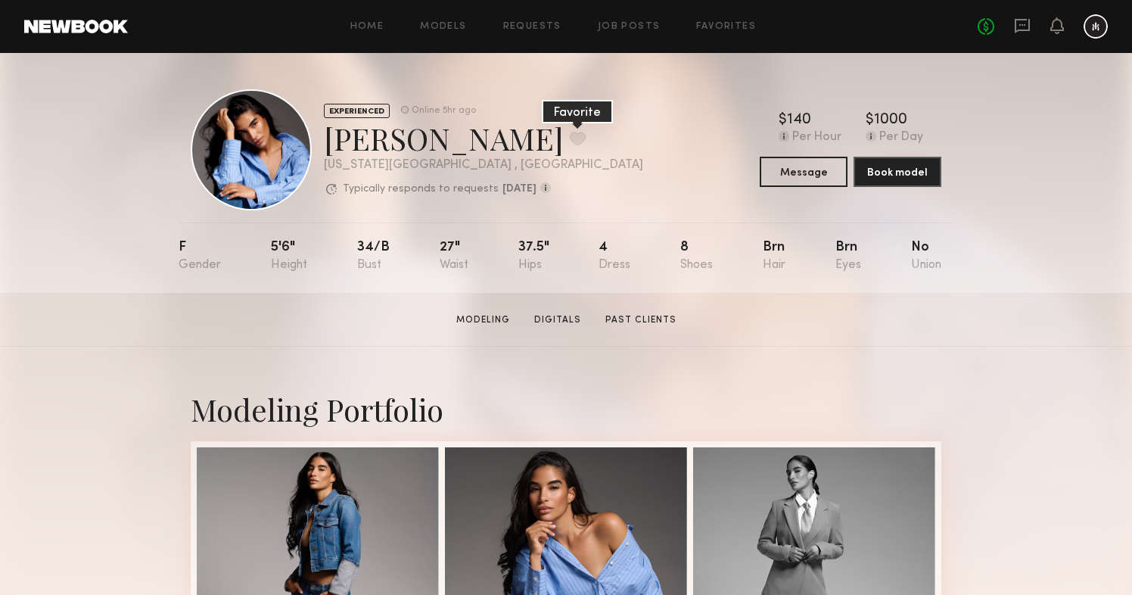
click at [570, 144] on button at bounding box center [578, 139] width 16 height 14
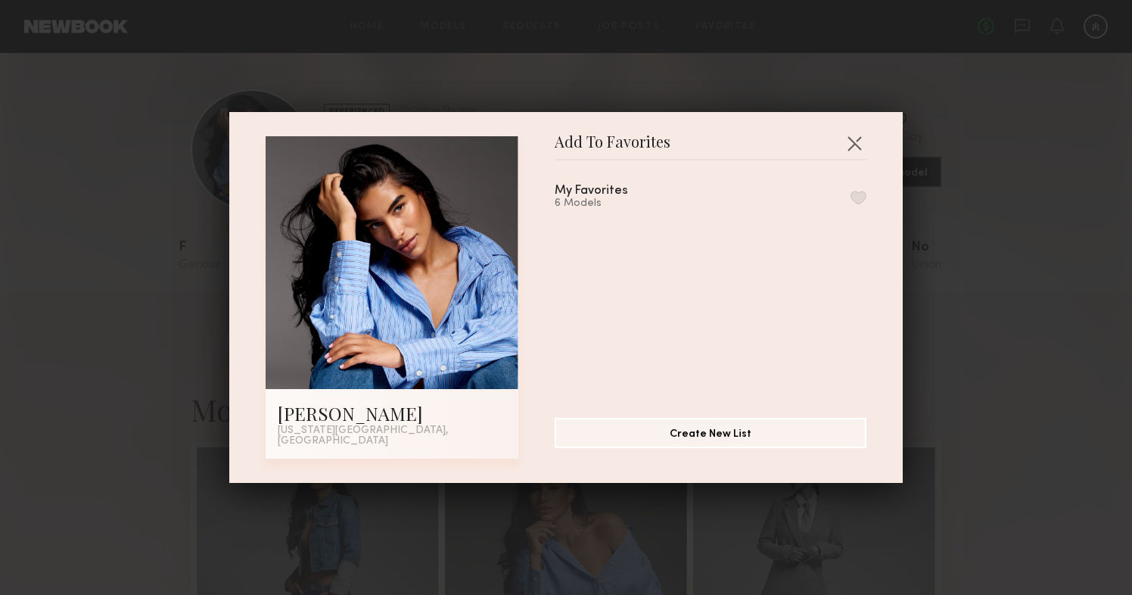
click at [835, 204] on div "My Favorites 6 Models" at bounding box center [711, 197] width 312 height 25
click at [618, 194] on div "My Favorites" at bounding box center [591, 191] width 73 height 13
click at [855, 204] on button "button" at bounding box center [858, 198] width 16 height 14
click at [854, 153] on button "button" at bounding box center [854, 143] width 24 height 24
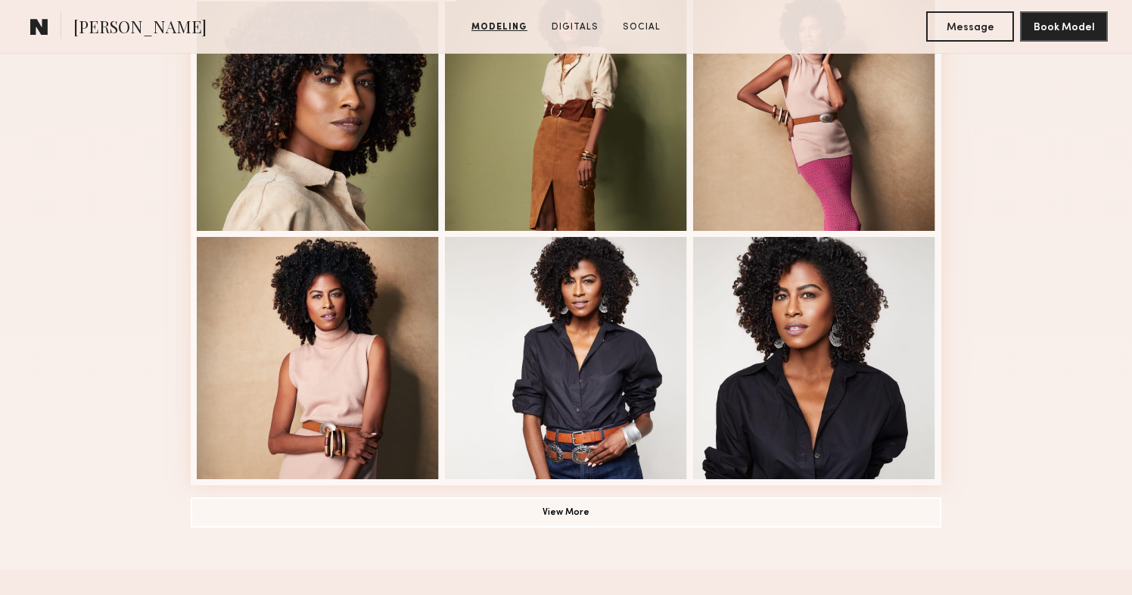
scroll to position [962, 0]
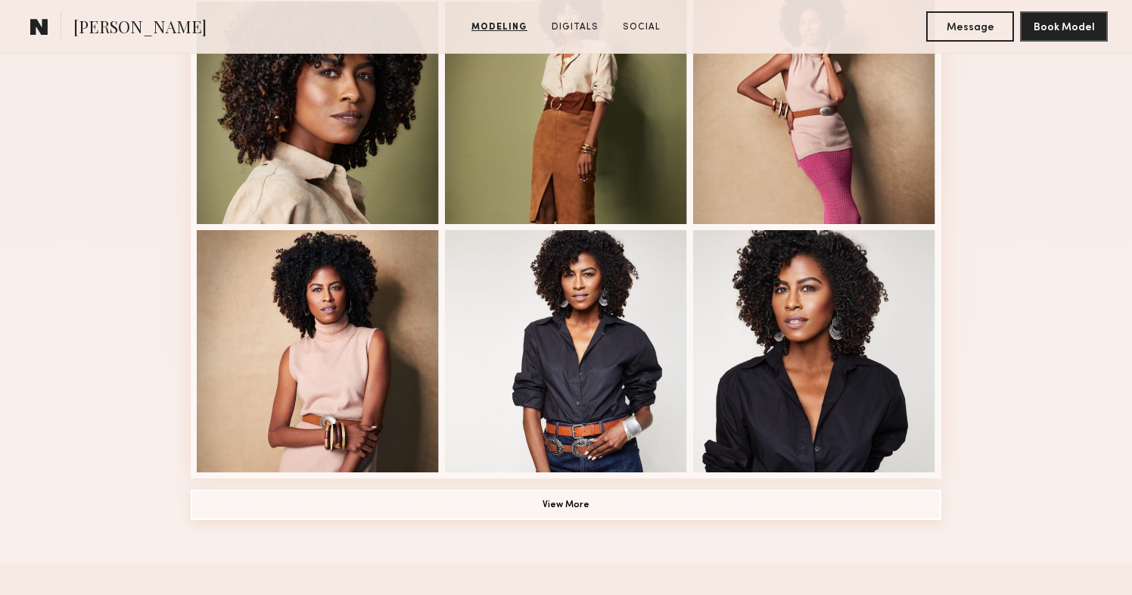
click at [551, 510] on button "View More" at bounding box center [566, 505] width 751 height 30
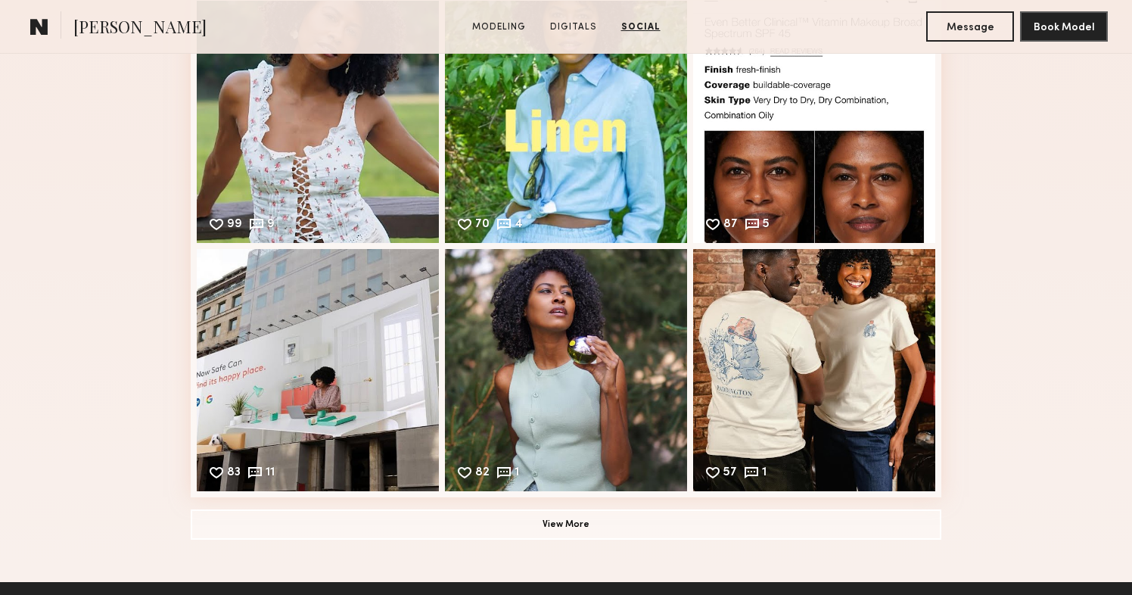
scroll to position [2980, 0]
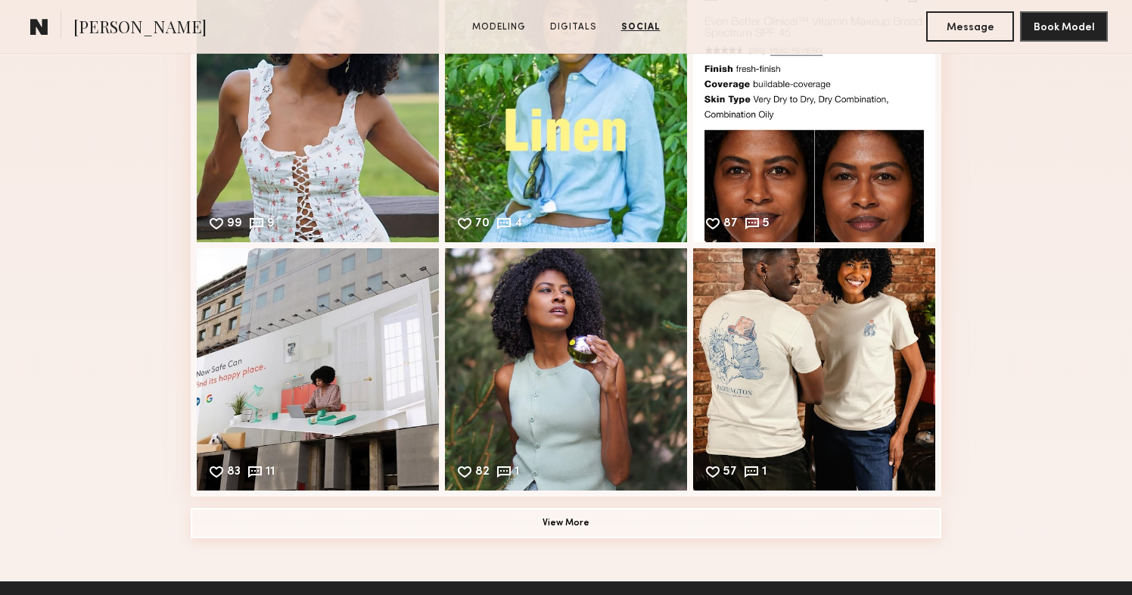
click at [526, 511] on button "View More" at bounding box center [566, 523] width 751 height 30
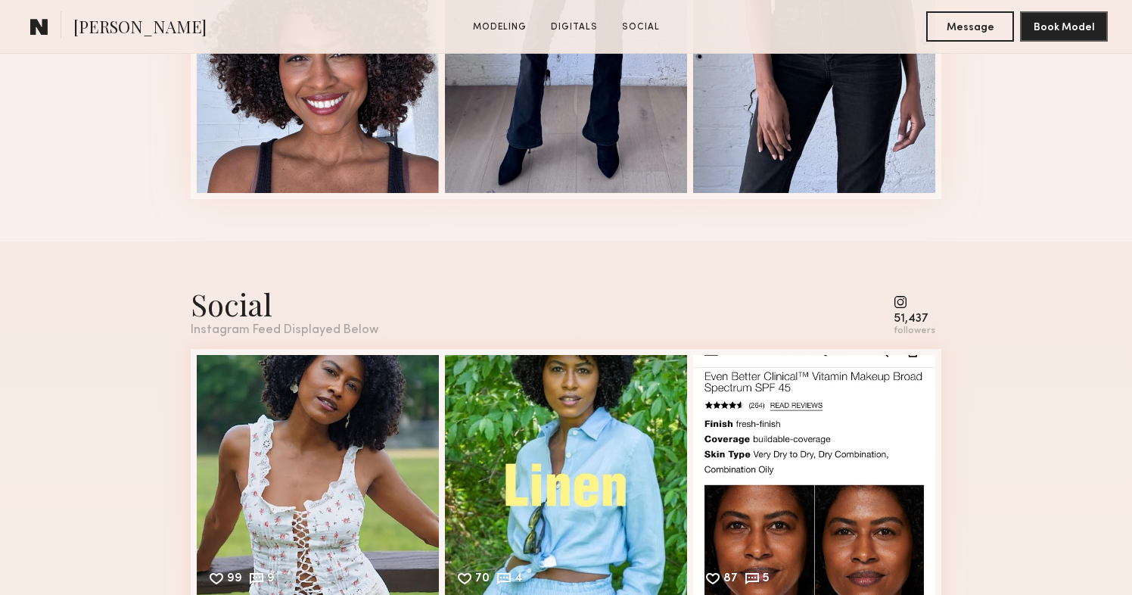
scroll to position [2623, 0]
